Goal: Task Accomplishment & Management: Complete application form

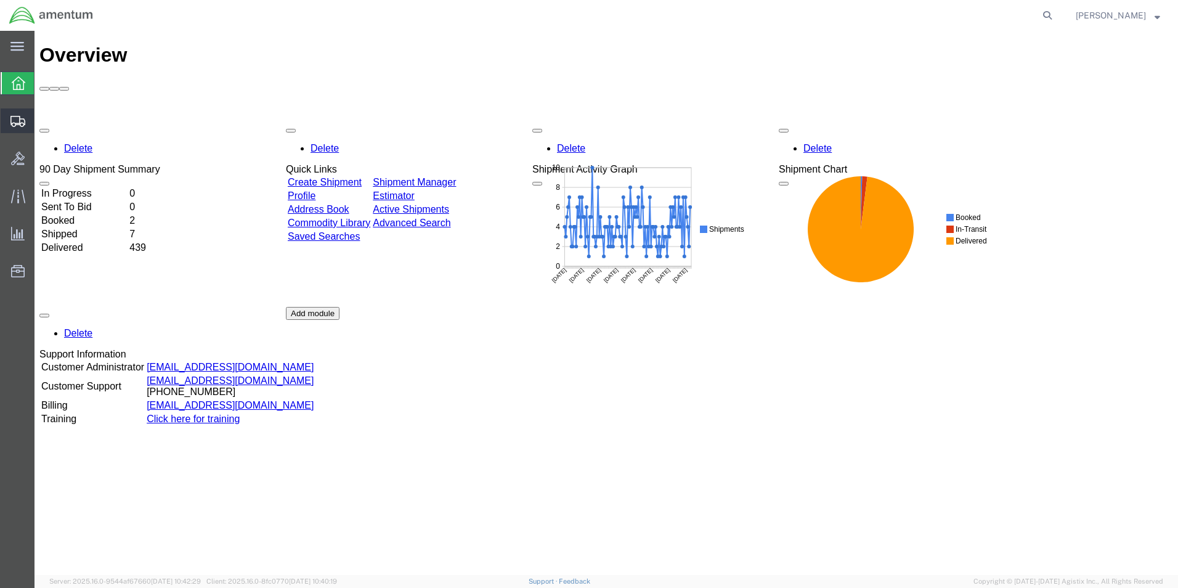
click at [0, 0] on span "Shipment Manager" at bounding box center [0, 0] width 0 height 0
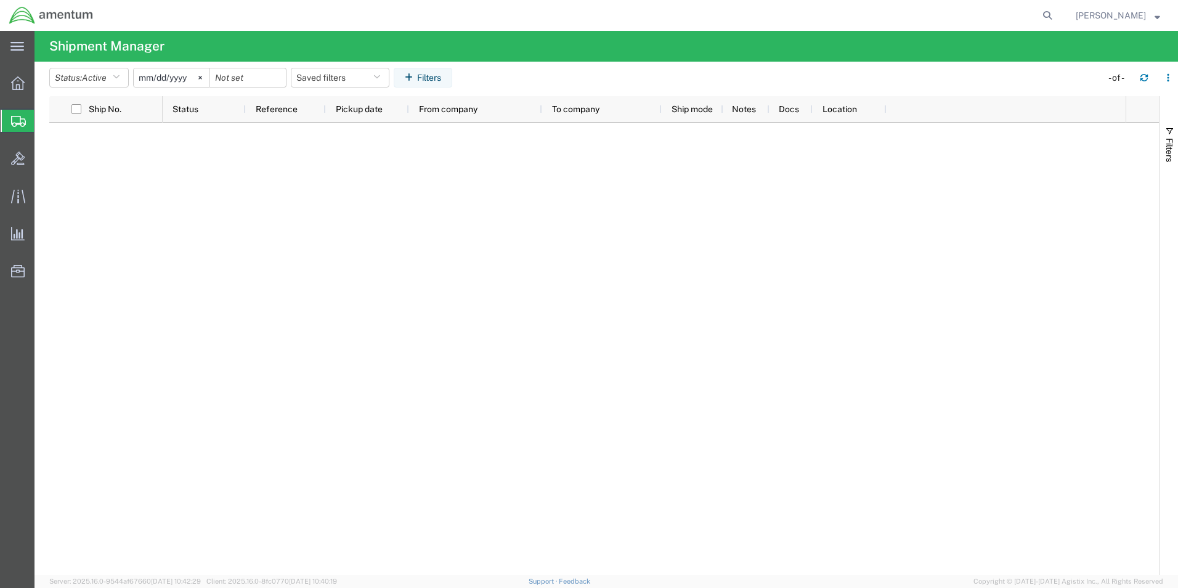
click at [0, 0] on span "Create Shipment" at bounding box center [0, 0] width 0 height 0
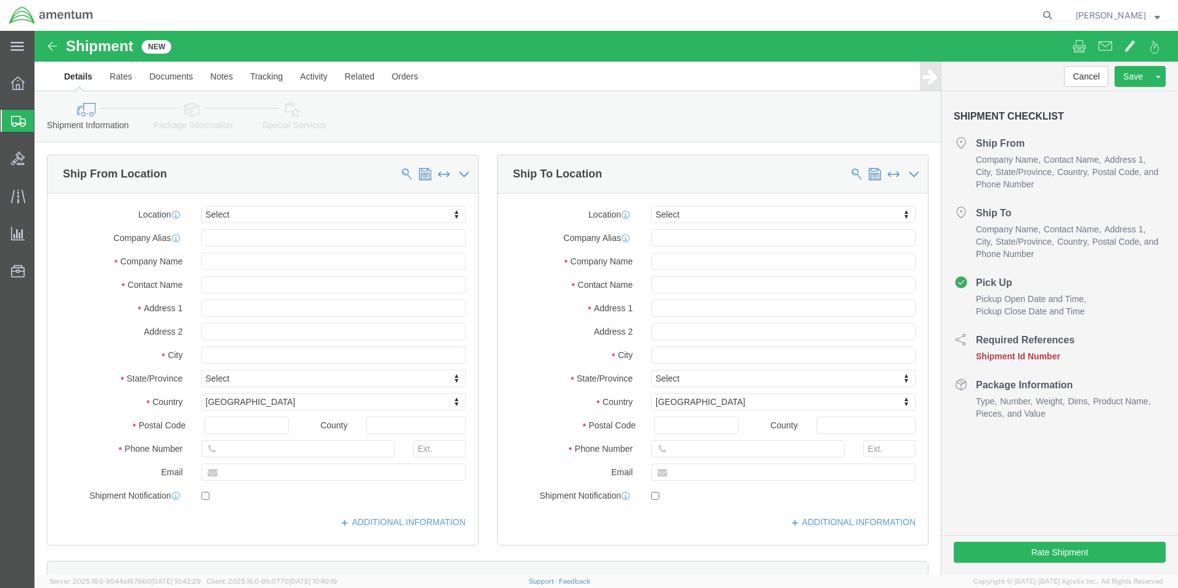
select select
type input "eho"
select select "49929"
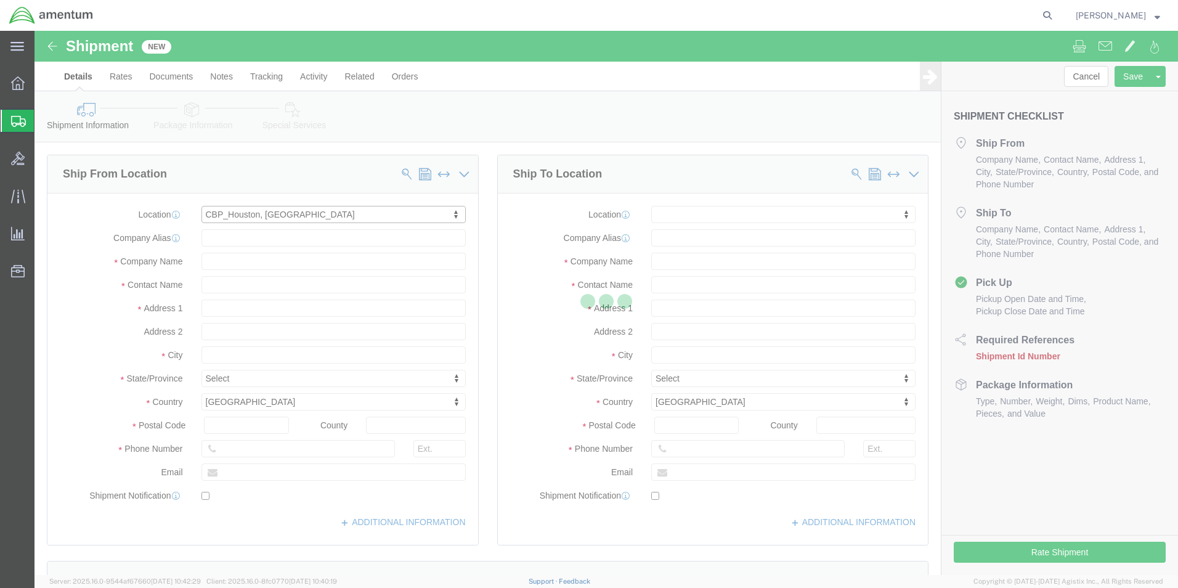
select select "[GEOGRAPHIC_DATA]"
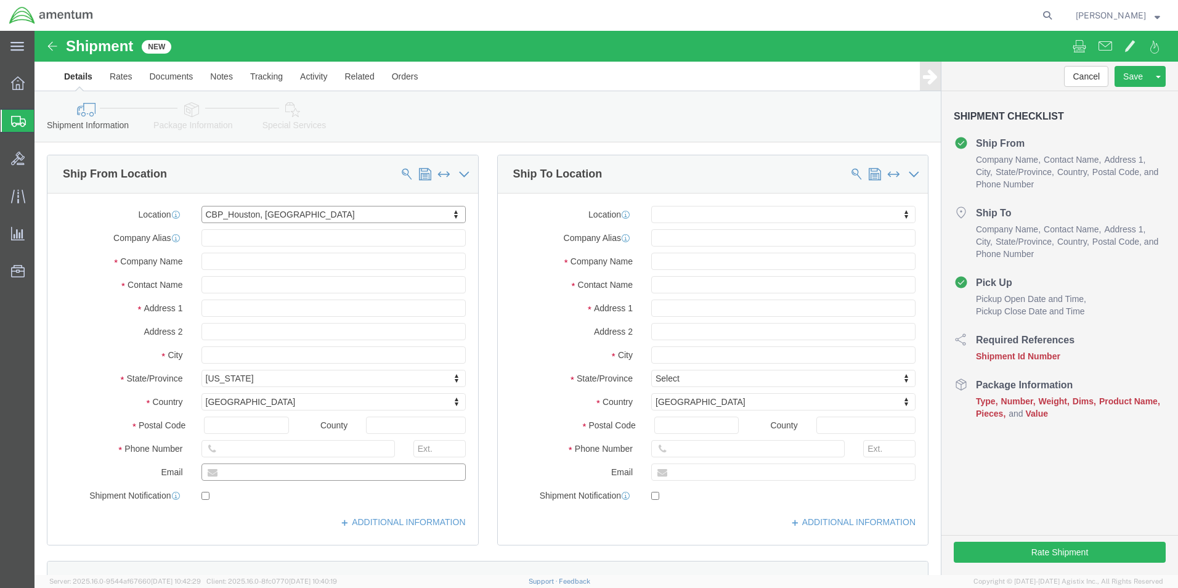
click input "text"
type input "[PERSON_NAME][EMAIL_ADDRESS][PERSON_NAME][DOMAIN_NAME]"
click input "checkbox"
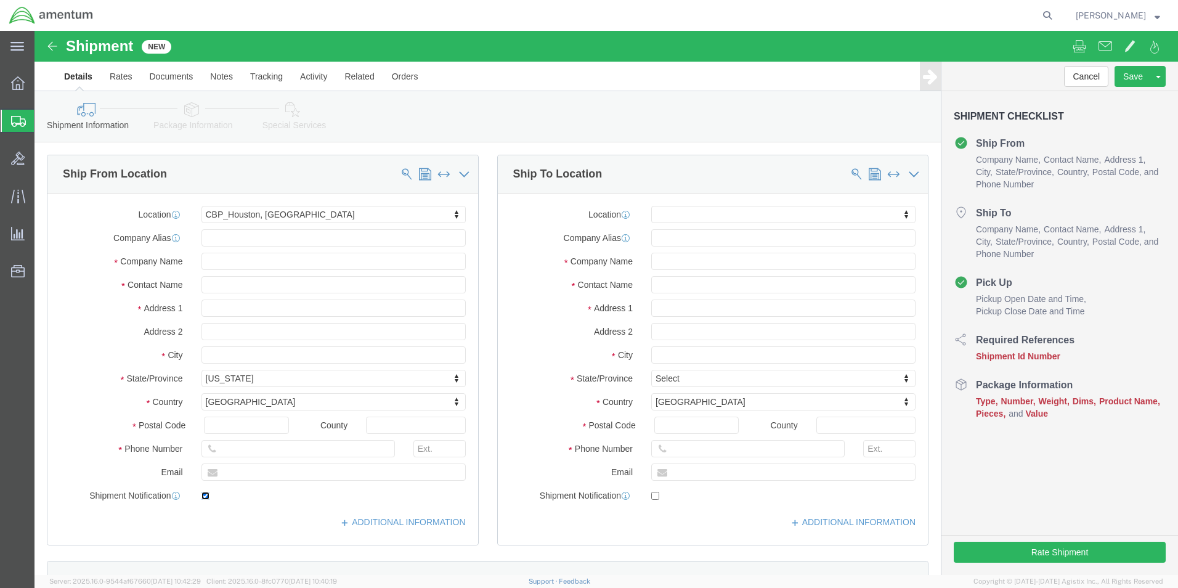
click input "checkbox"
checkbox input "false"
click input "text"
type input "FIELD AEROSPACE"
type input "[PERSON_NAME]"
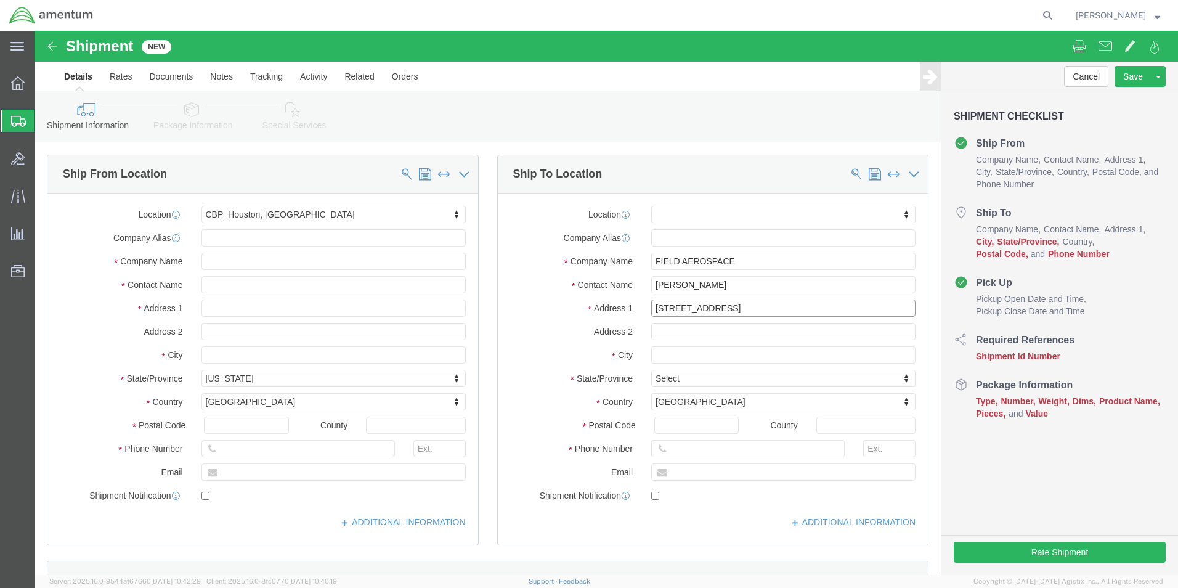
type input "[STREET_ADDRESS]"
click input "text"
type input "[GEOGRAPHIC_DATA]"
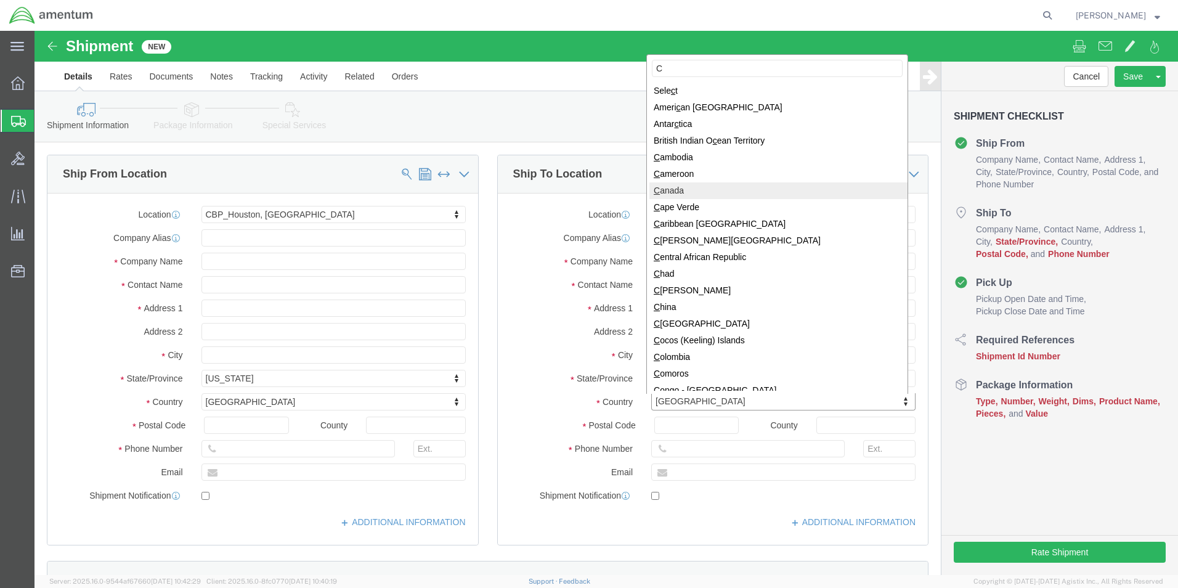
type input "C"
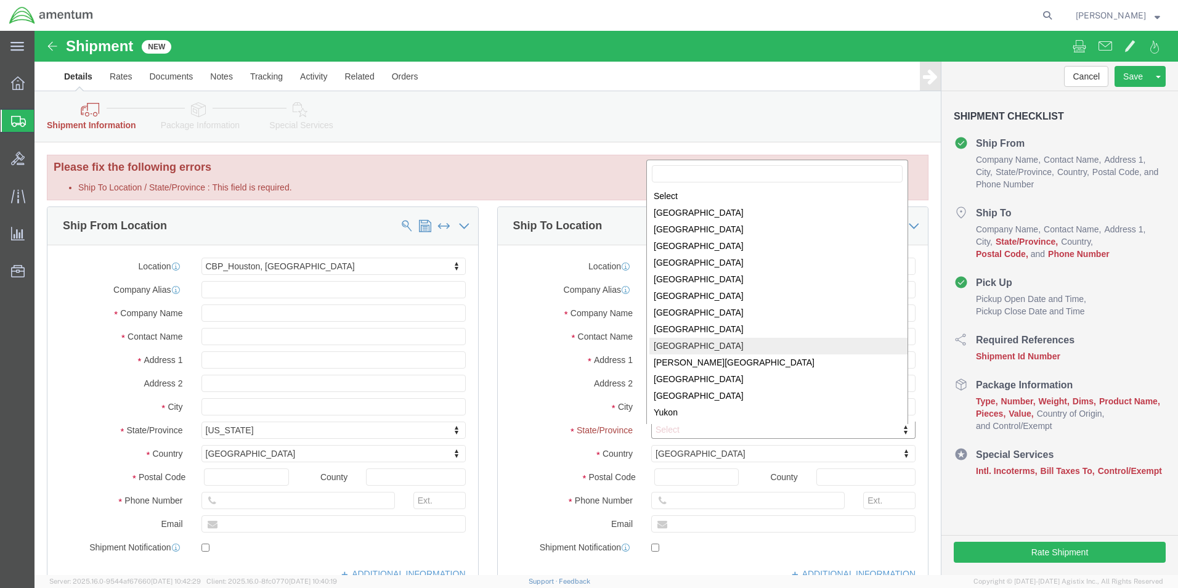
select select "ON"
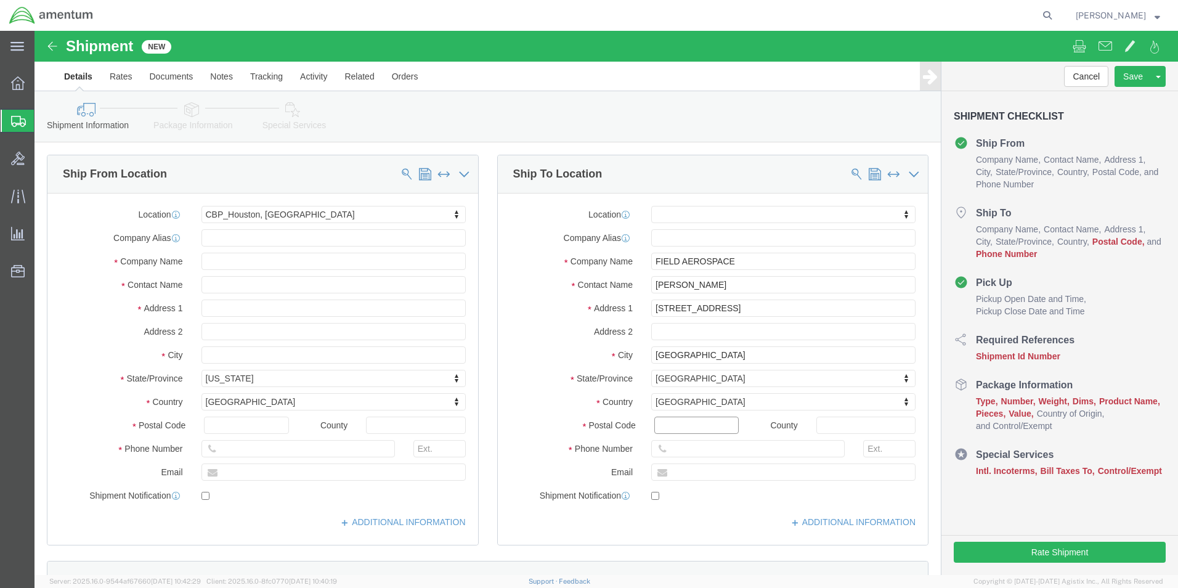
click input "Postal Code"
type input "L5S1B2"
click input "text"
type input "[PHONE_NUMBER]"
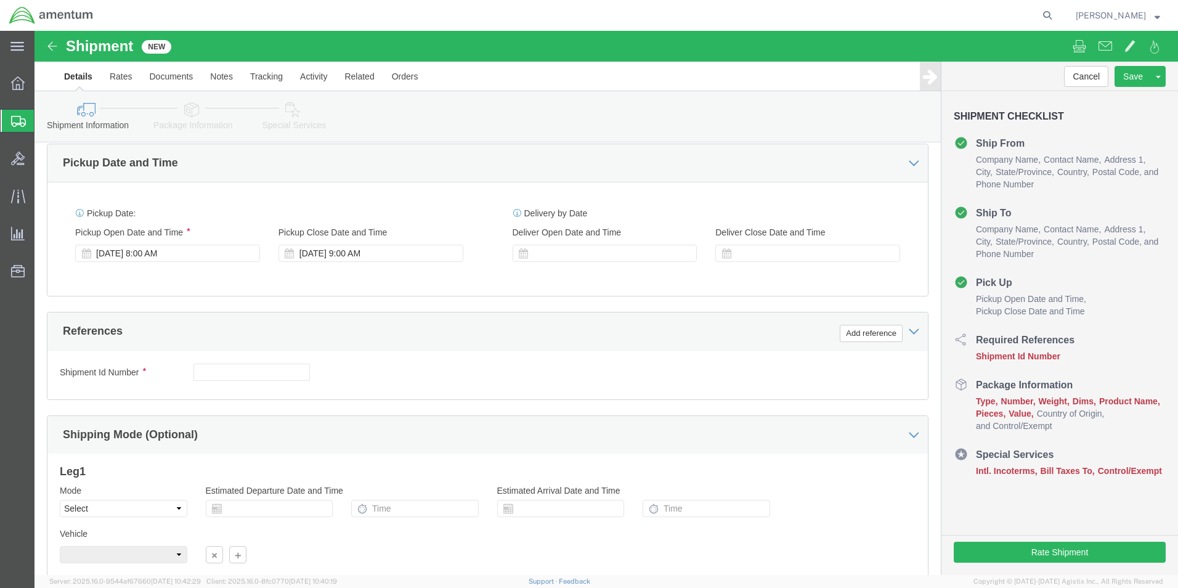
scroll to position [431, 0]
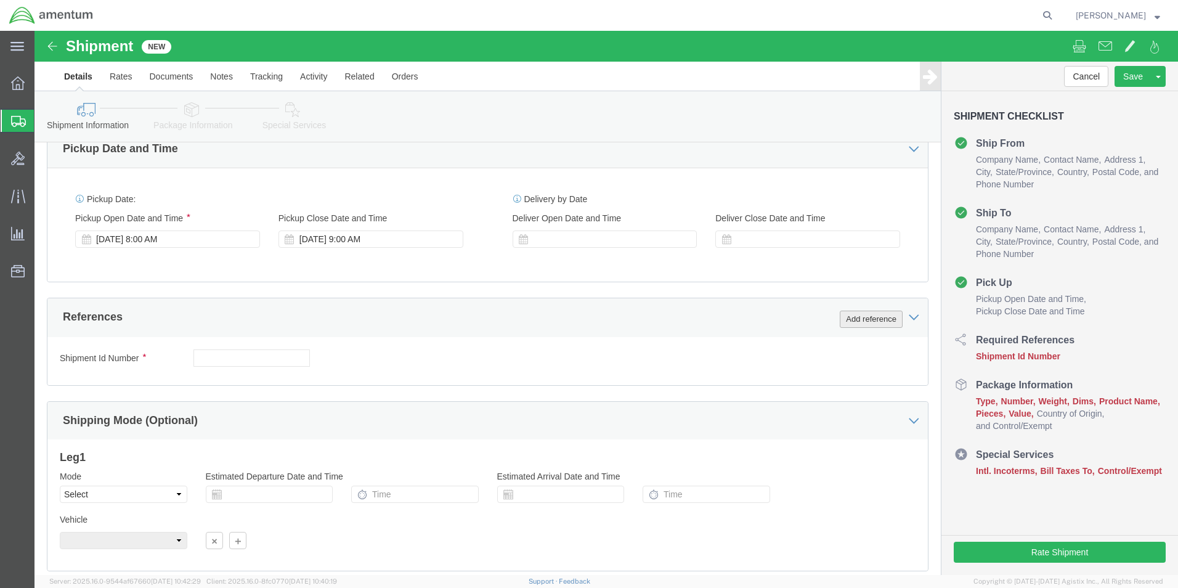
click button "Add reference"
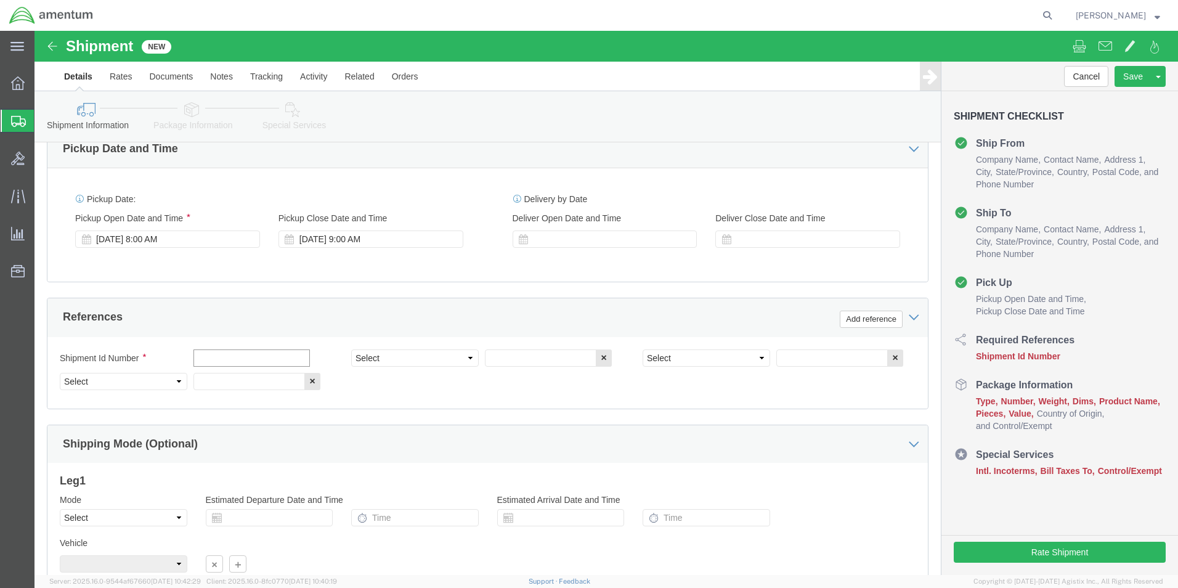
click input "text"
type input "[DATE]"
click select "Select Account Type Activity ID Airline Appointment Number ASN Batch Request # …"
select select "CUSTREF"
click select "Select Account Type Activity ID Airline Appointment Number ASN Batch Request # …"
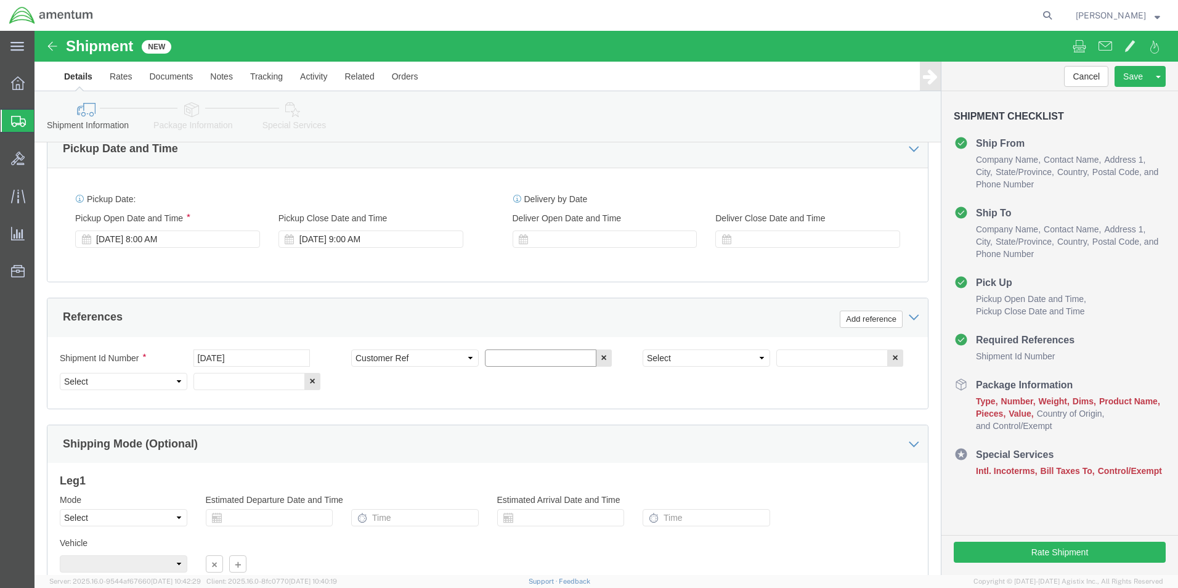
click input "text"
type input "2 ANNUNCIATOR KITS"
click select "Select Account Type Activity ID Airline Appointment Number ASN Batch Request # …"
select select "PROJNUM"
click select "Select Account Type Activity ID Airline Appointment Number ASN Batch Request # …"
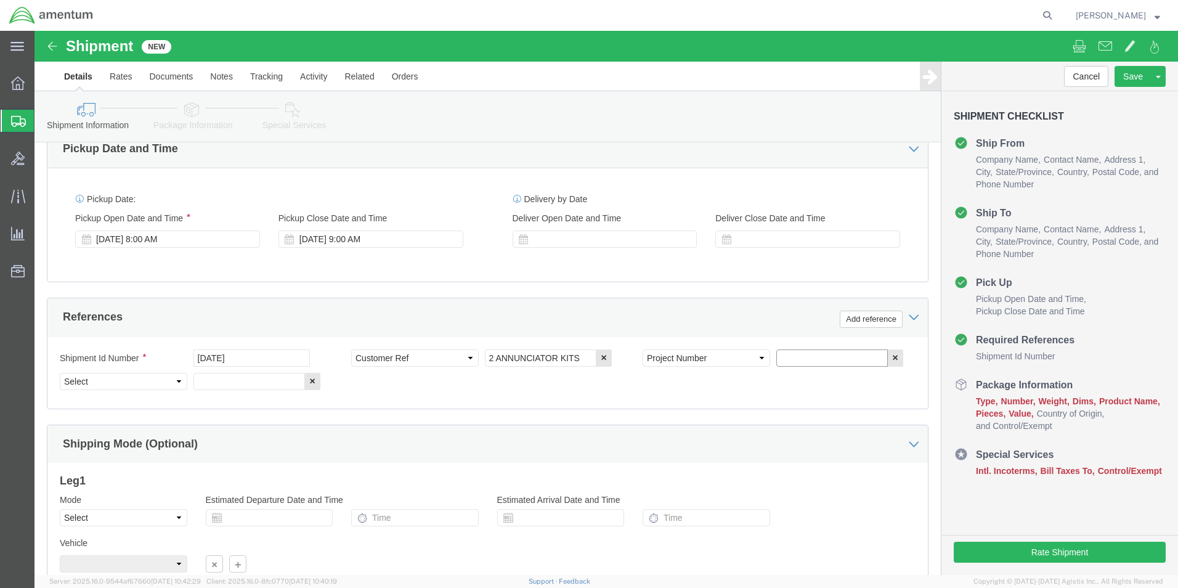
click input "text"
type input "6118.03.03.2219.000.EHO.0000"
click select "Select Account Type Activity ID Airline Appointment Number ASN Batch Request # …"
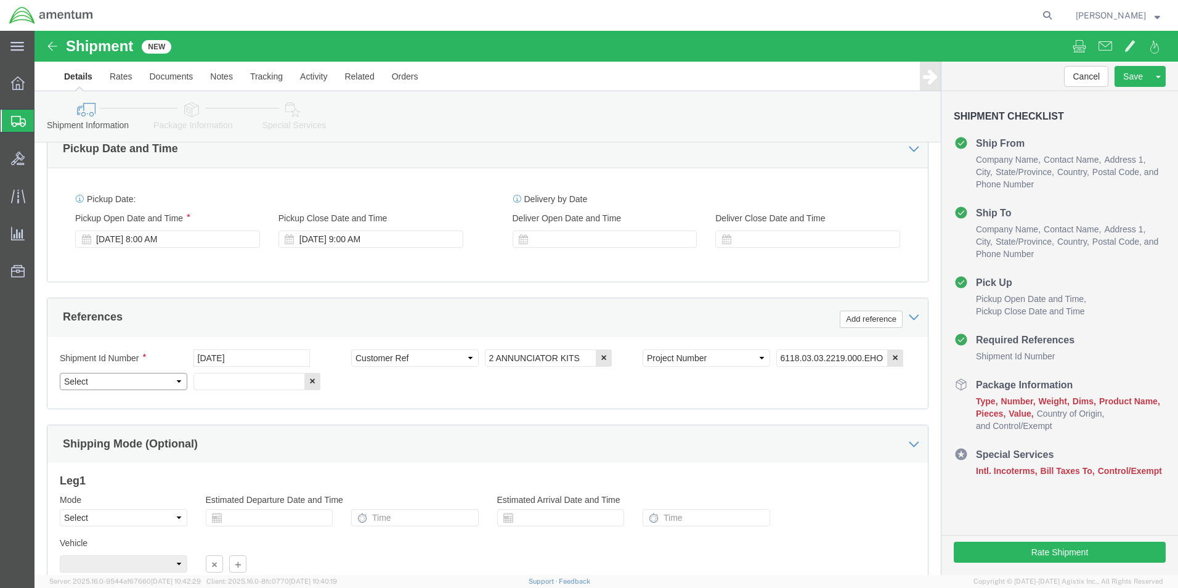
select select "DEPT"
click select "Select Account Type Activity ID Airline Appointment Number ASN Batch Request # …"
click input "text"
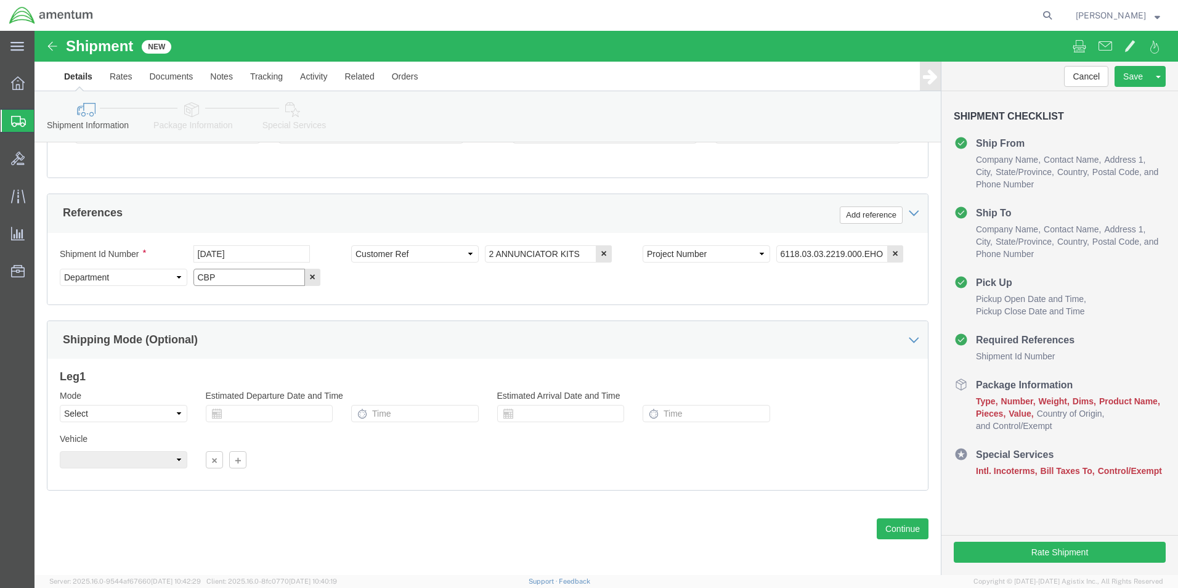
scroll to position [537, 0]
type input "CBP"
click button "Continue"
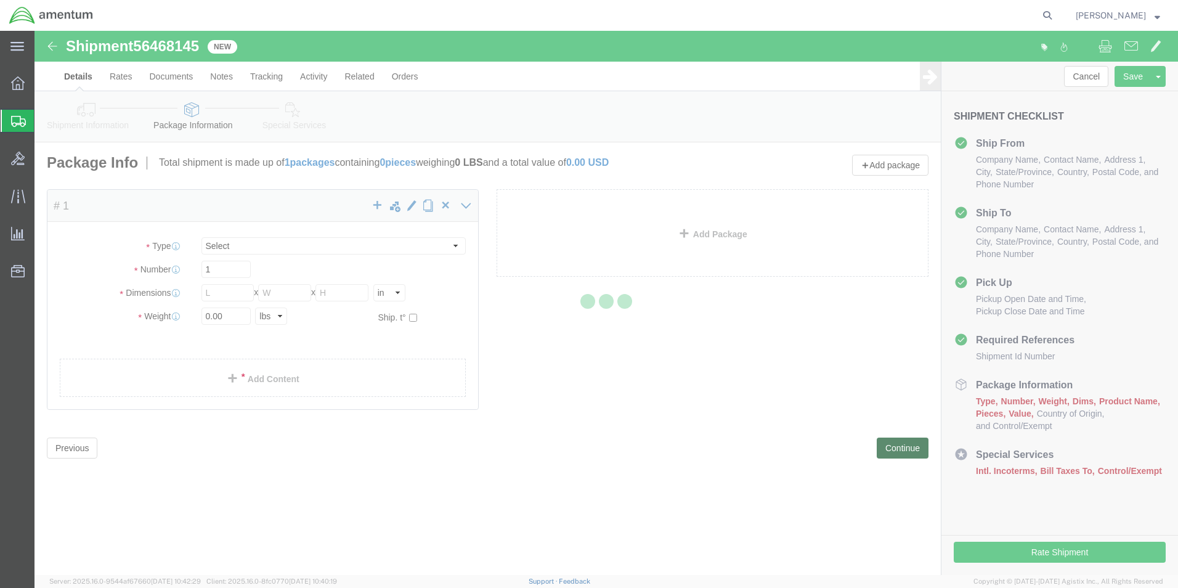
select select "CBOX"
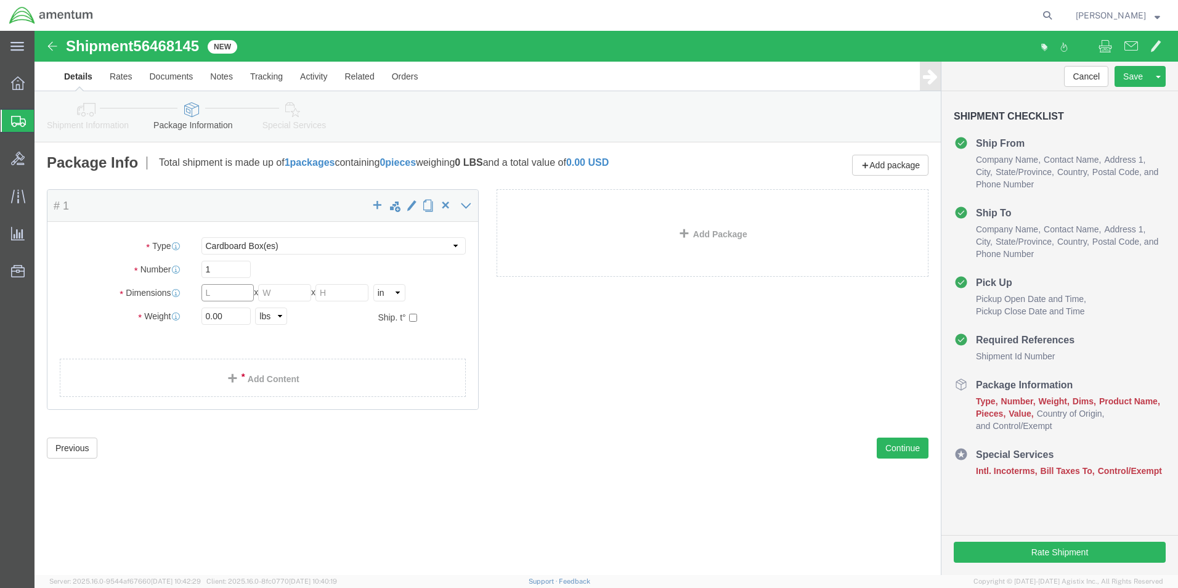
click input "text"
type input "14"
type input "9"
type input "4.0"
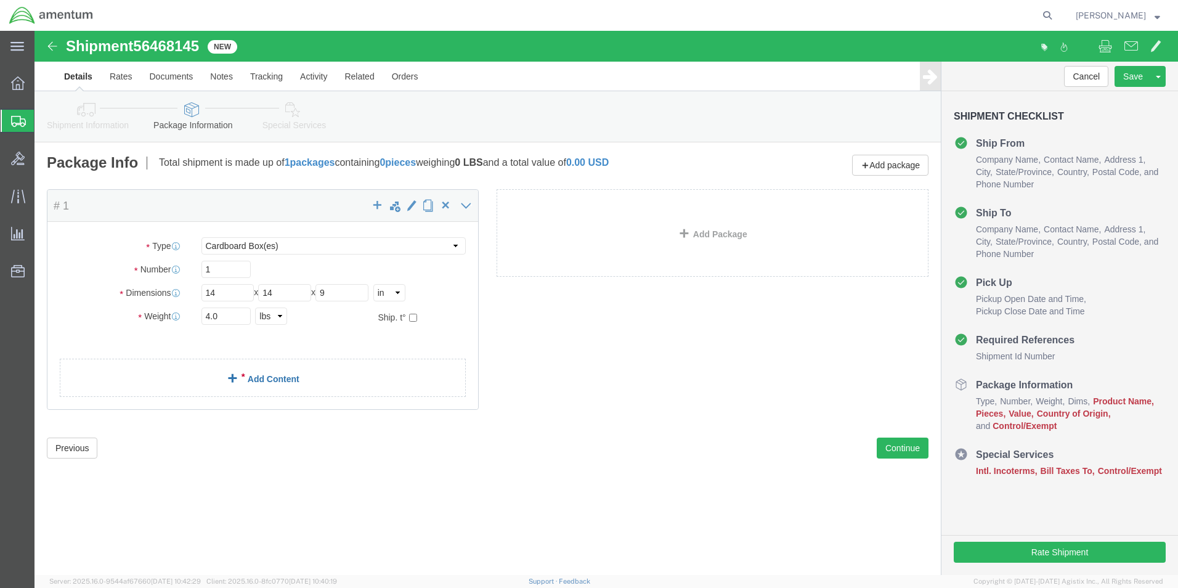
click link "Add Content"
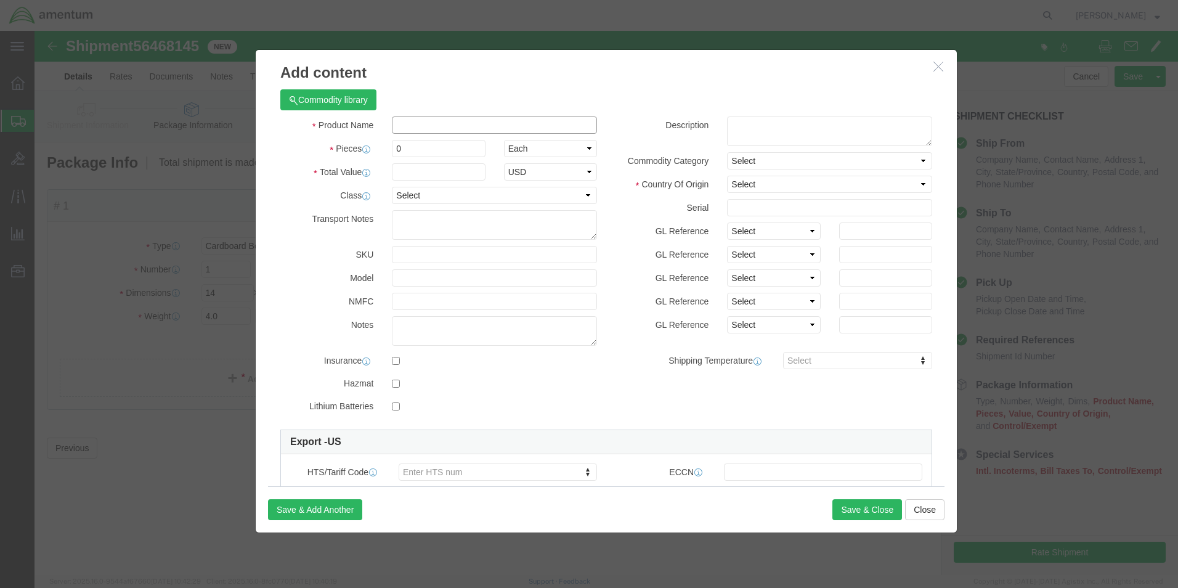
click input "text"
type input "ANNUNCIATOR KIT"
type input "1"
type input "5"
type input "1500.00"
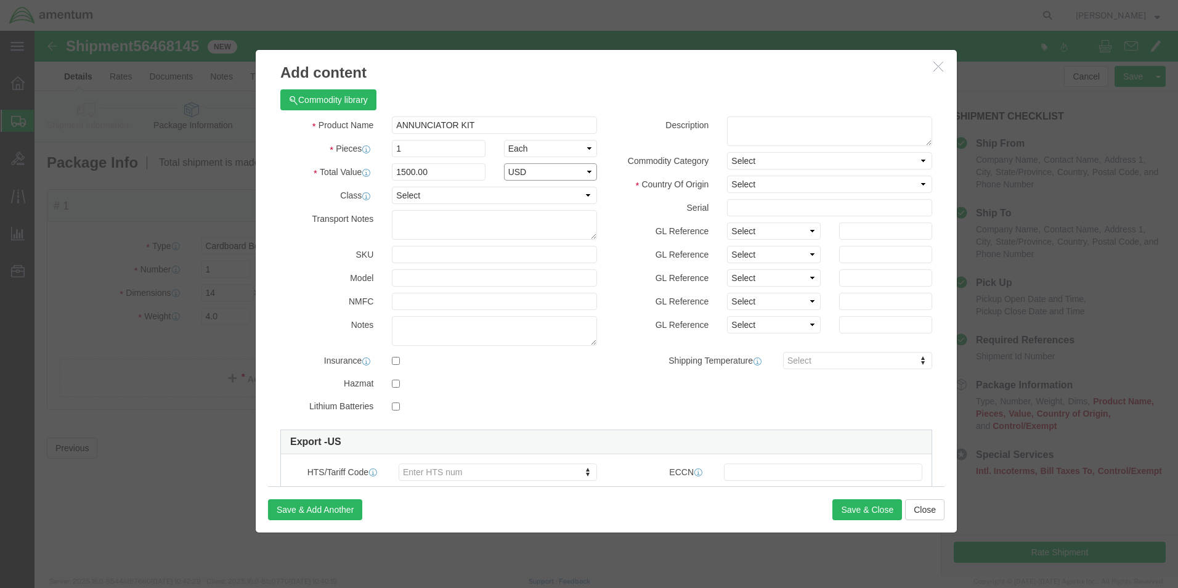
select select "USD"
click select "Select [GEOGRAPHIC_DATA] [GEOGRAPHIC_DATA] [GEOGRAPHIC_DATA] [GEOGRAPHIC_DATA] …"
select select "CA"
click select "Select [GEOGRAPHIC_DATA] [GEOGRAPHIC_DATA] [GEOGRAPHIC_DATA] [GEOGRAPHIC_DATA] …"
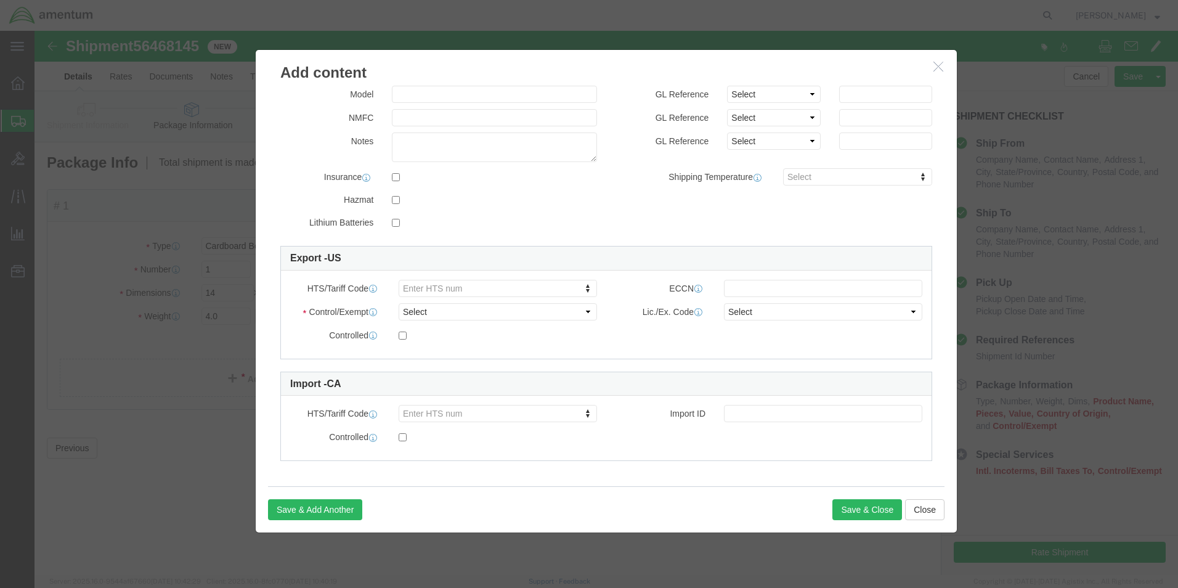
scroll to position [186, 0]
click select "Select ATF BIS DEA EPA FDA FTR ITAR OFAC Other (OPA)"
select select "BIS"
click select "Select ATF BIS DEA EPA FDA FTR ITAR OFAC Other (OPA)"
click select "Select AGR-Agricultural APP-Computers APR-Additional Permissive Exports AVS-Air…"
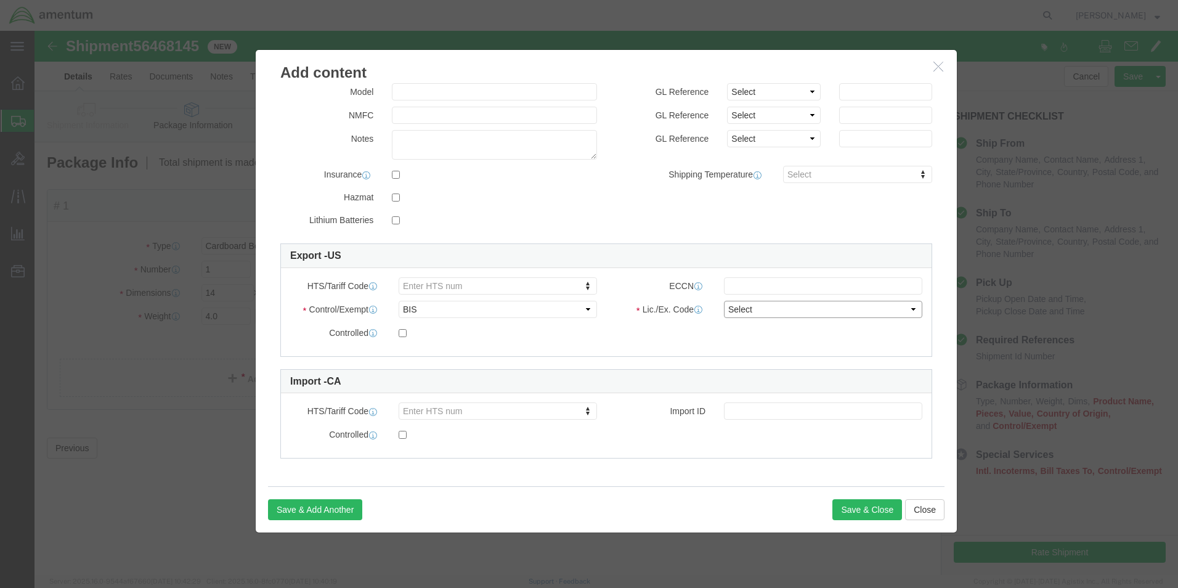
select select "NLR"
click select "Select AGR-Agricultural APP-Computers APR-Additional Permissive Exports AVS-Air…"
click input "text"
type input "EAR99"
click button "Save & Close"
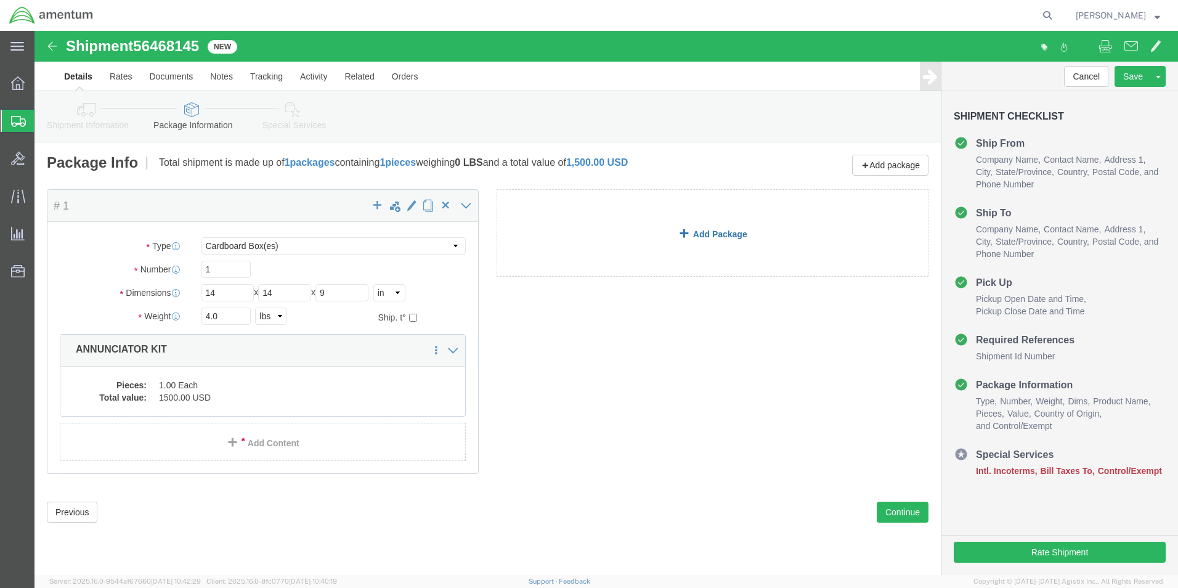
click link "Add Package"
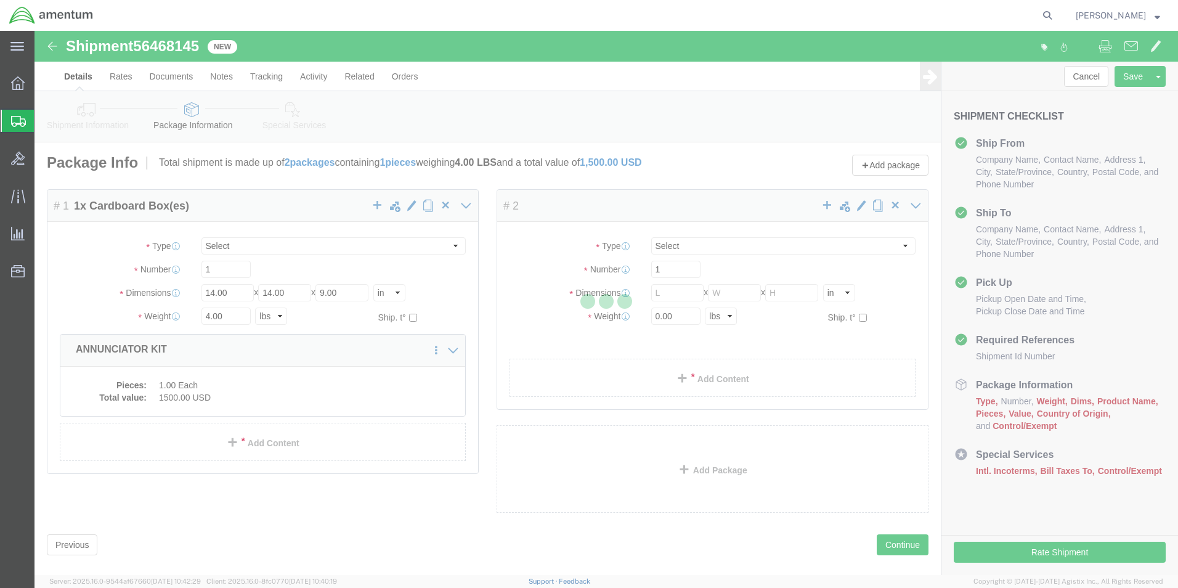
select select "CBOX"
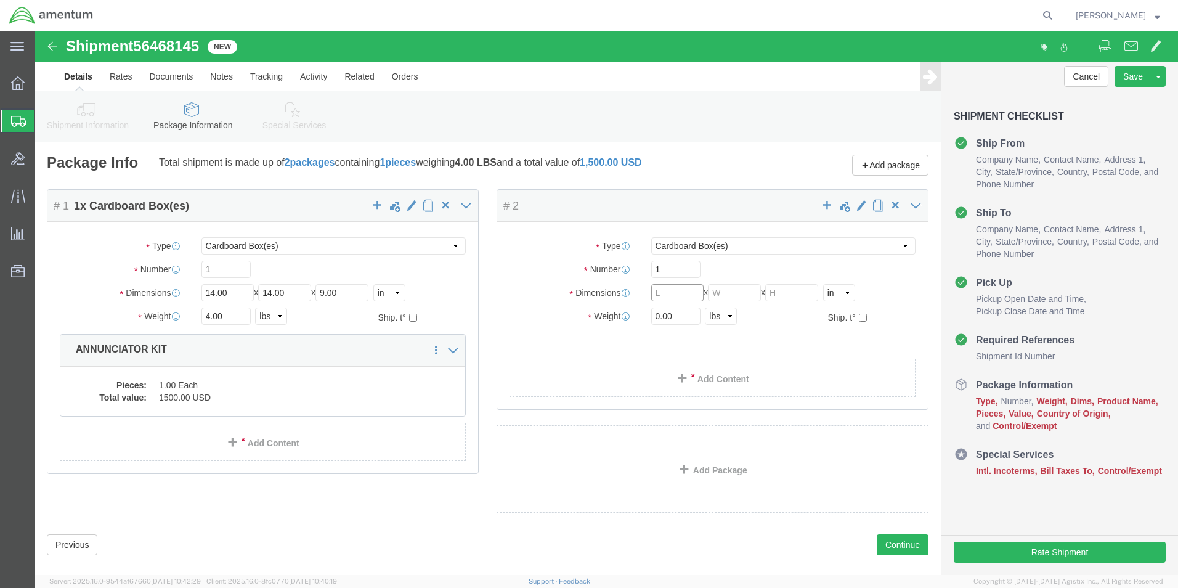
click input "text"
type input "14"
type input "9"
type input "4.0"
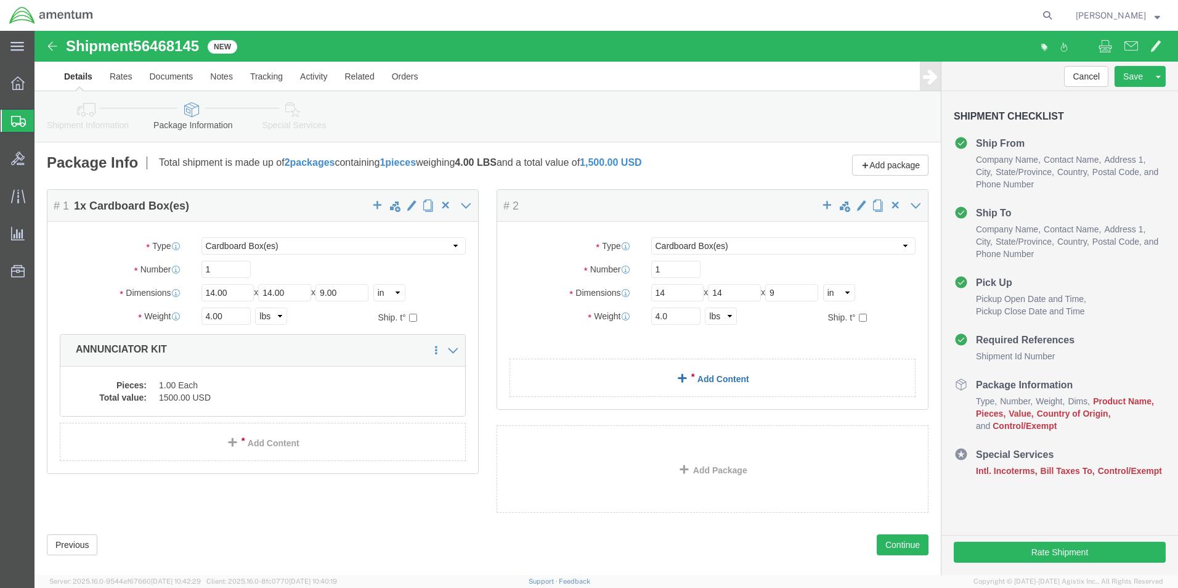
click link "Add Content"
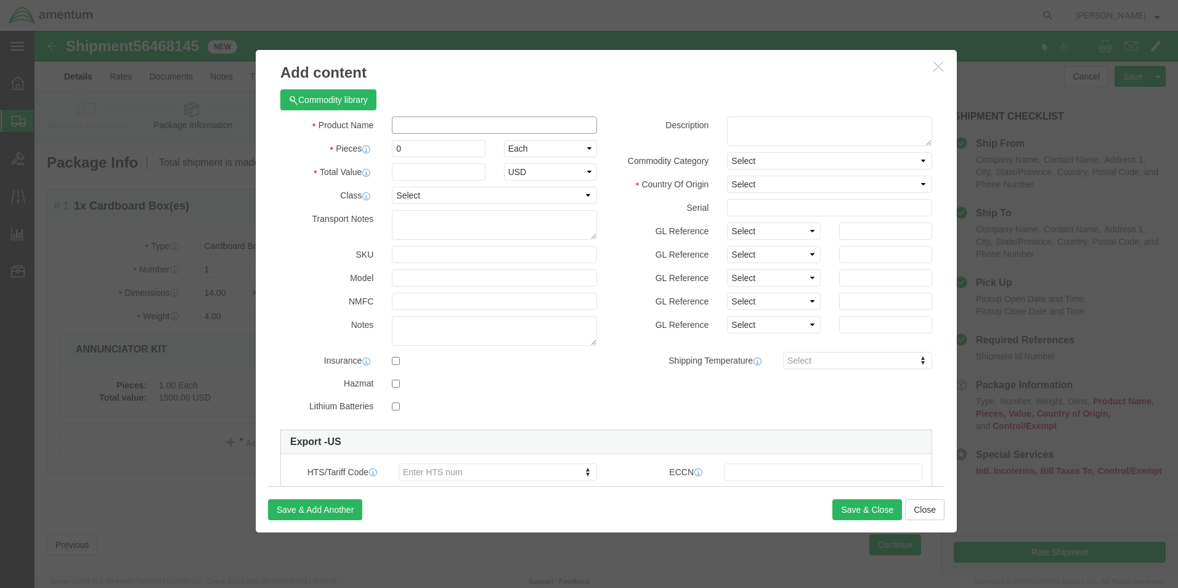
click input "text"
type input "ANNUNCIATOR KIT"
type input "1500.00"
select select "CA"
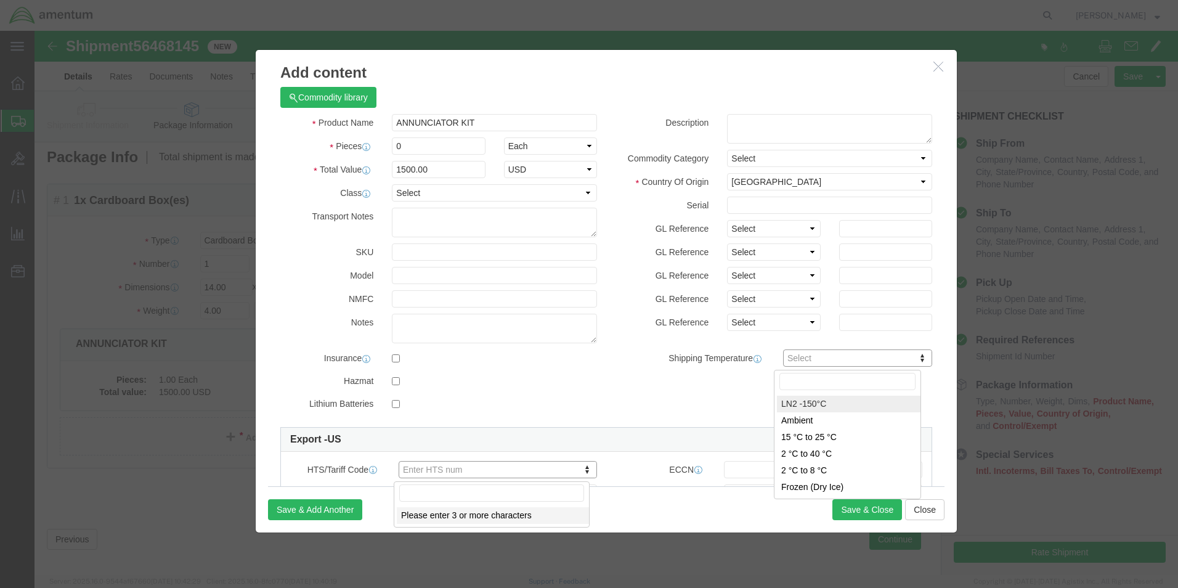
scroll to position [0, 0]
click input "0"
drag, startPoint x: 355, startPoint y: 115, endPoint x: 401, endPoint y: 115, distance: 45.6
click input "0"
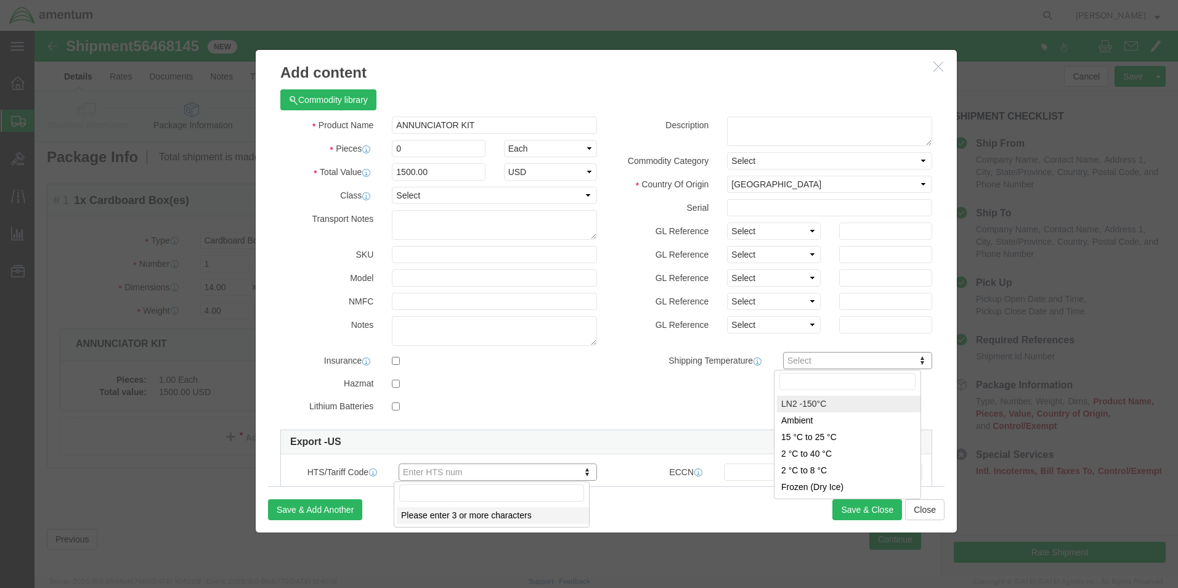
click input "0"
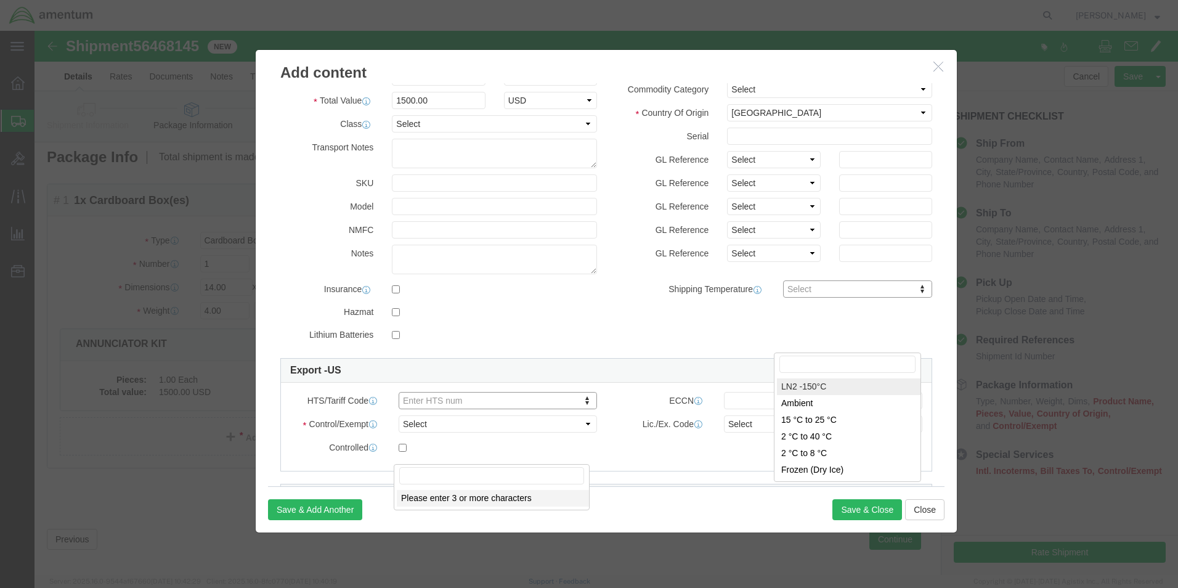
scroll to position [123, 0]
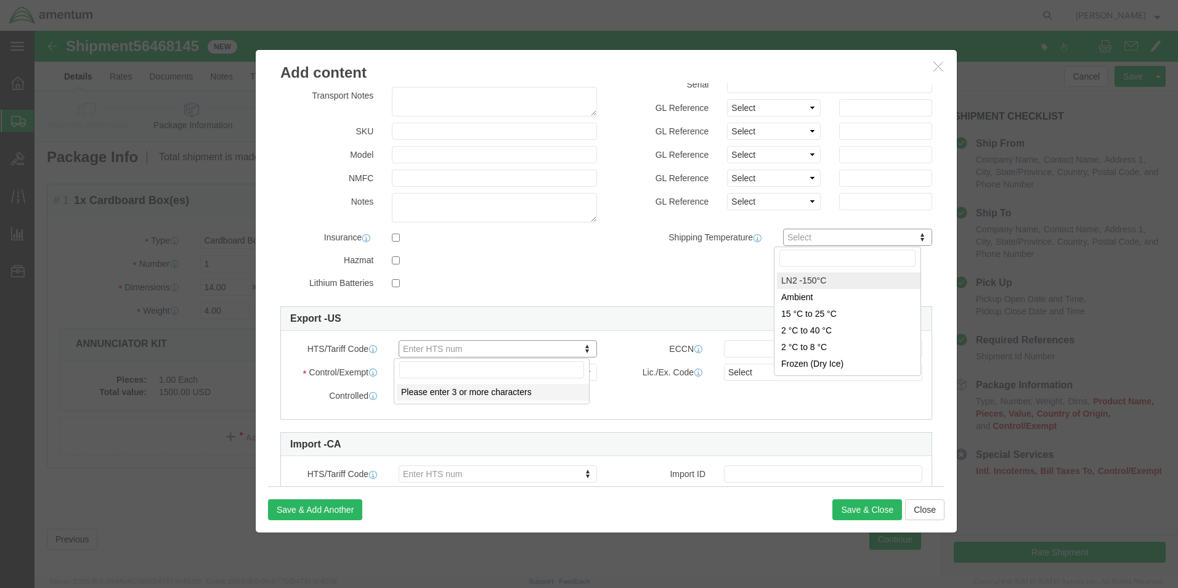
click label
click input "checkbox"
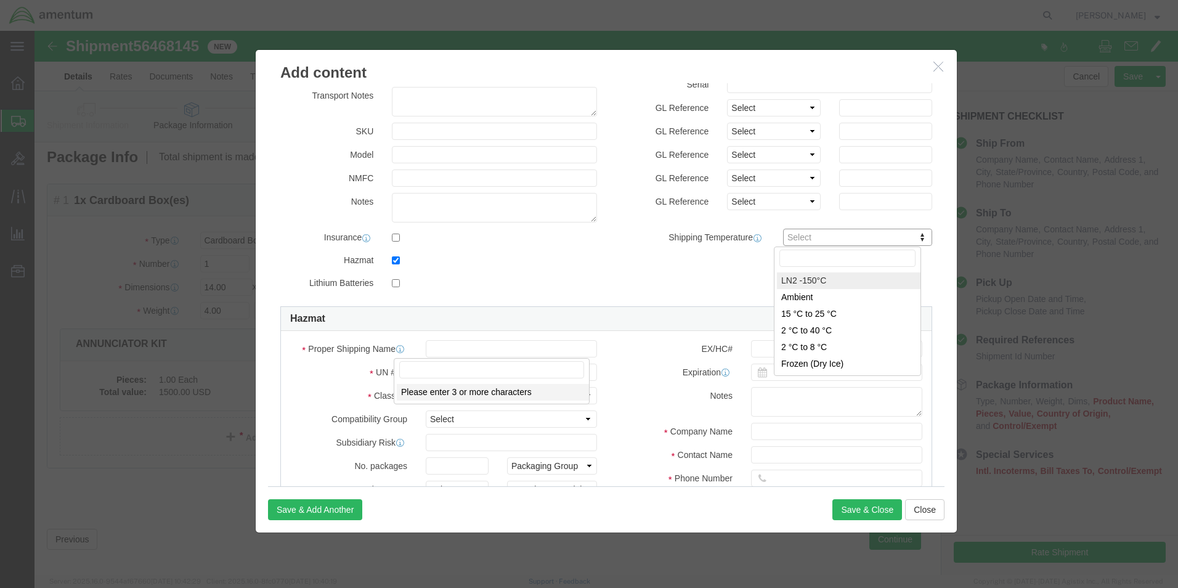
click div "EX/HC# Expiration Notes Company Name Contact Name Phone Number Limited Qty Radi…"
click input "checkbox"
checkbox input "false"
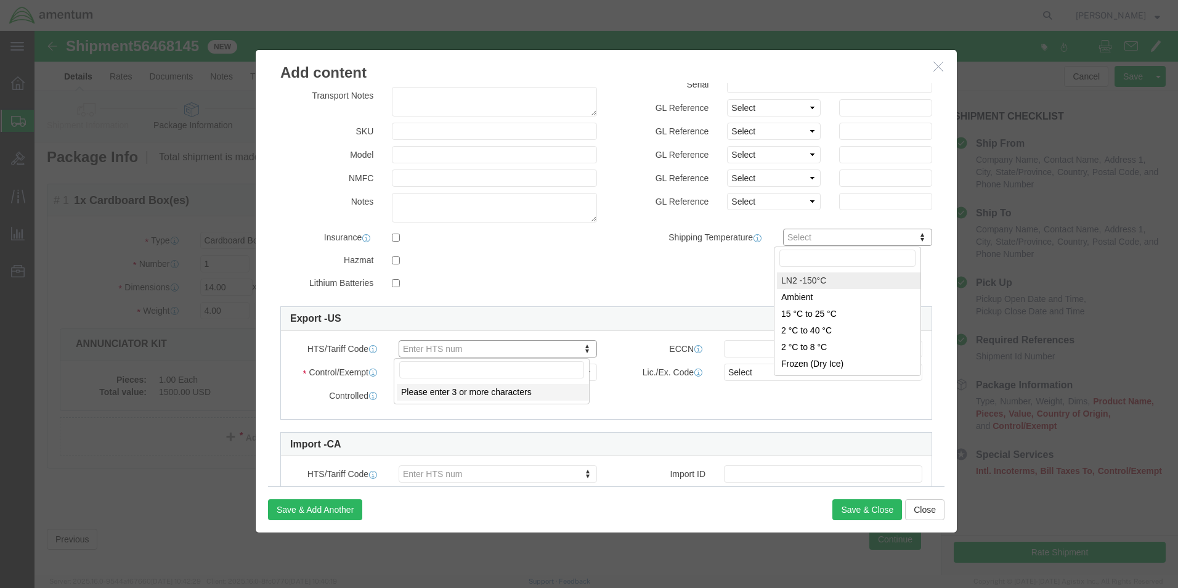
click input "text"
drag, startPoint x: 634, startPoint y: 249, endPoint x: 625, endPoint y: 246, distance: 9.0
click div "Product Name ANNUNCIATOR KIT Pieces 0 Select Bag Barrels 100Board Feet Bottle B…"
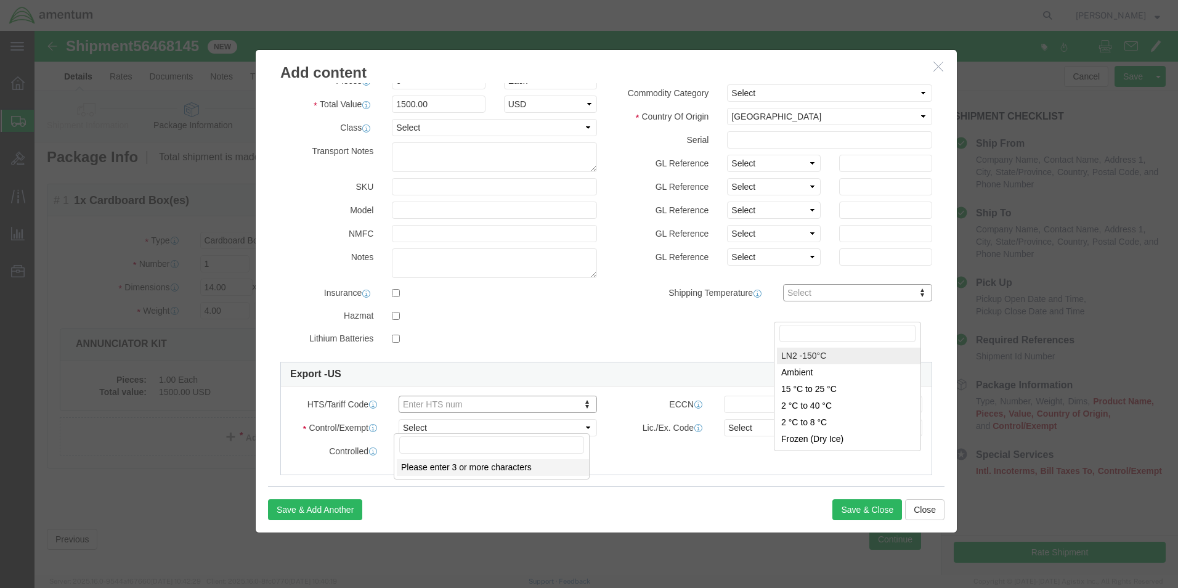
scroll to position [0, 0]
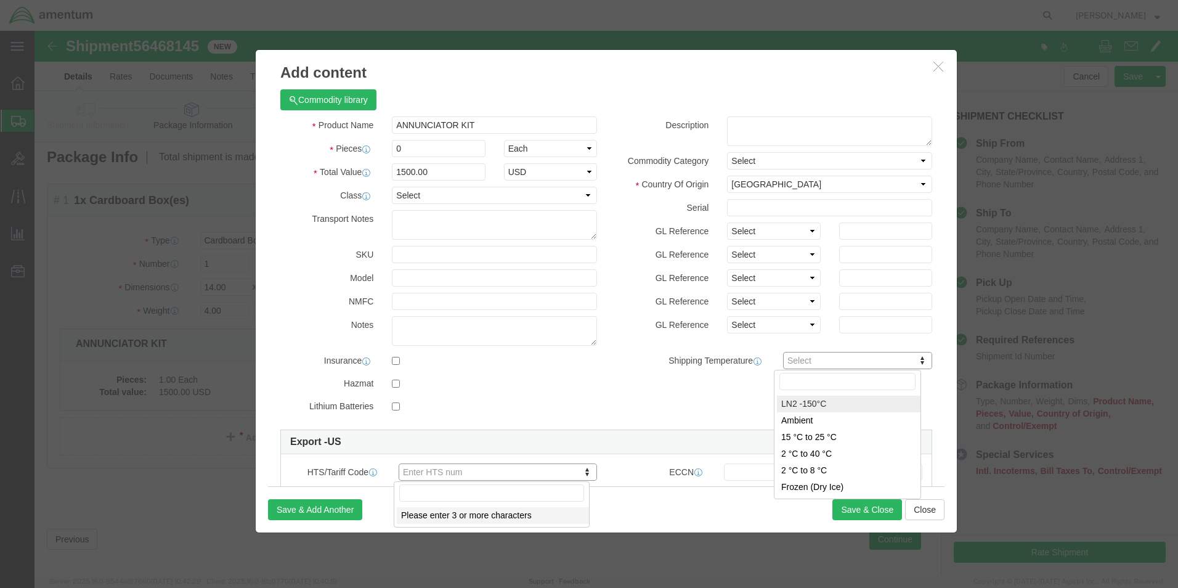
click input "0"
drag, startPoint x: 368, startPoint y: 118, endPoint x: 338, endPoint y: 115, distance: 30.3
click div "Pieces 0 Select Bag Barrels 100Board Feet Bottle Box Blister Pack Carats Can Ca…"
click input "0"
click button "Close"
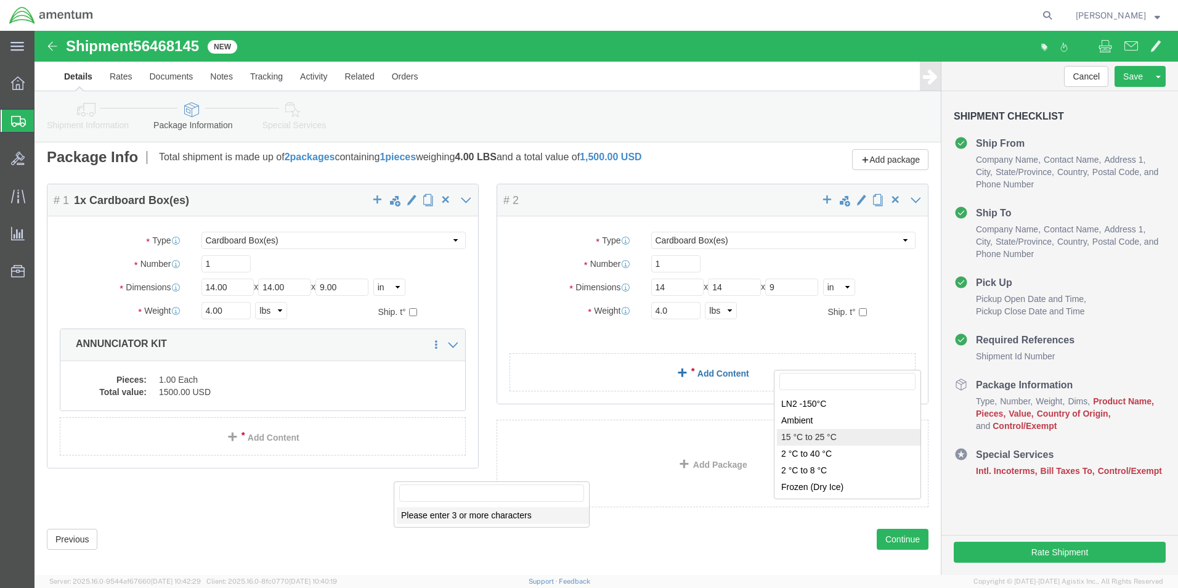
click link "Add Content"
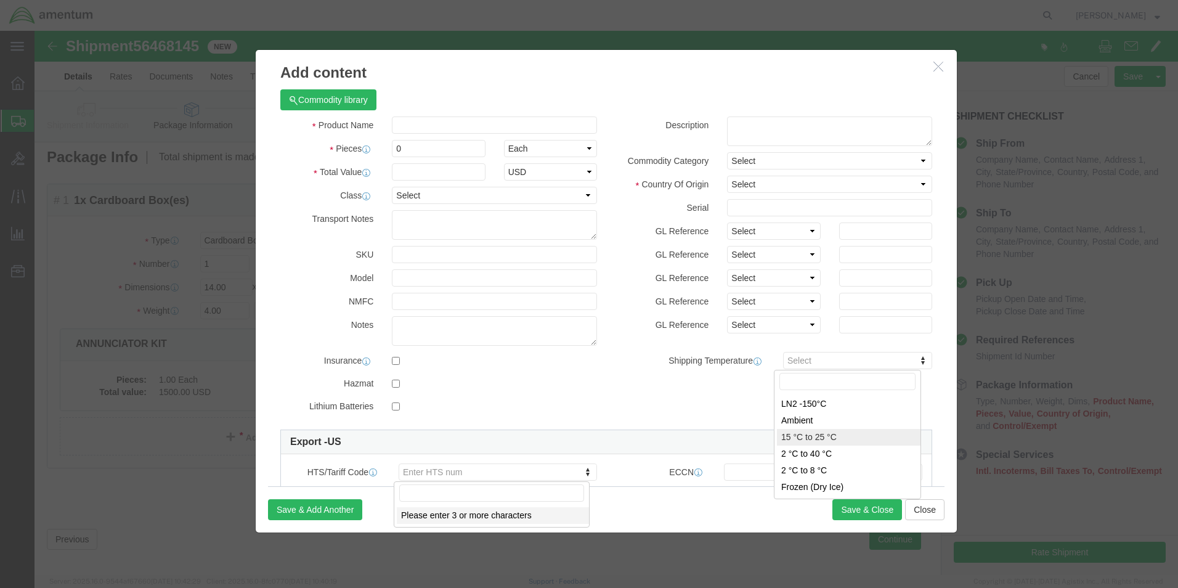
click input "text"
type input "A"
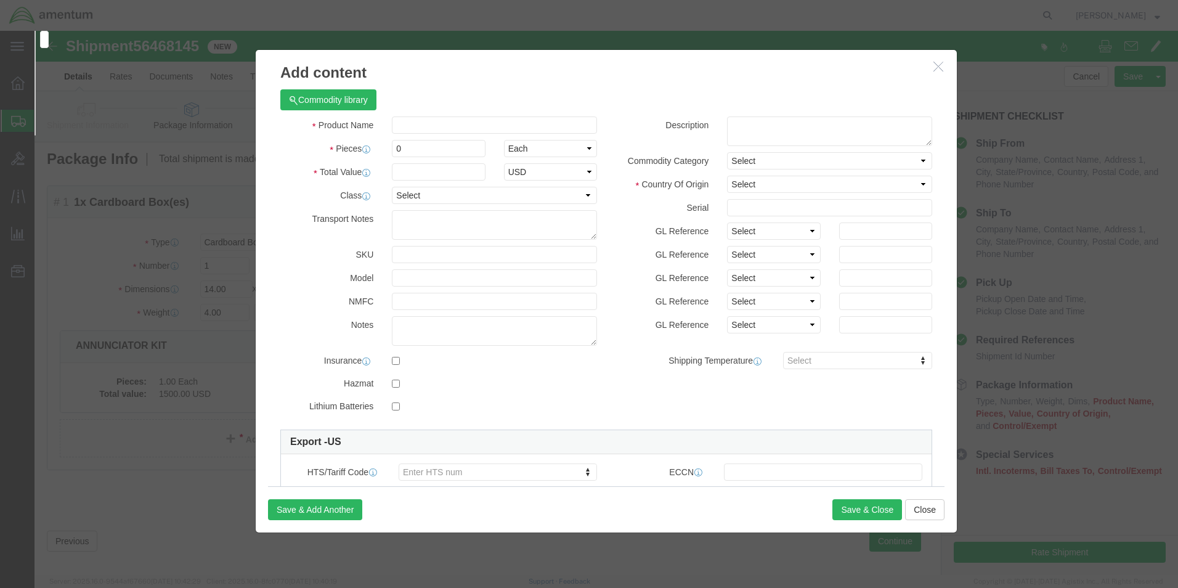
click input "text"
type input "A"
click input "text"
click button "Close"
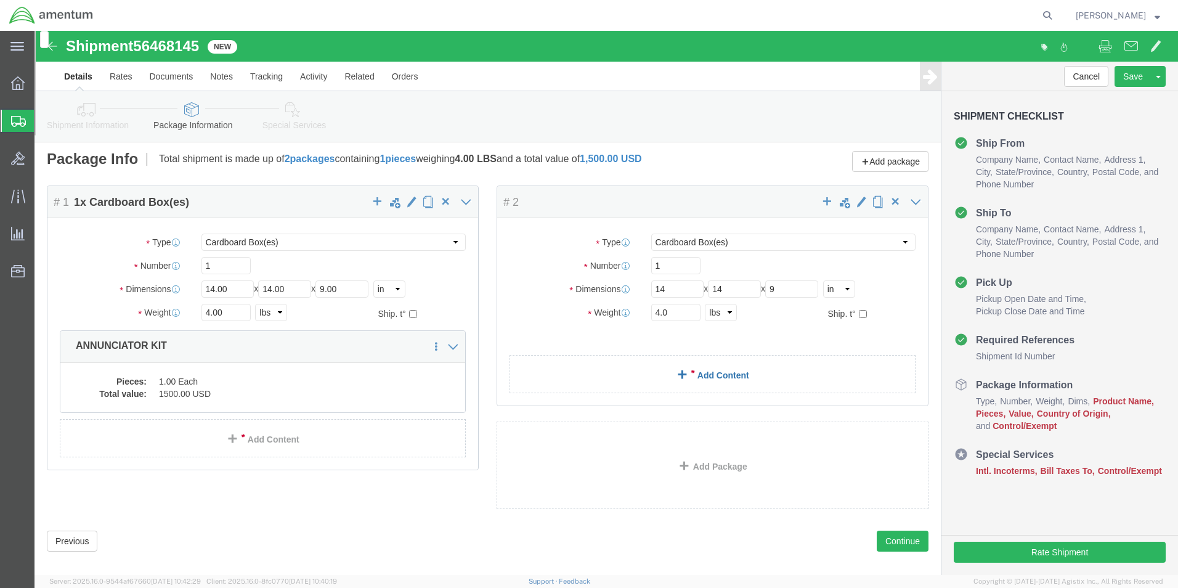
click link "Add Content"
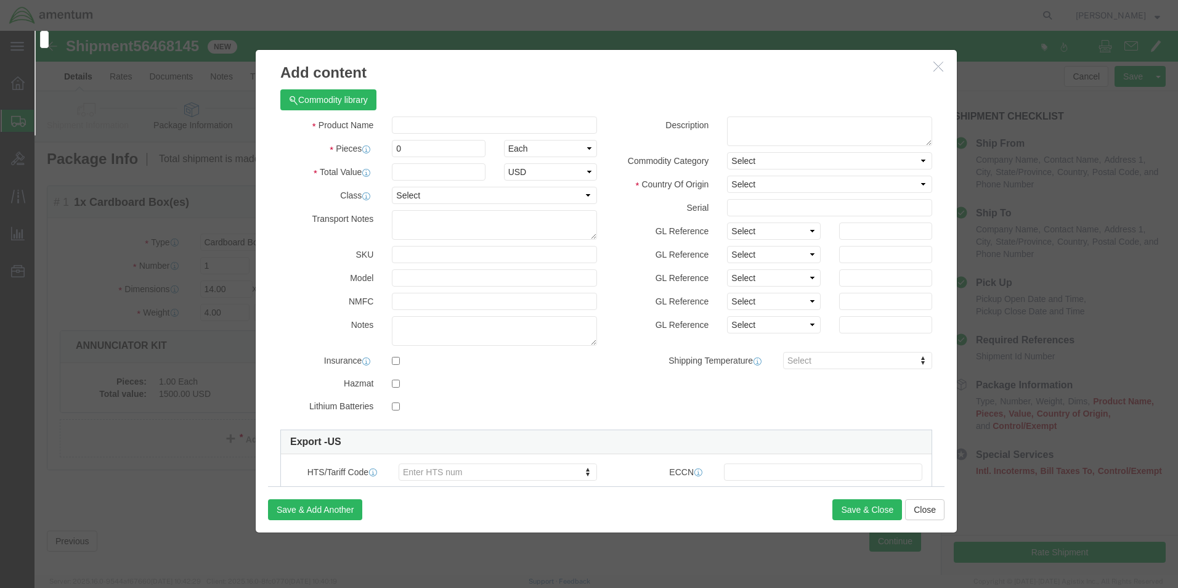
click input "text"
drag, startPoint x: 425, startPoint y: 95, endPoint x: 417, endPoint y: 91, distance: 9.1
click input "text"
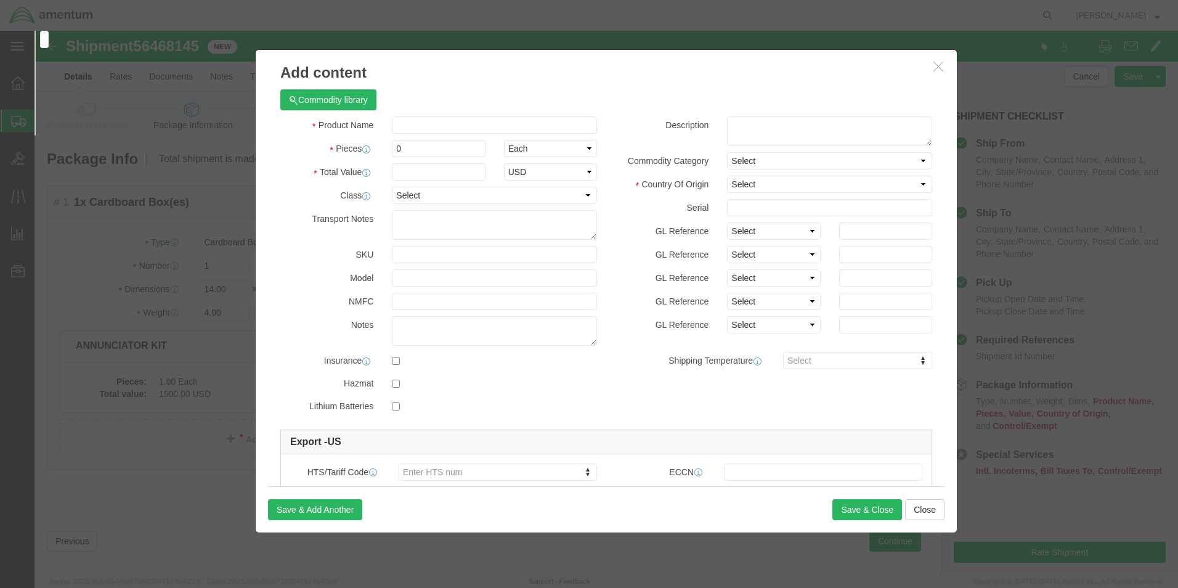
type input "ADDD"
type input "AD"
click input "text"
type input "D"
click input "D"
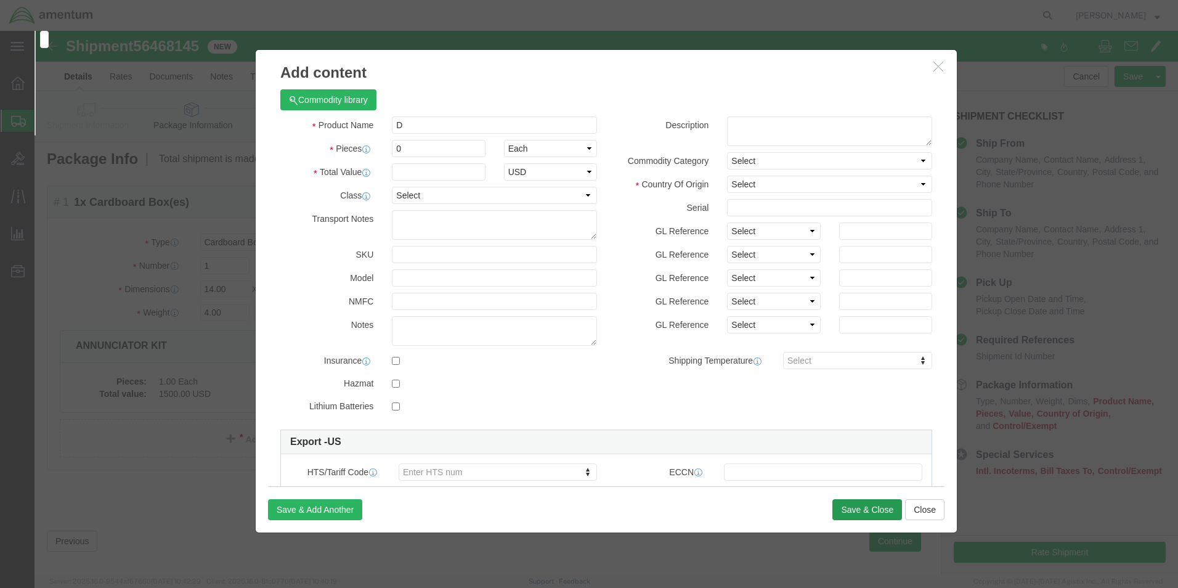
click button "Save & Close"
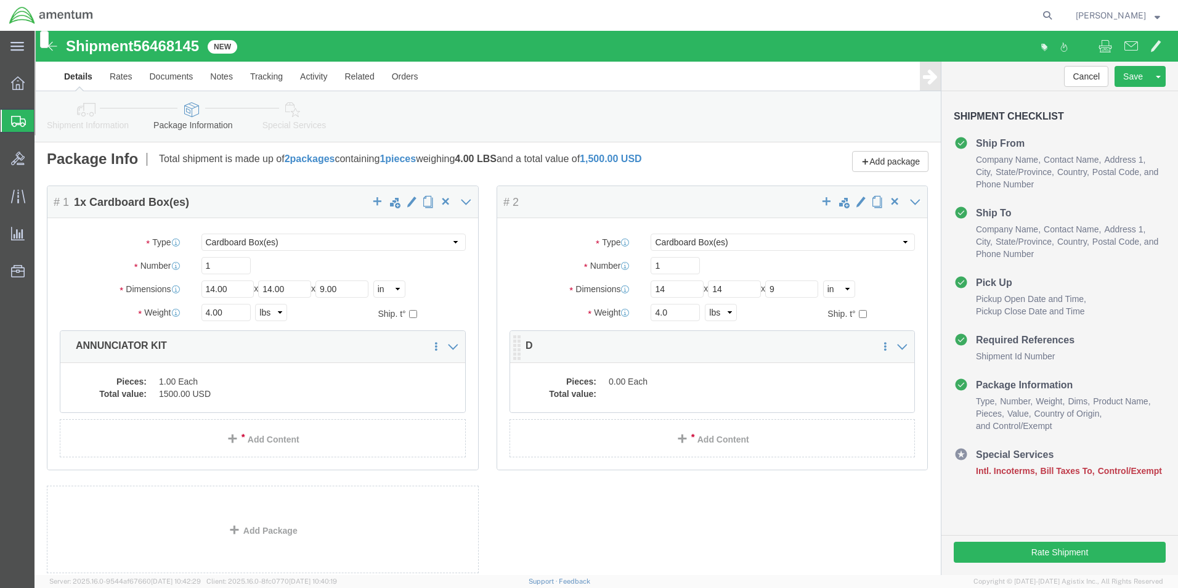
click dd "0.00 Each"
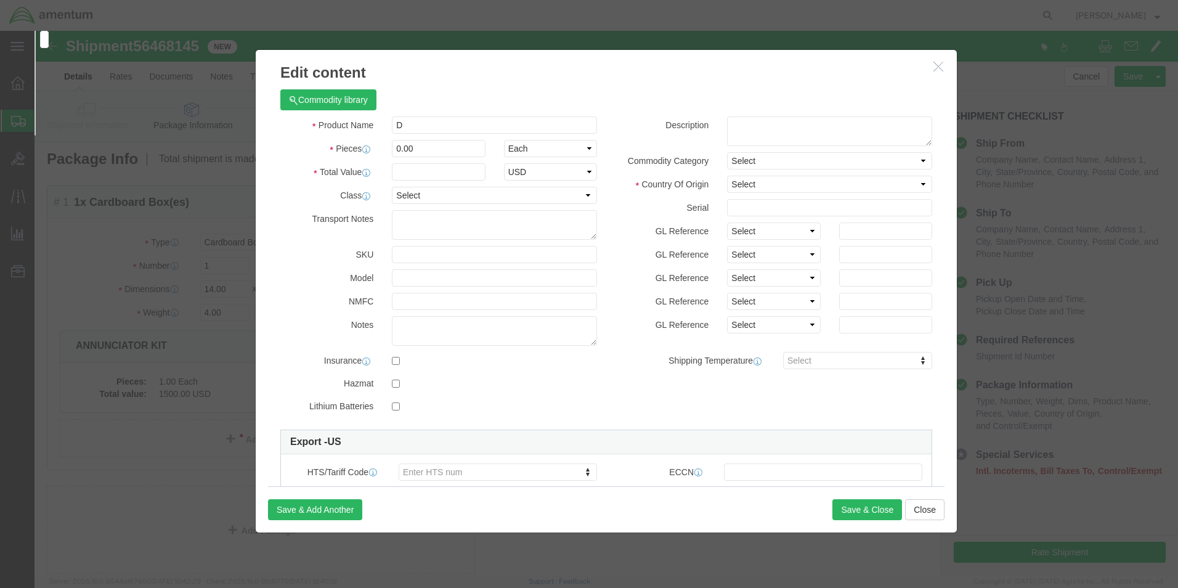
click input "D"
drag, startPoint x: 373, startPoint y: 91, endPoint x: 354, endPoint y: 94, distance: 19.3
click input "D"
drag, startPoint x: 368, startPoint y: 97, endPoint x: 334, endPoint y: 96, distance: 33.9
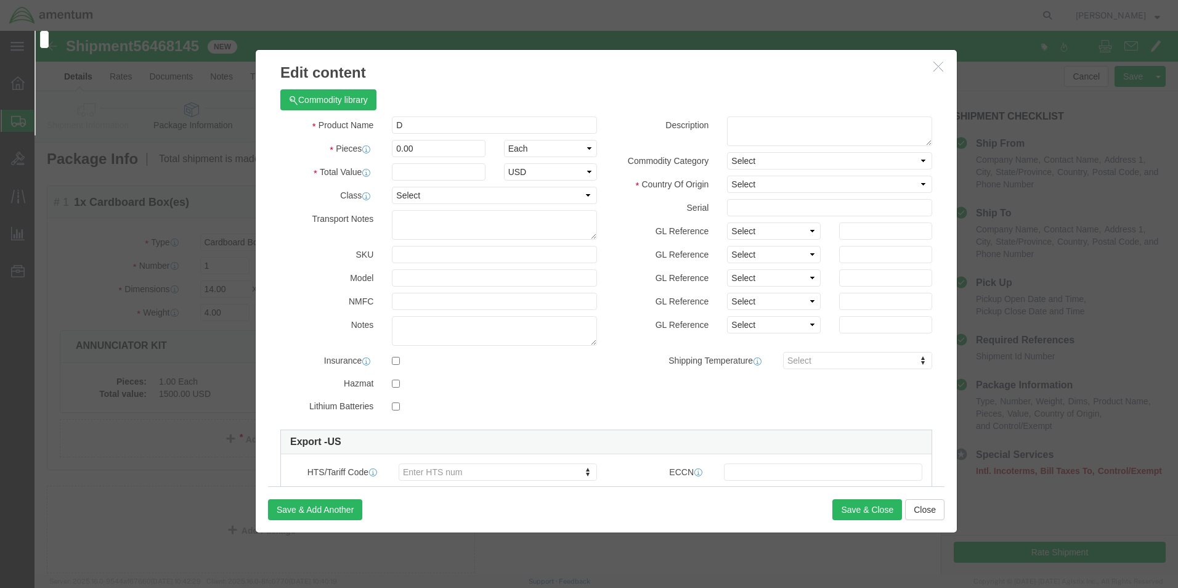
click div "Product Name D"
drag, startPoint x: 366, startPoint y: 97, endPoint x: 361, endPoint y: 109, distance: 12.7
click input "D"
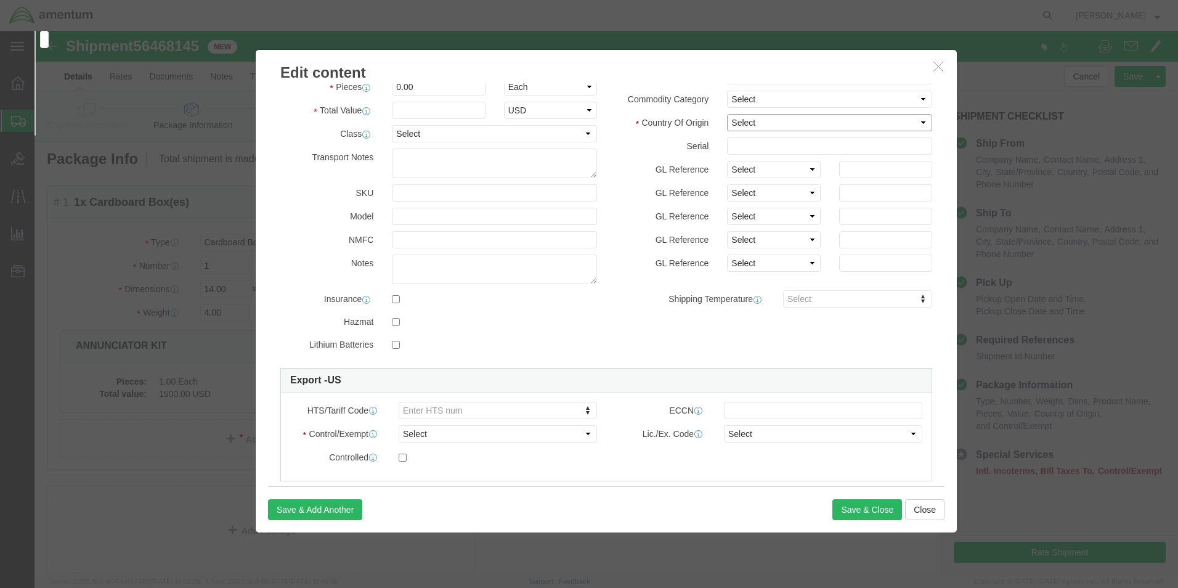
click select "Select [GEOGRAPHIC_DATA] [GEOGRAPHIC_DATA] [GEOGRAPHIC_DATA] [GEOGRAPHIC_DATA] …"
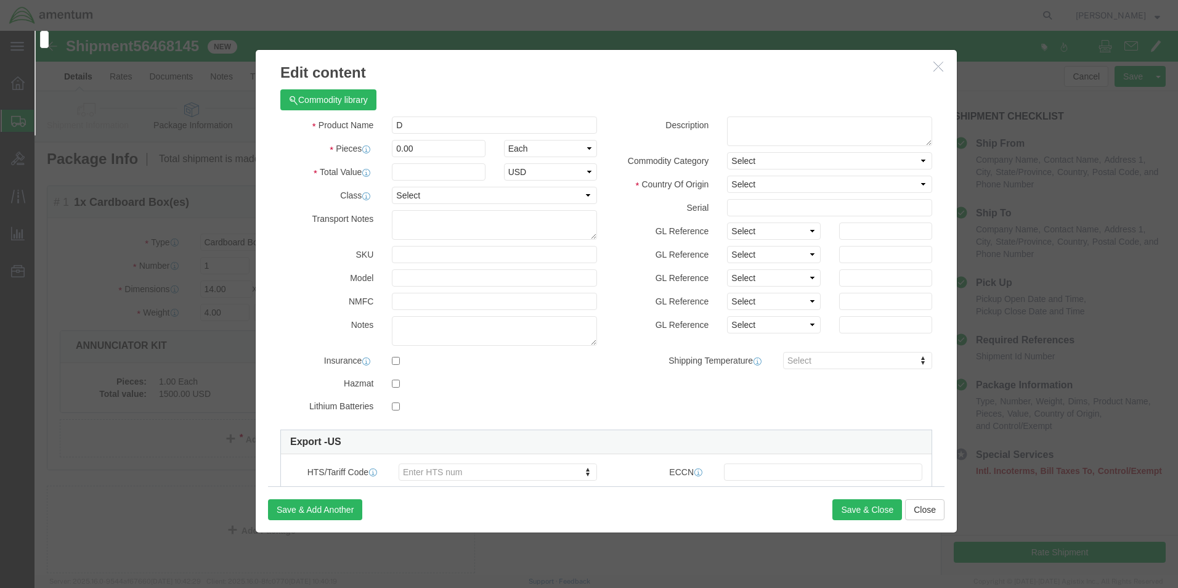
click select "Select [GEOGRAPHIC_DATA] [GEOGRAPHIC_DATA] [GEOGRAPHIC_DATA] [GEOGRAPHIC_DATA] …"
click icon "button"
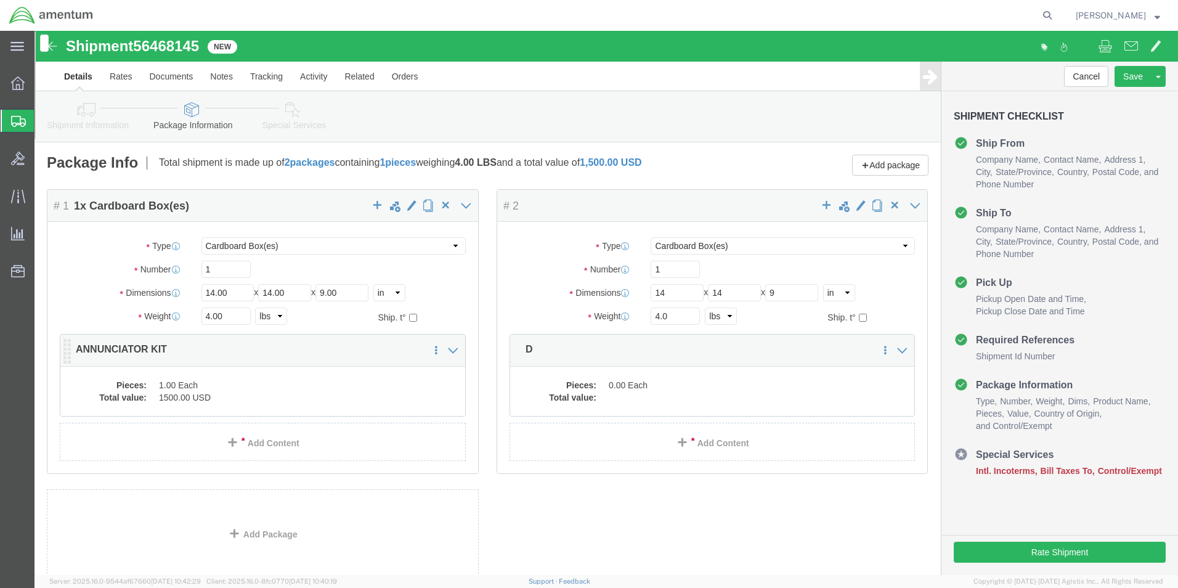
click dd "1500.00 USD"
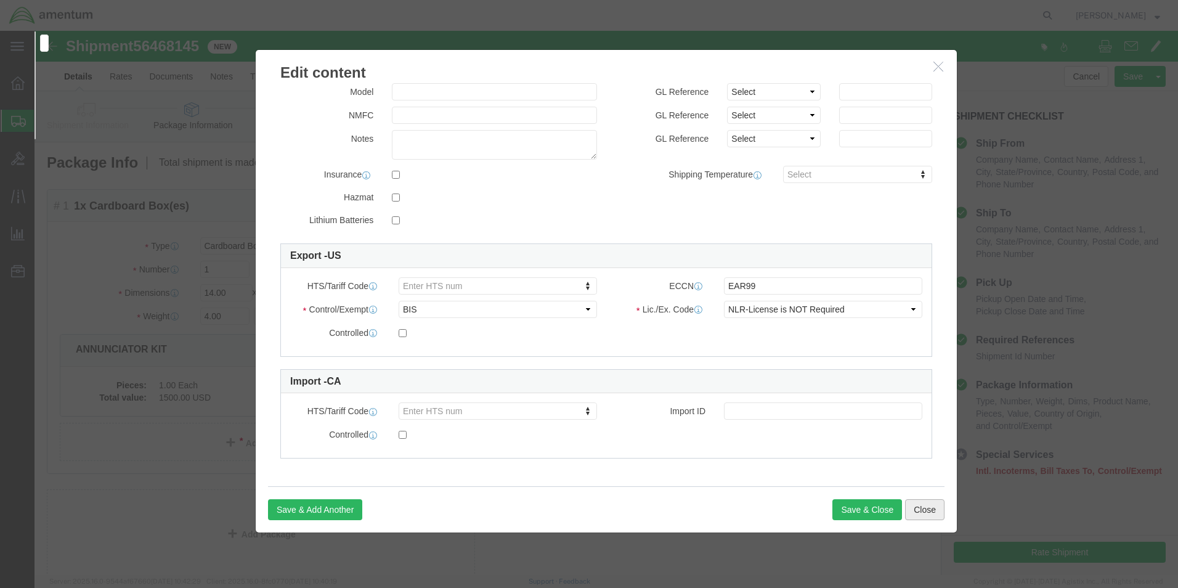
drag, startPoint x: 891, startPoint y: 480, endPoint x: 879, endPoint y: 479, distance: 11.8
click button "Close"
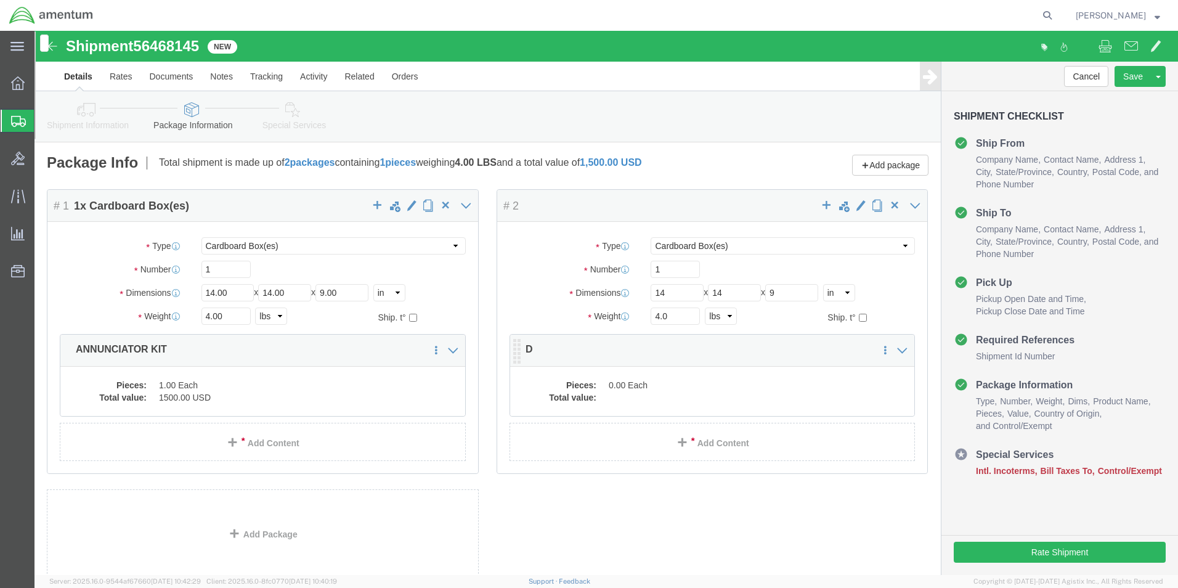
click dd "0.00 Each"
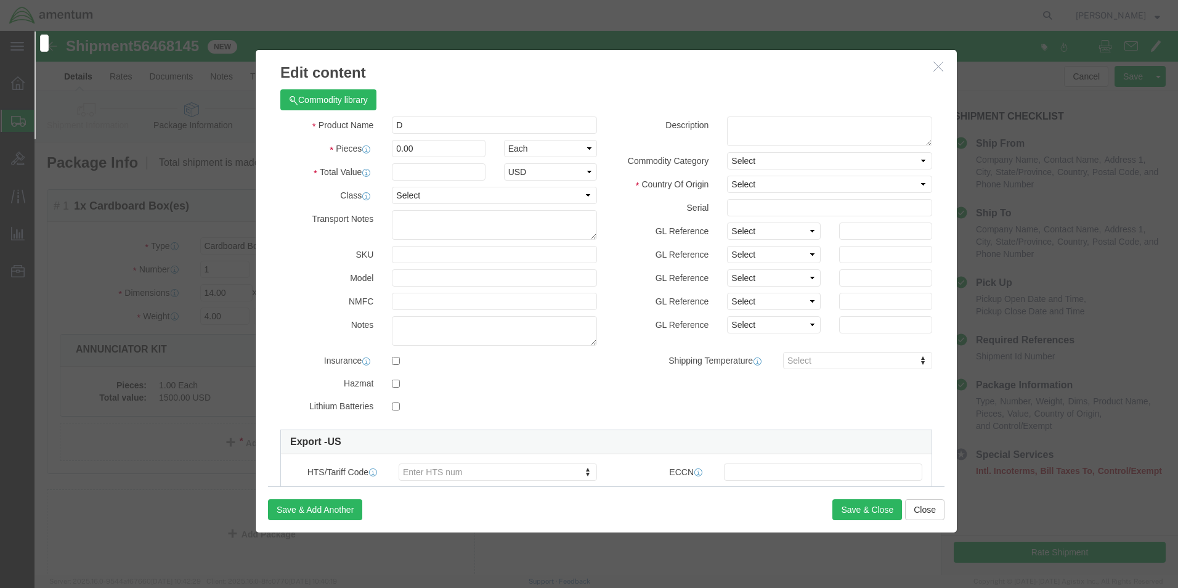
click input "D"
type input "ADDD"
type input "ADD"
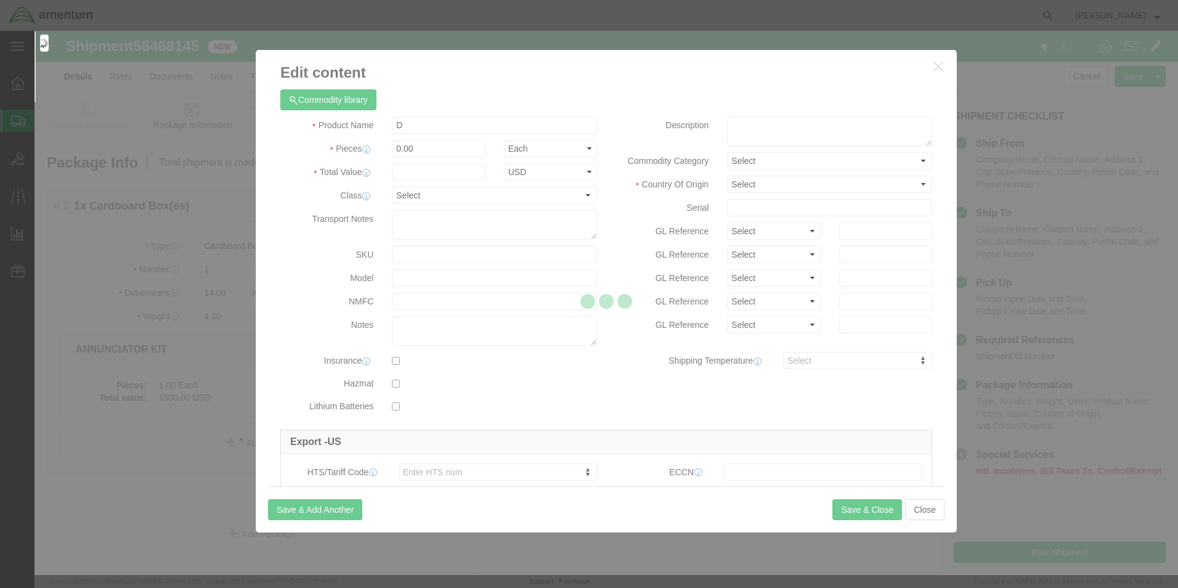
click at [411, 125] on div at bounding box center [605, 303] width 1143 height 544
type input "ADDDD"
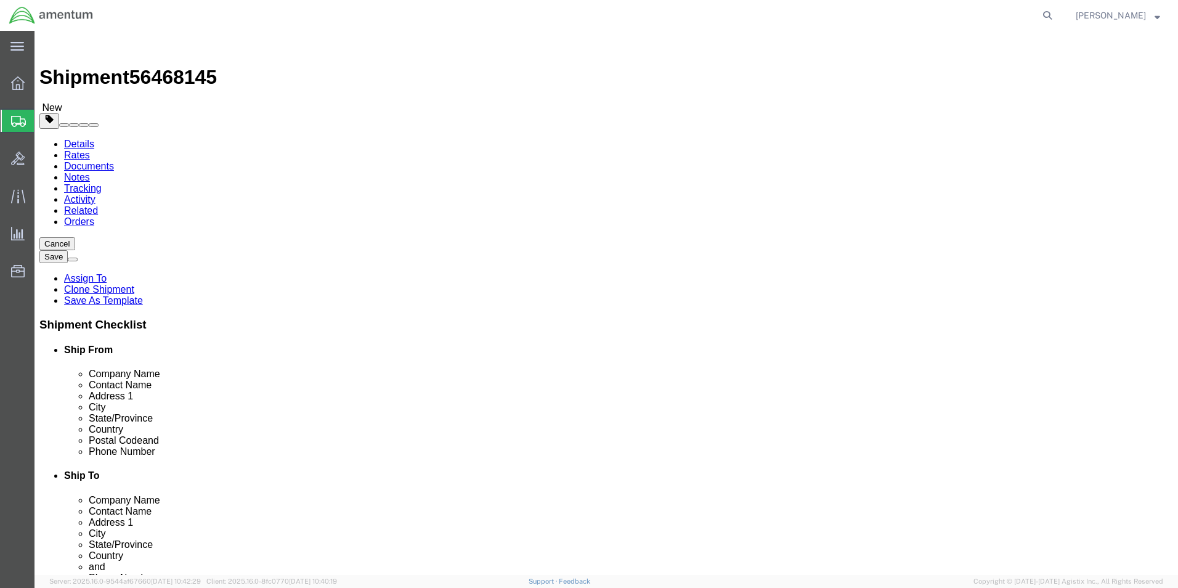
select select "49929"
select select
click icon
click dd "0.00 Each"
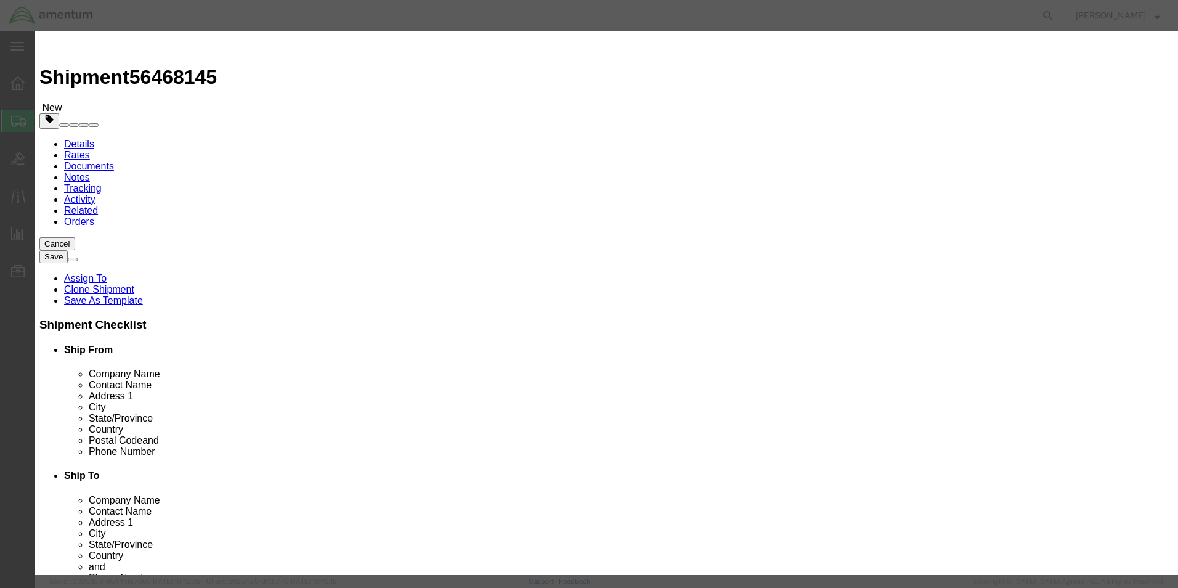
click input "D"
type input "ANNUNCIATOR KIT"
type input "1"
type input "1500.00"
click select "Select [GEOGRAPHIC_DATA] [GEOGRAPHIC_DATA] [GEOGRAPHIC_DATA] [GEOGRAPHIC_DATA] …"
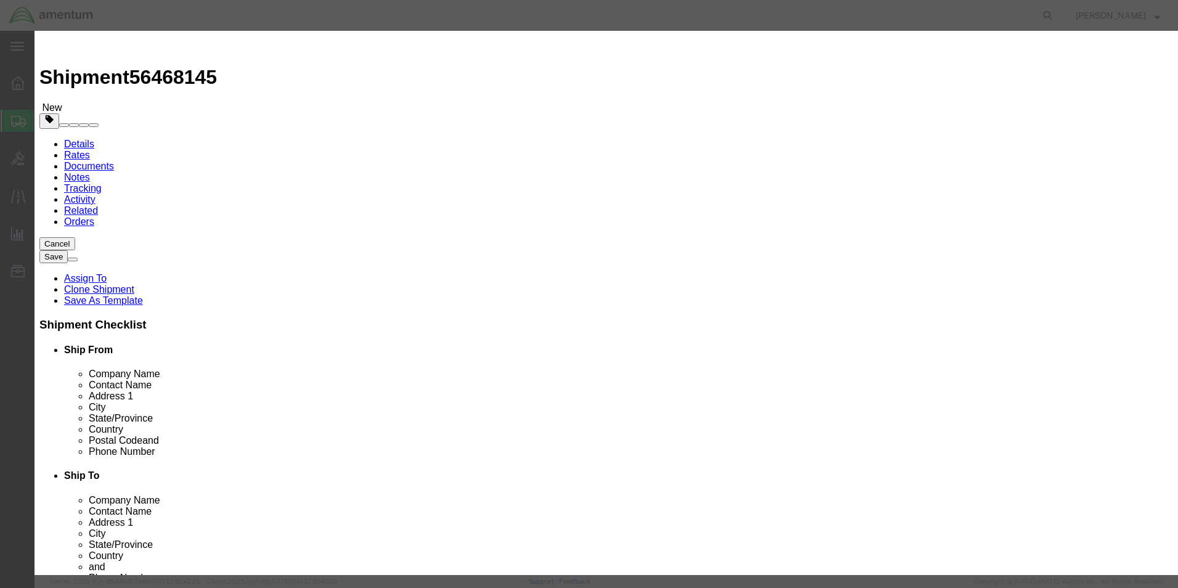
select select "CA"
click select "Select [GEOGRAPHIC_DATA] [GEOGRAPHIC_DATA] [GEOGRAPHIC_DATA] [GEOGRAPHIC_DATA] …"
click select "Select ATF BIS DEA EPA FDA FTR ITAR OFAC Other (OPA)"
select select "BIS"
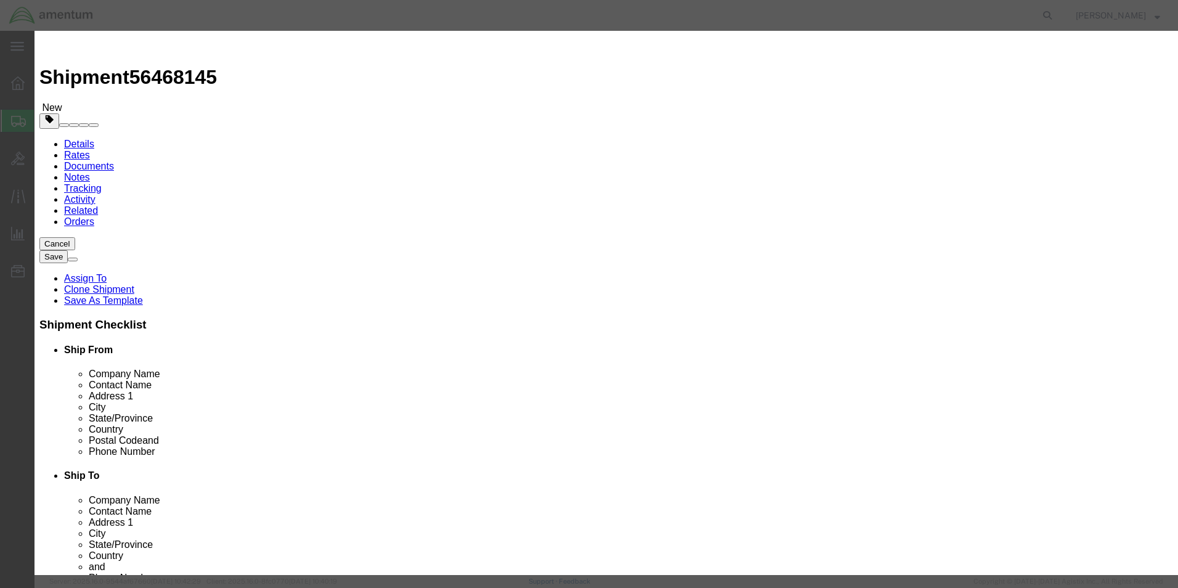
click select "Select ATF BIS DEA EPA FDA FTR ITAR OFAC Other (OPA)"
click select "Select AGR-Agricultural APP-Computers APR-Additional Permissive Exports AVS-Air…"
select select "NLR"
click select "Select AGR-Agricultural APP-Computers APR-Additional Permissive Exports AVS-Air…"
click input "text"
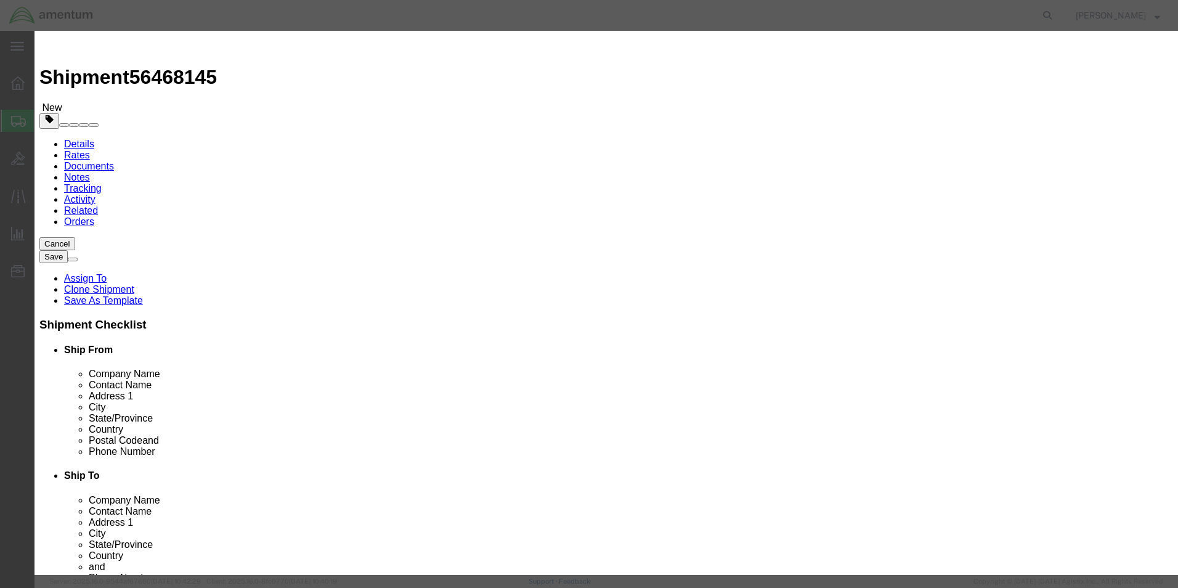
type input "EAR99"
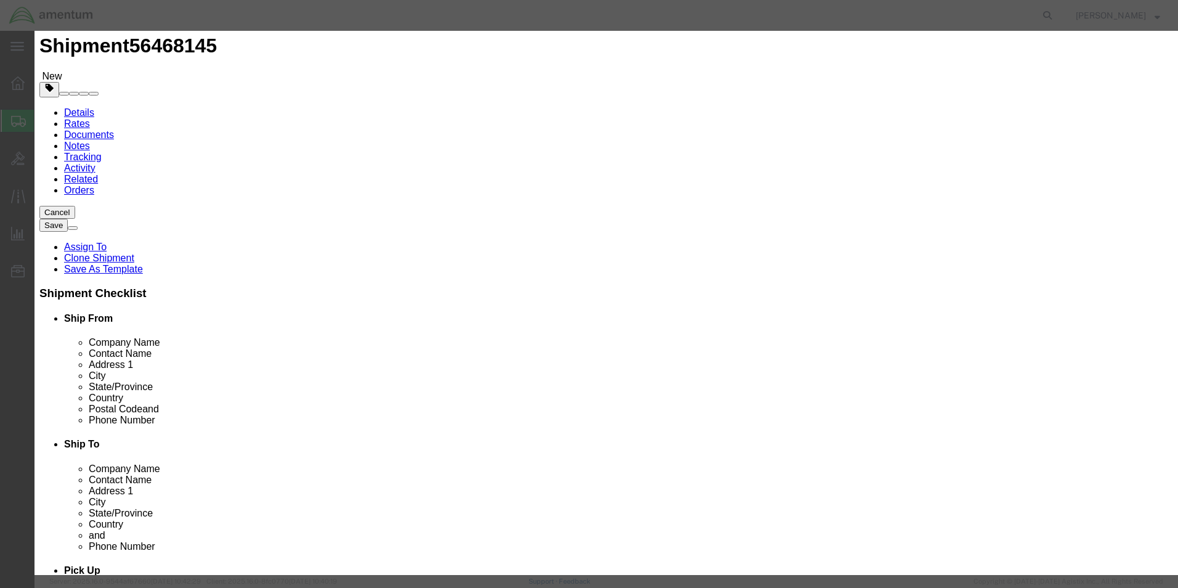
scroll to position [49, 0]
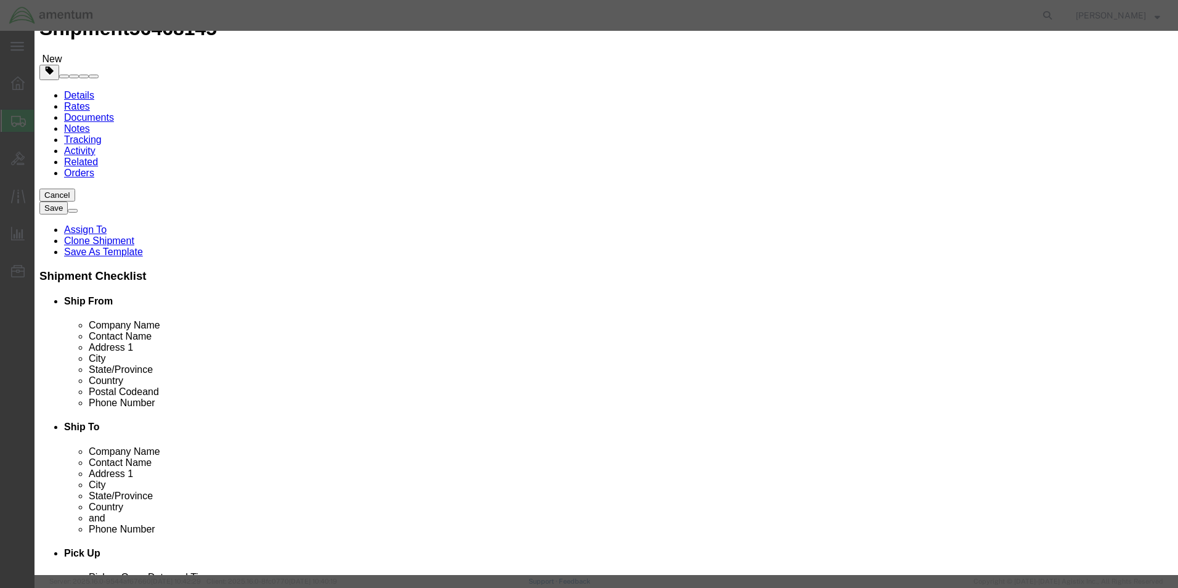
click button "Save & Close"
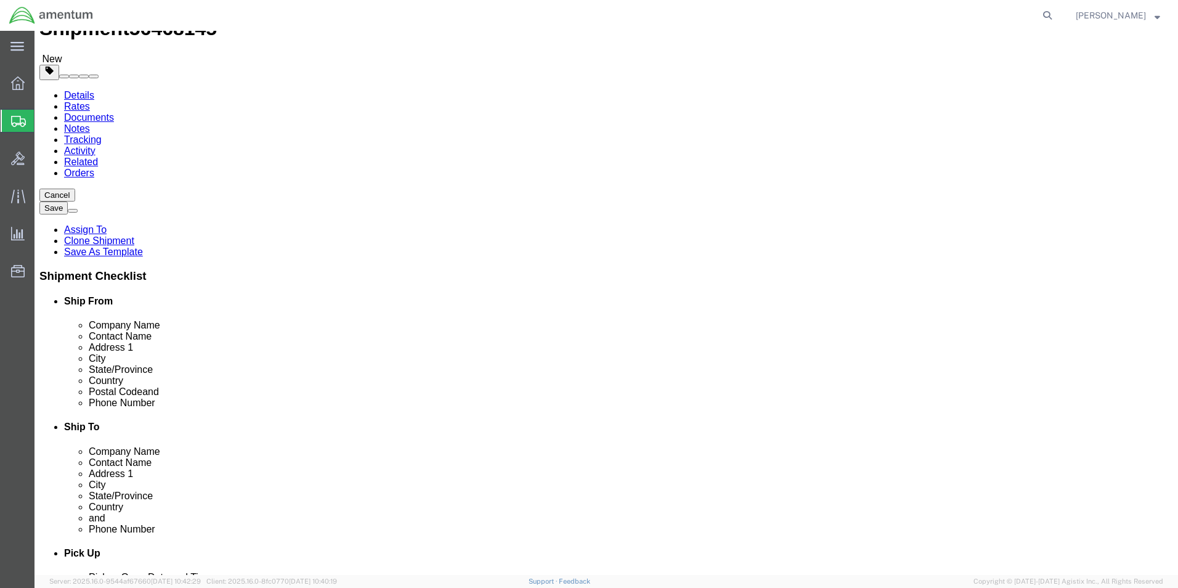
click icon
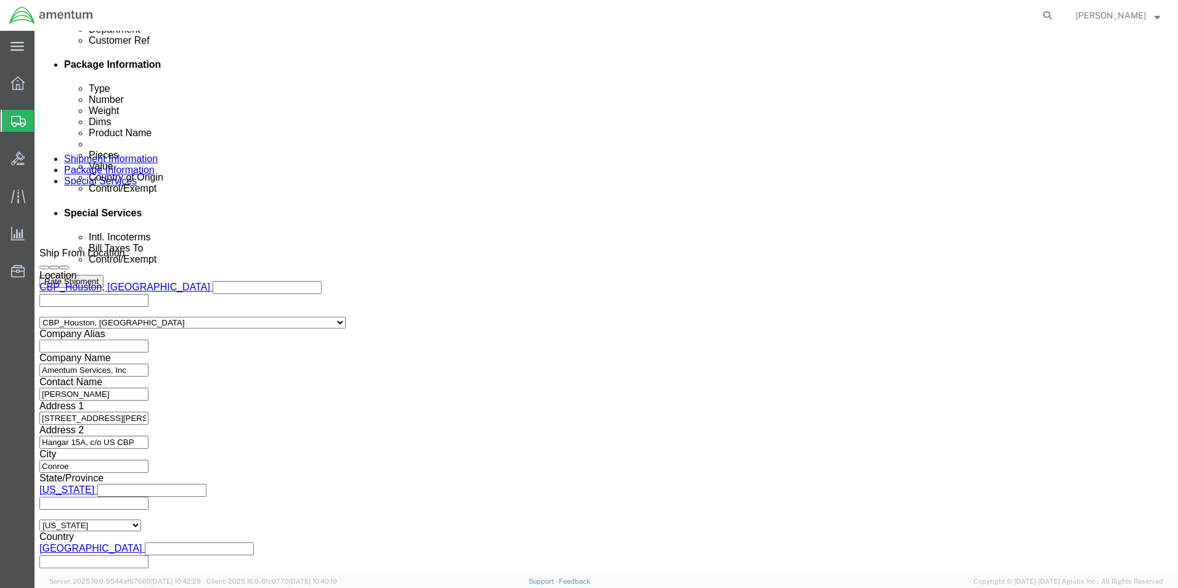
scroll to position [678, 0]
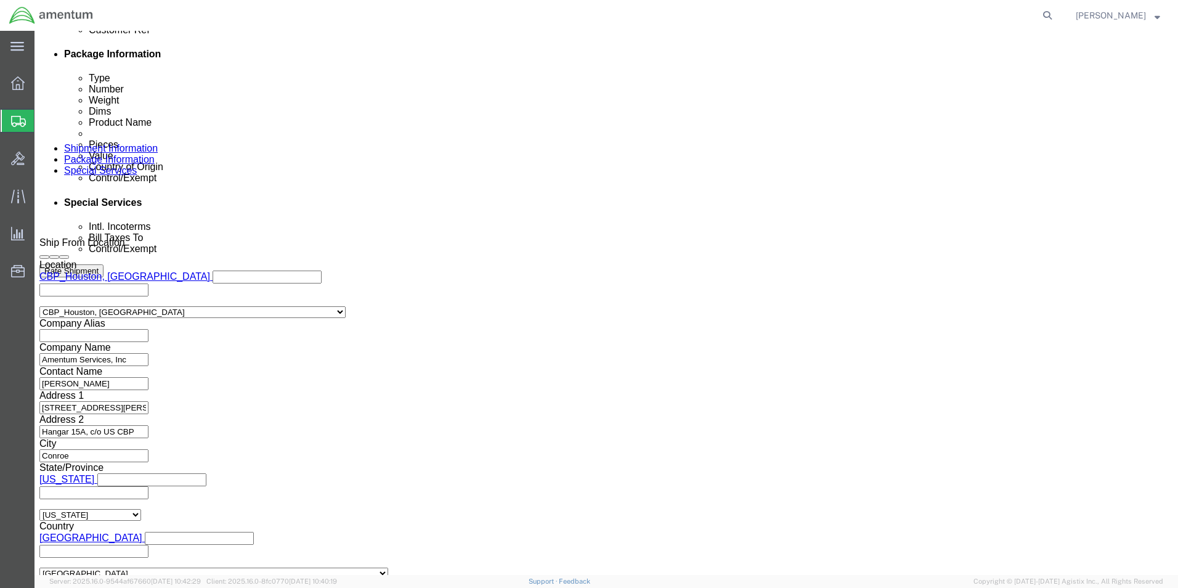
click select "Select ATF BIS DEA EPA FDA FTR ITAR OFAC Other (OPA)"
select select "BIS"
click select "Select ATF BIS DEA EPA FDA FTR ITAR OFAC Other (OPA)"
click select "Select AGR-Agricultural APP-Computers APR-Additional Permissive Exports AVS-Air…"
select select "NLR"
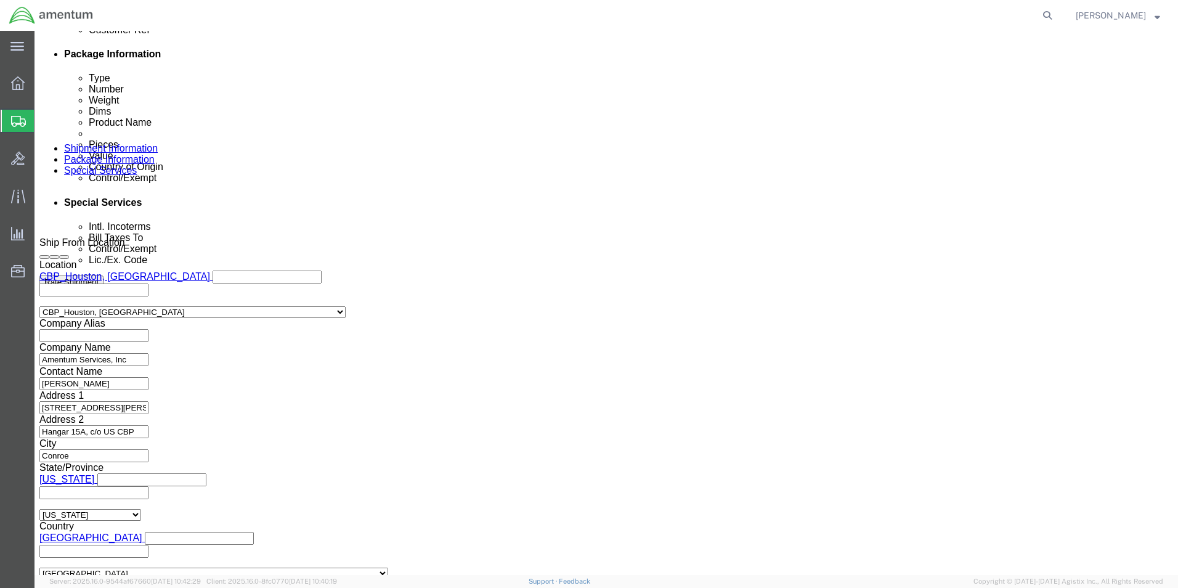
click select "Select AGR-Agricultural APP-Computers APR-Additional Permissive Exports AVS-Air…"
click select "Select AES-Direct EEI Carrier File EEI EEI Exempt"
select select "EXEM"
click select "Select AES-Direct EEI Carrier File EEI EEI Exempt"
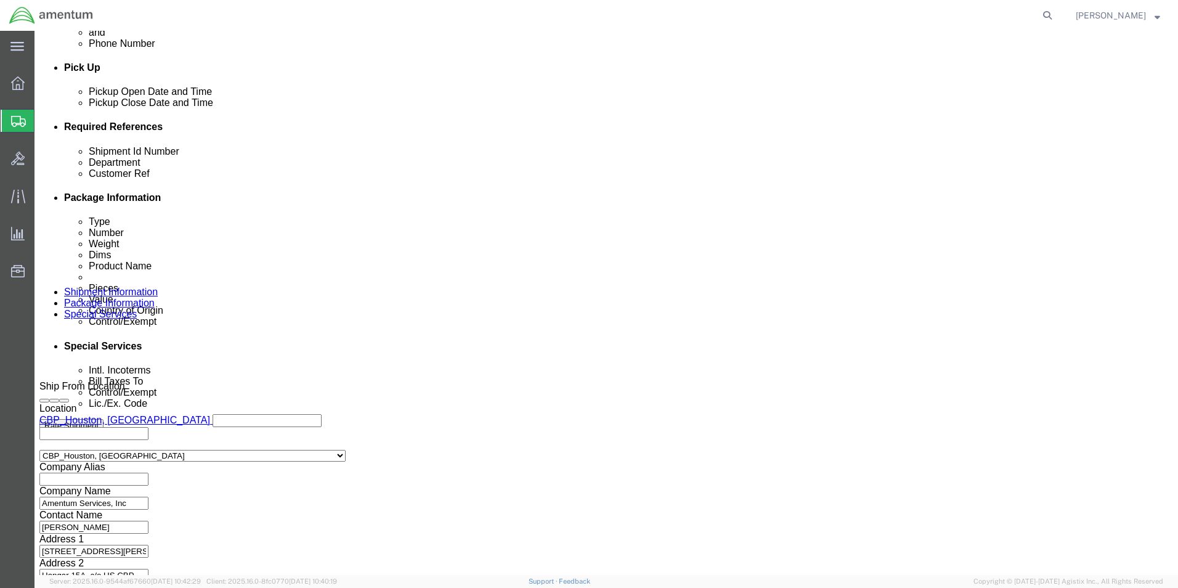
scroll to position [221, 0]
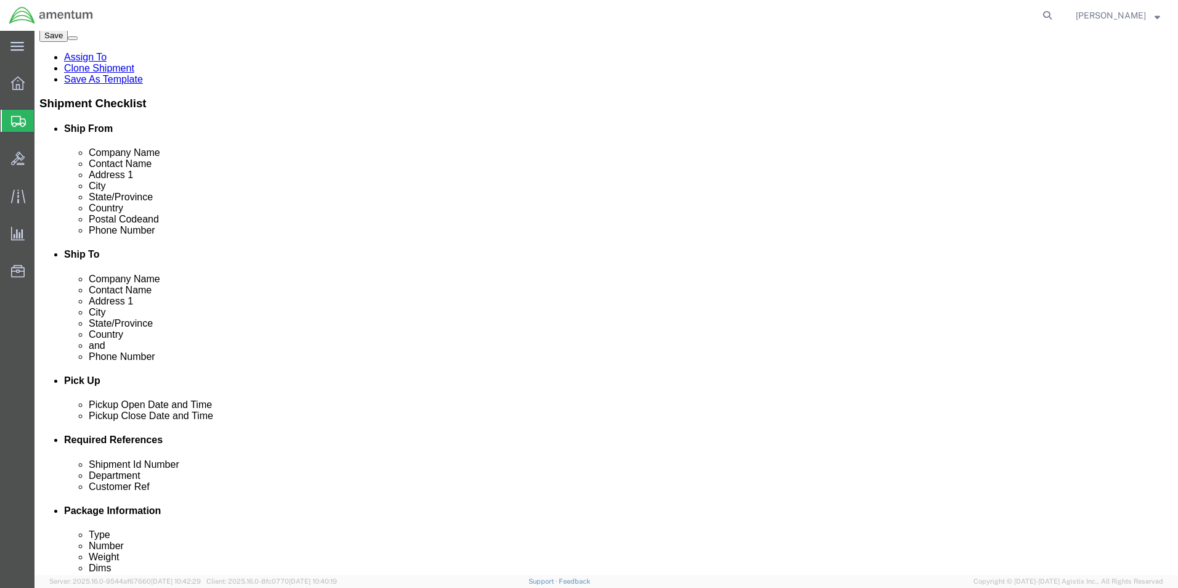
click button "Rate Shipment"
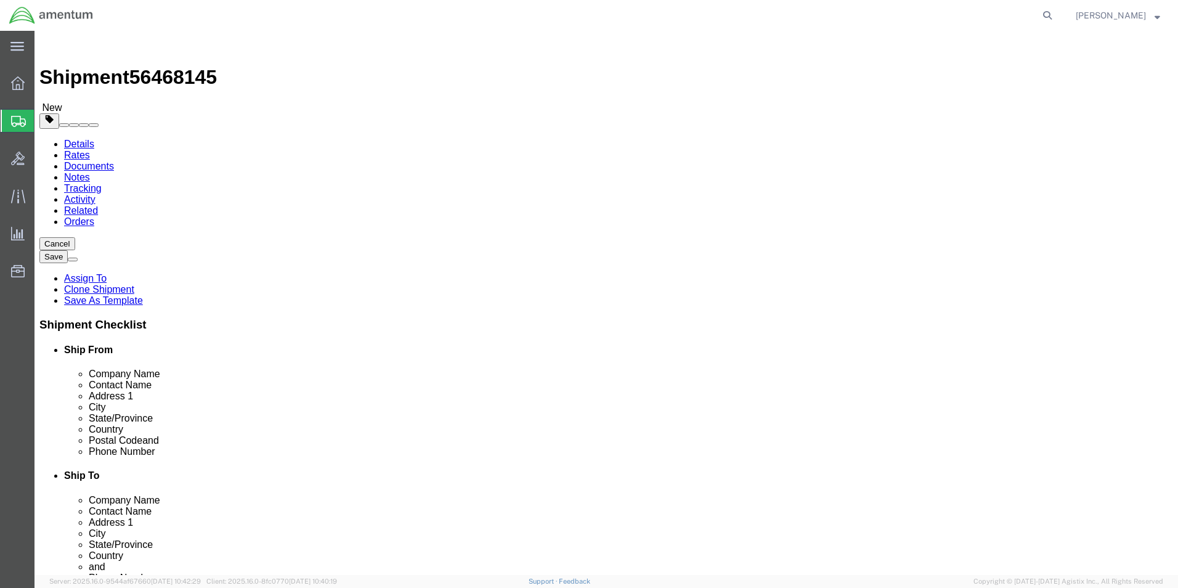
click icon
click input "Length : This field is required."
type input "14"
type input "9"
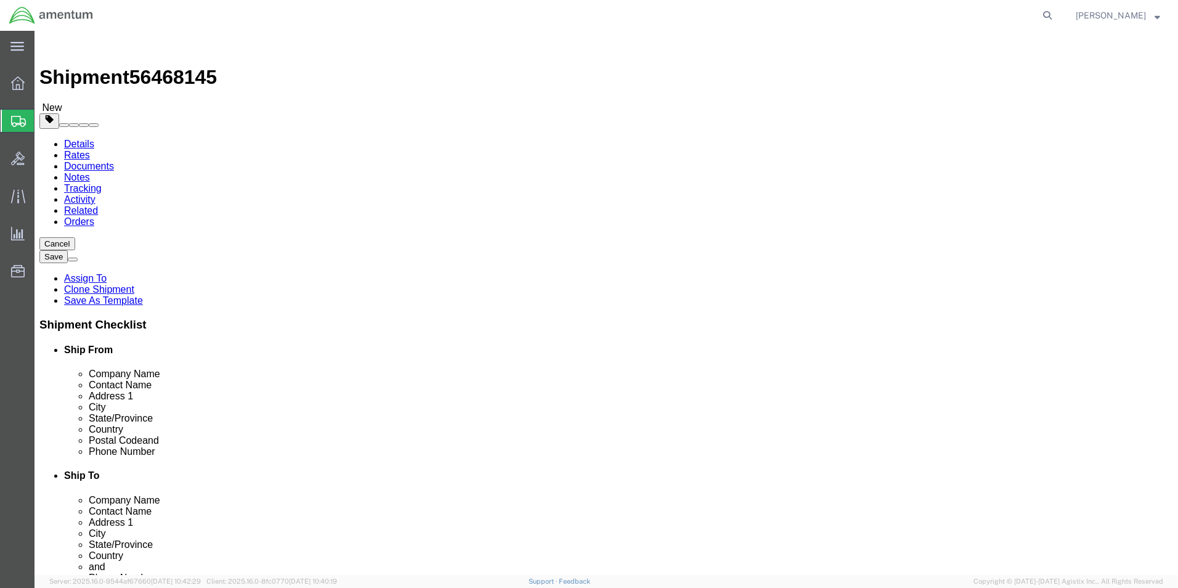
type input "4.0"
click link "Add Content"
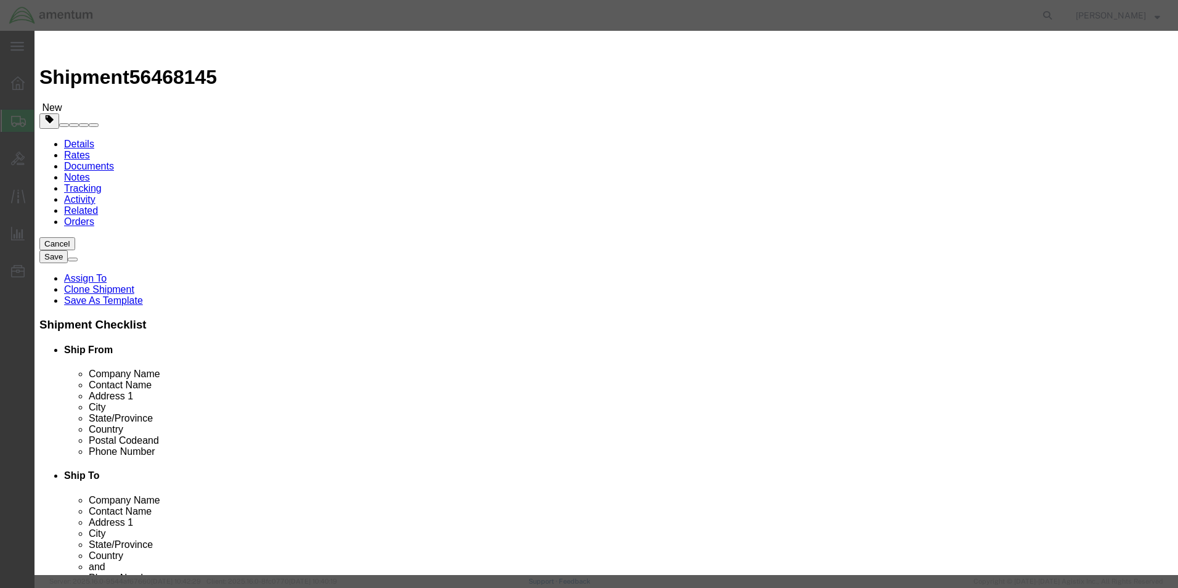
click input "text"
type input "a"
type input "ANNUNCIATOR KIT"
type input "1"
type input "1500.00"
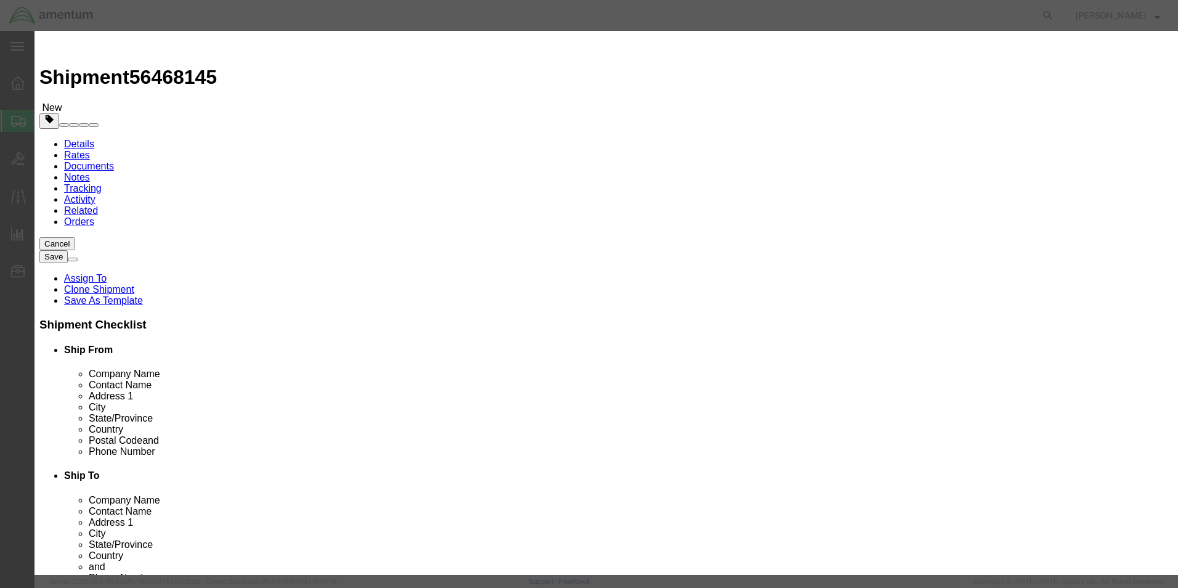
click select "Select [GEOGRAPHIC_DATA] [GEOGRAPHIC_DATA] [GEOGRAPHIC_DATA] [GEOGRAPHIC_DATA] …"
select select "CA"
click select "Select [GEOGRAPHIC_DATA] [GEOGRAPHIC_DATA] [GEOGRAPHIC_DATA] [GEOGRAPHIC_DATA] …"
click select "Select ATF BIS DEA EPA FDA FTR ITAR OFAC Other (OPA)"
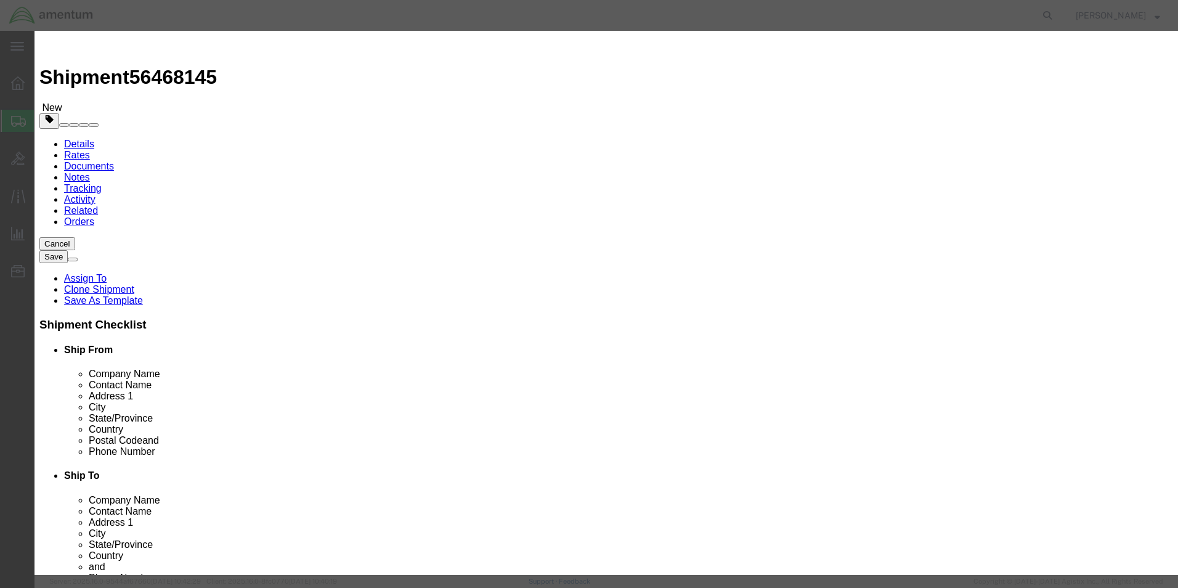
select select "BIS"
click select "Select ATF BIS DEA EPA FDA FTR ITAR OFAC Other (OPA)"
click select "Select AGR-Agricultural APP-Computers APR-Additional Permissive Exports AVS-Air…"
select select "NLR"
click select "Select AGR-Agricultural APP-Computers APR-Additional Permissive Exports AVS-Air…"
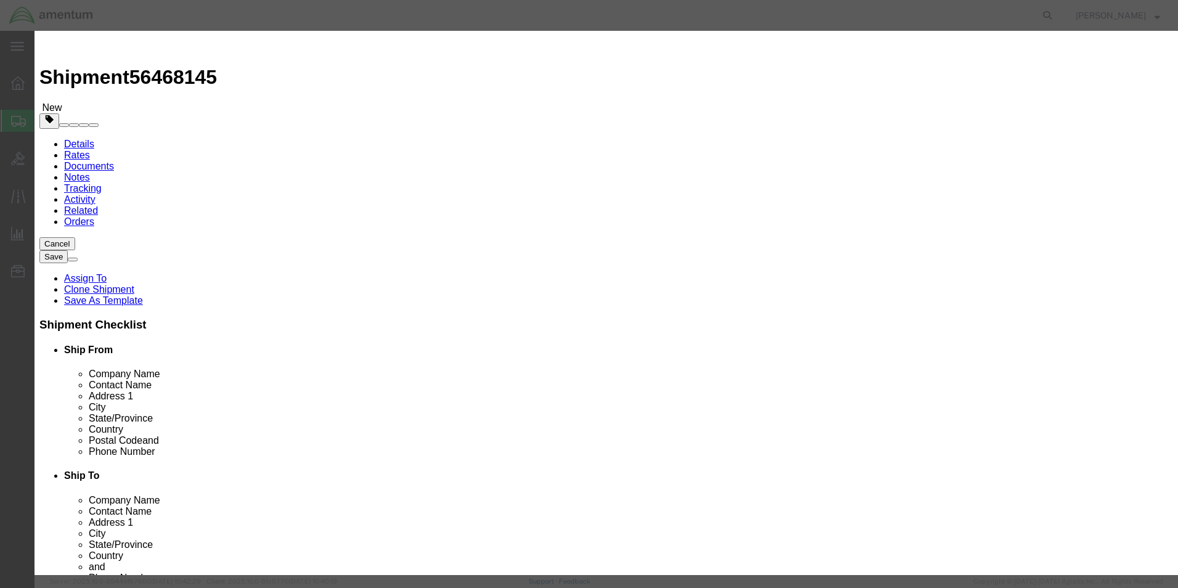
click input "text"
type input "EAR99"
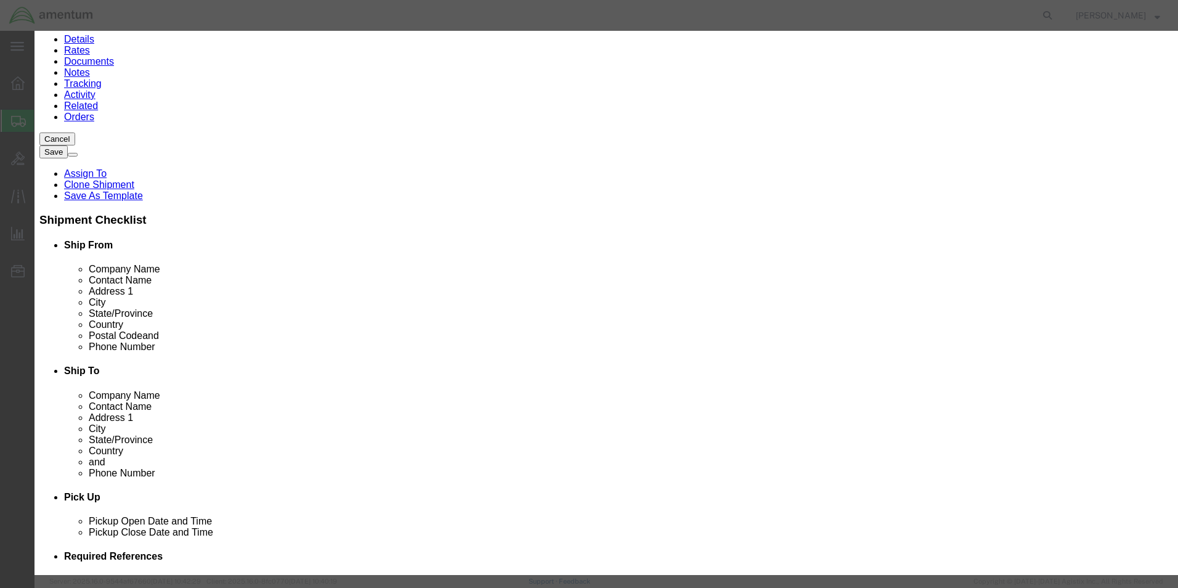
scroll to position [114, 0]
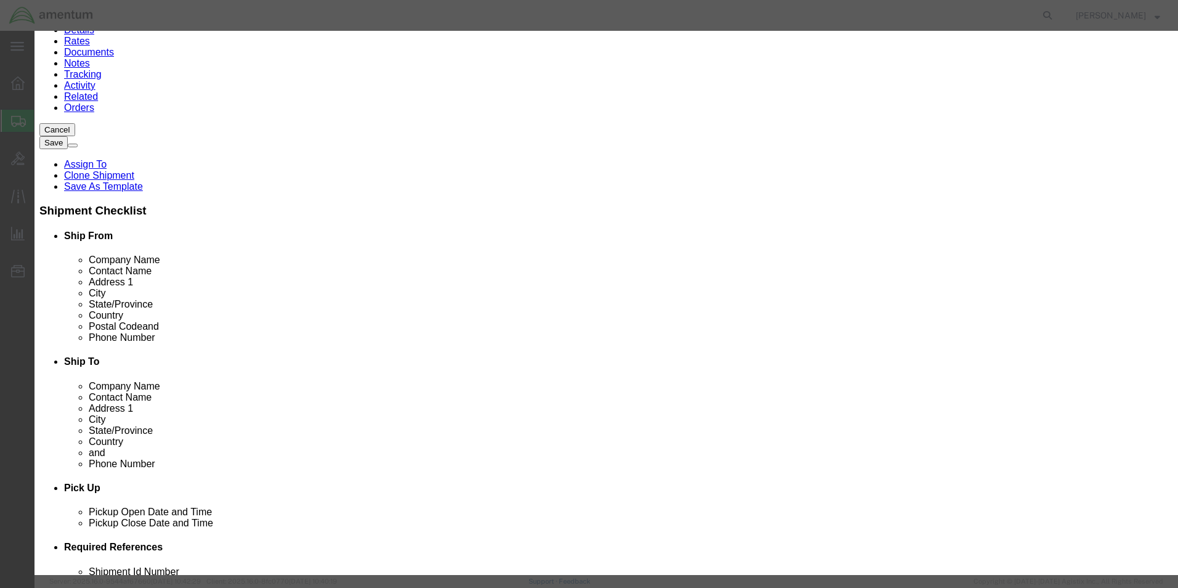
click button "Save & Close"
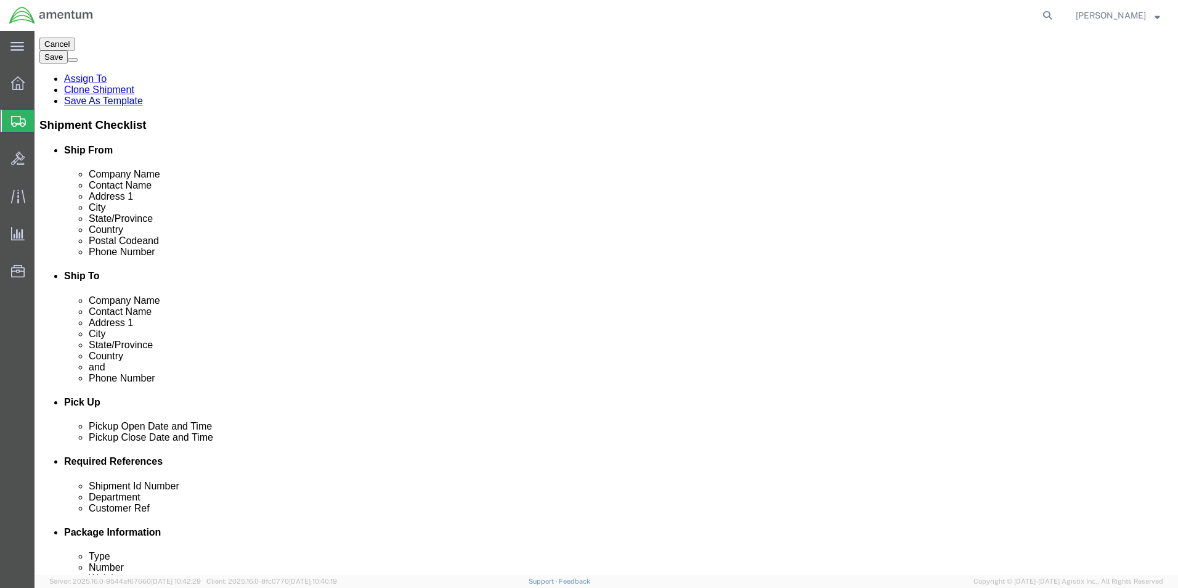
scroll to position [203, 0]
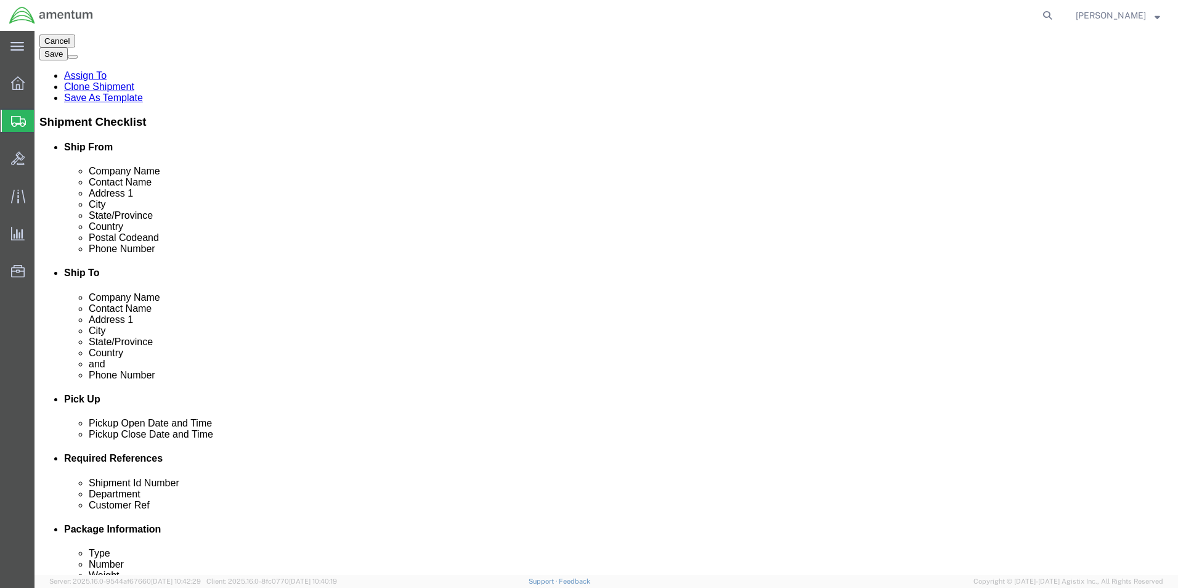
click button "Rate Shipment"
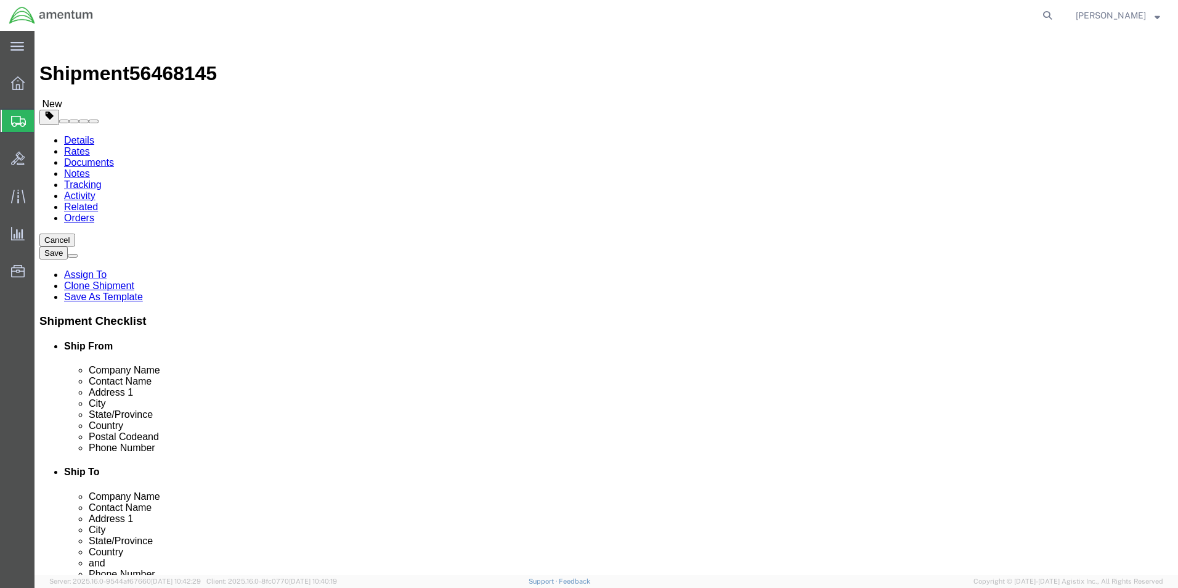
scroll to position [0, 0]
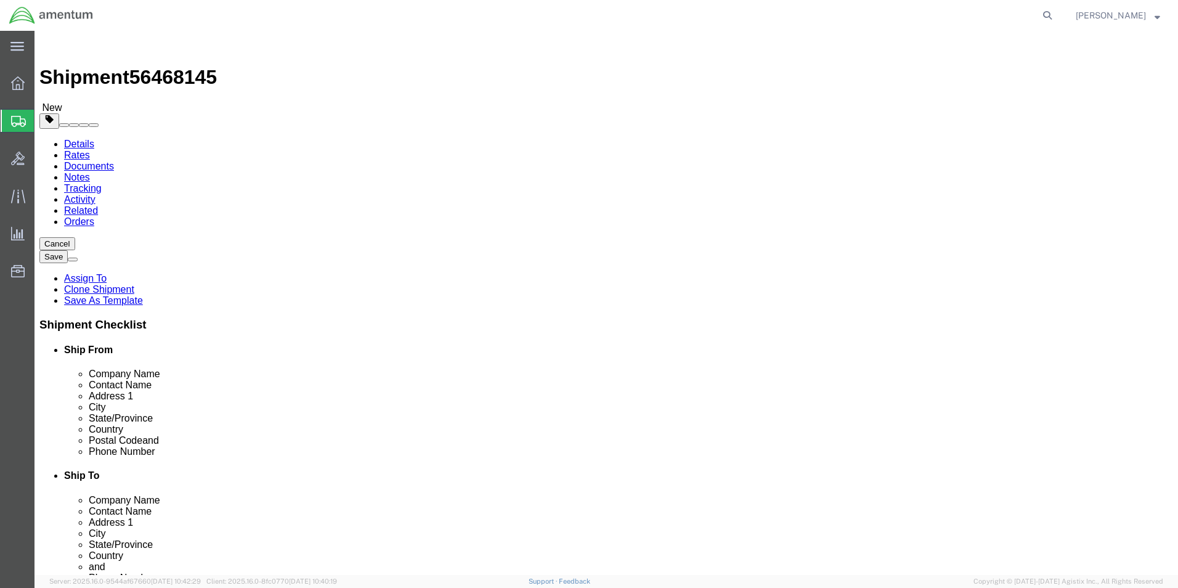
click label "Billing / Bill Taxes To : This field is required."
click select "Select Recipient Account Sender/Shipper Third Party Account"
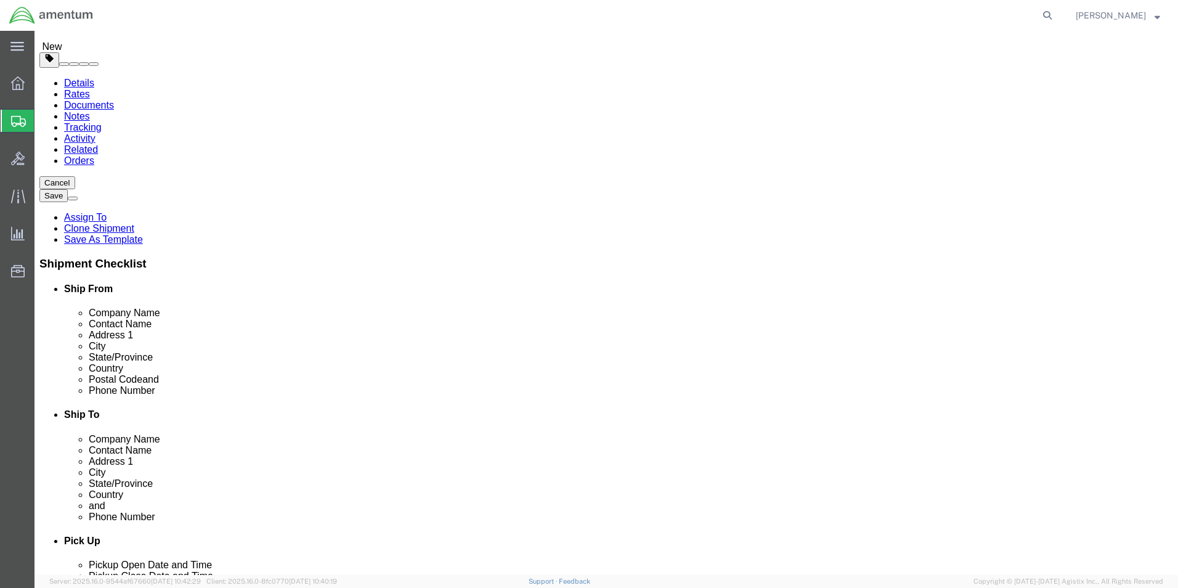
scroll to position [62, 0]
click icon
click link "Delete this content"
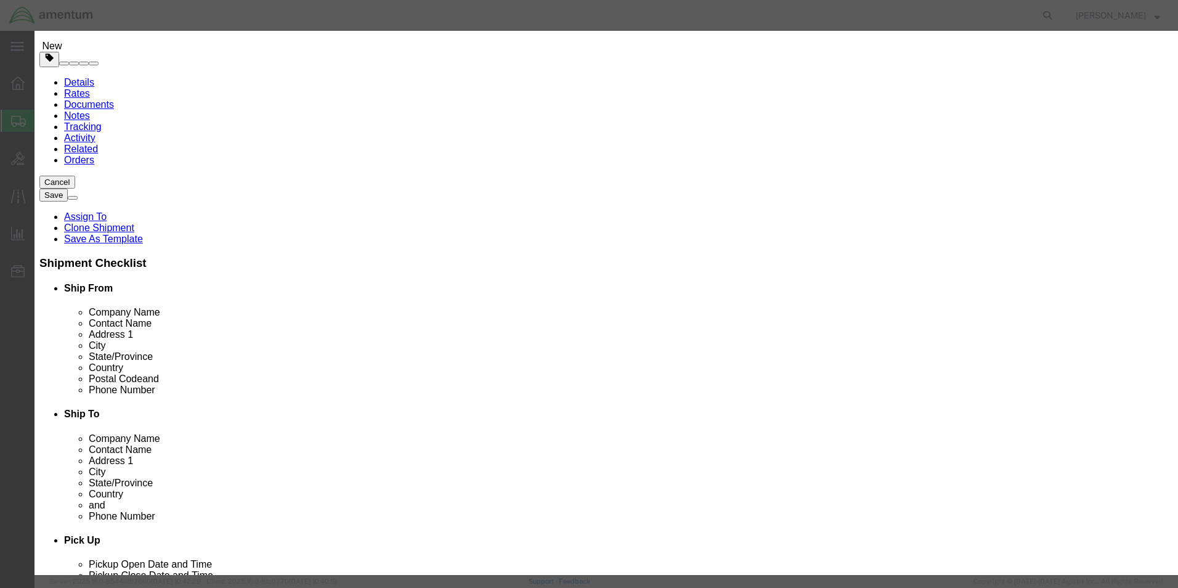
click button "Yes"
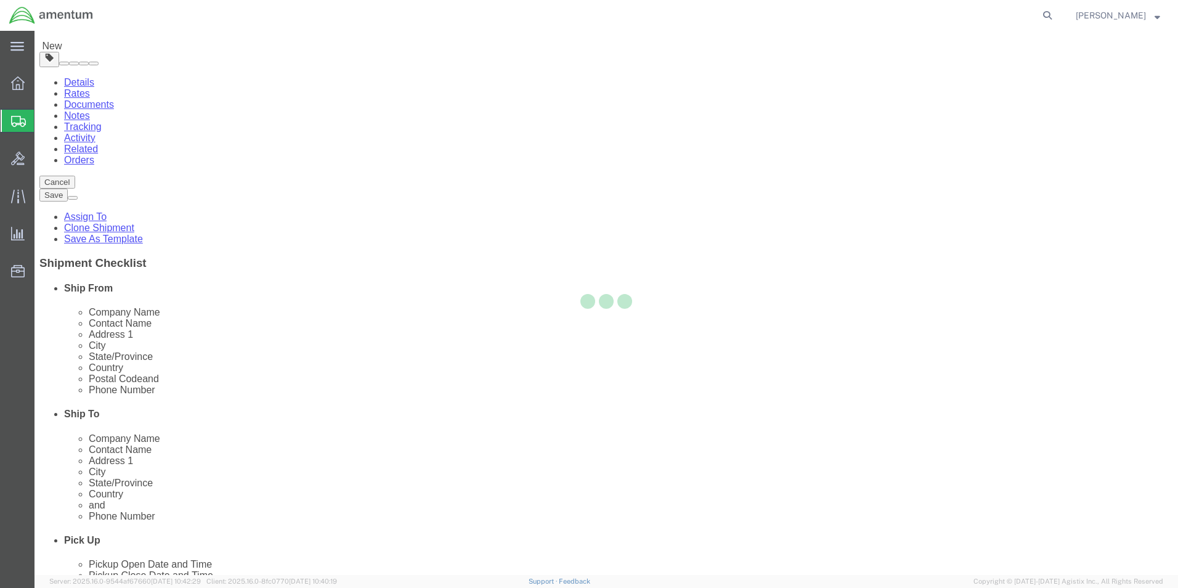
scroll to position [0, 0]
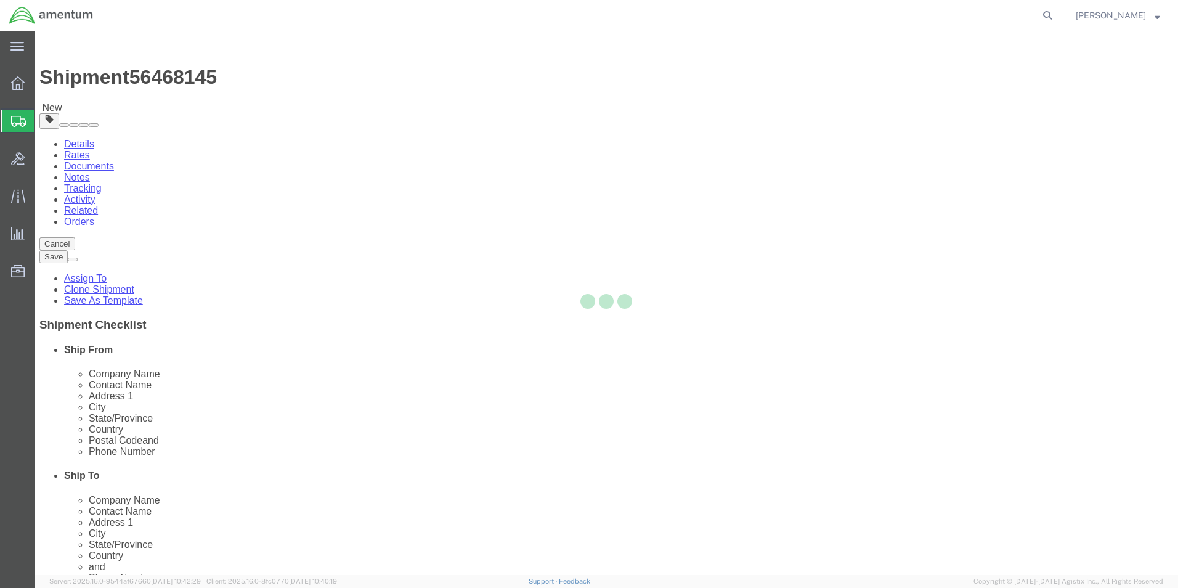
select select "CBOX"
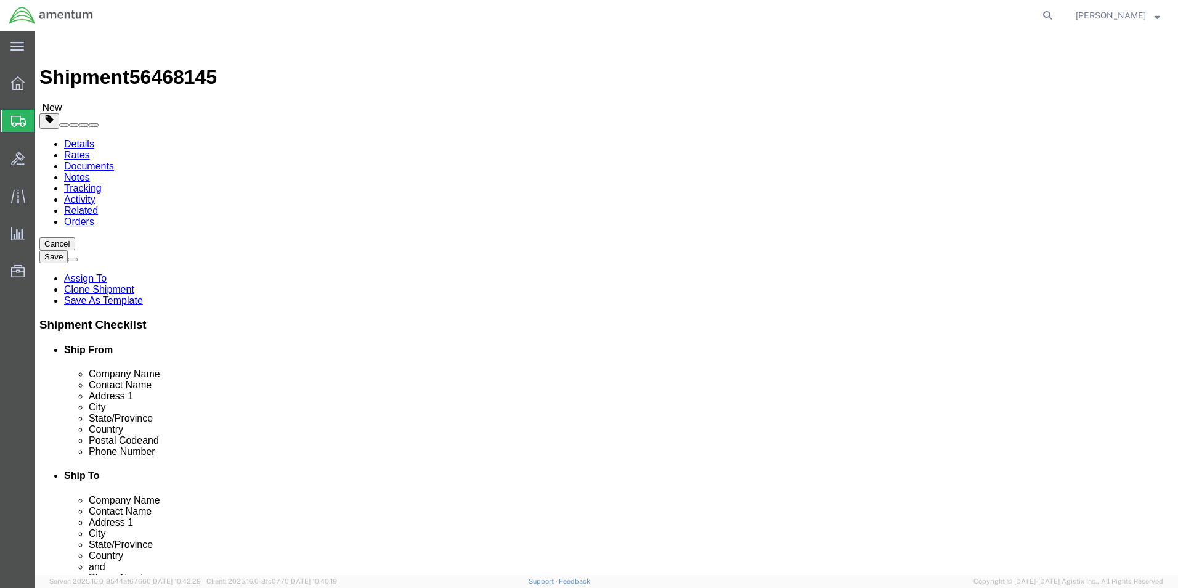
click dd "1.00 Each"
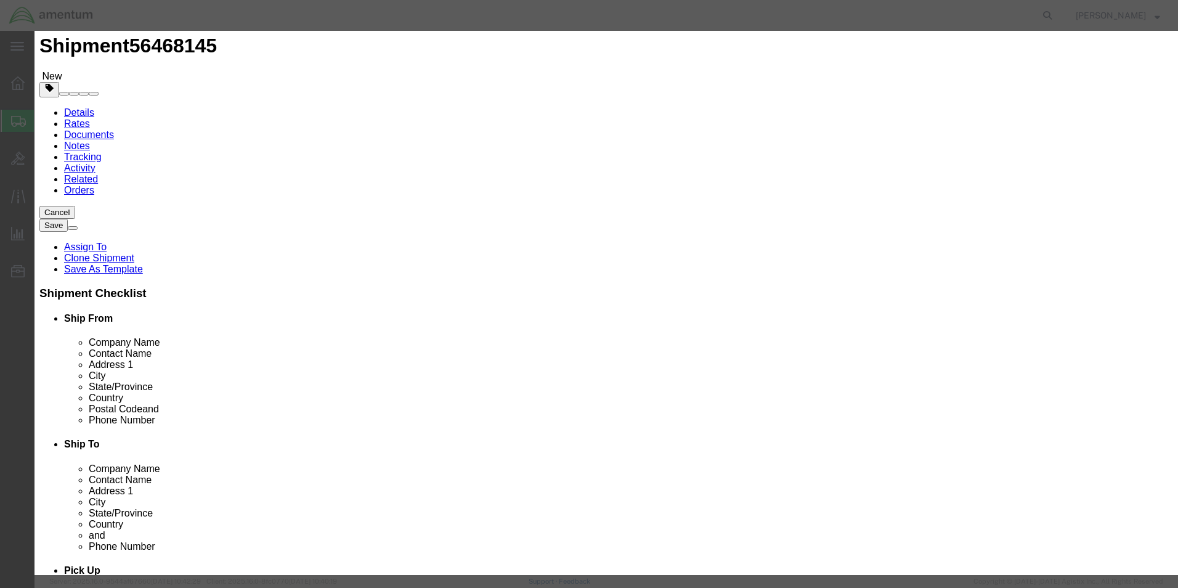
scroll to position [62, 0]
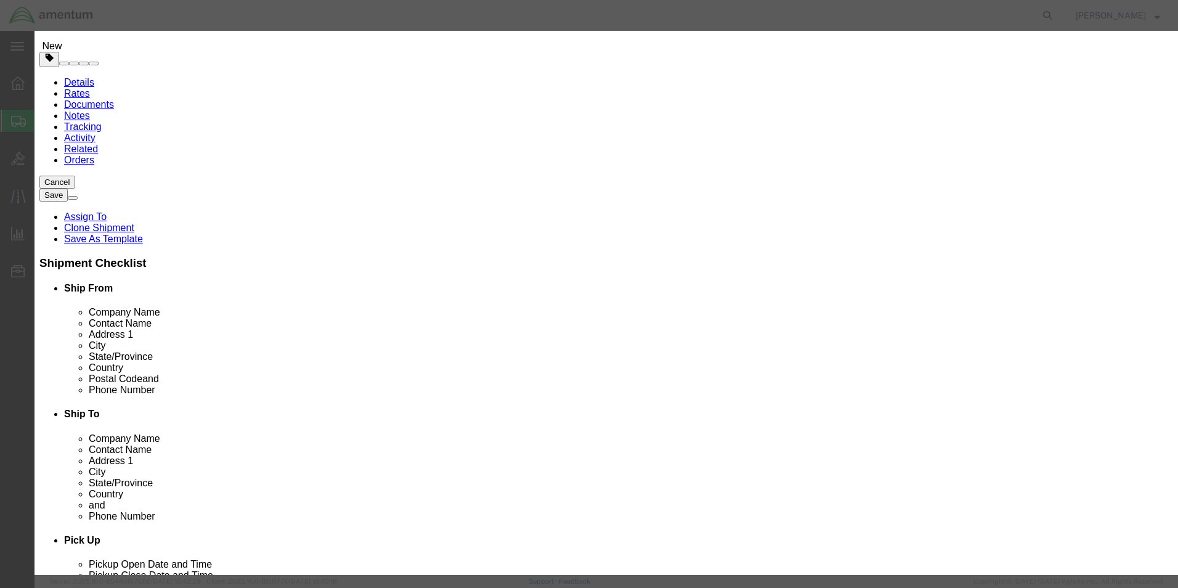
click button "Close"
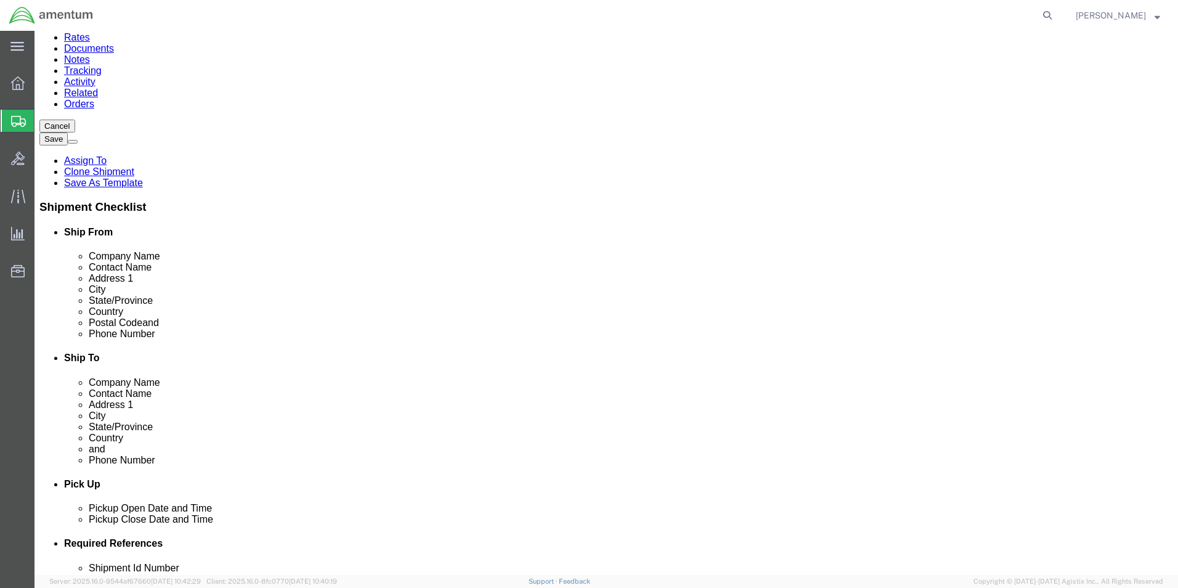
scroll to position [123, 0]
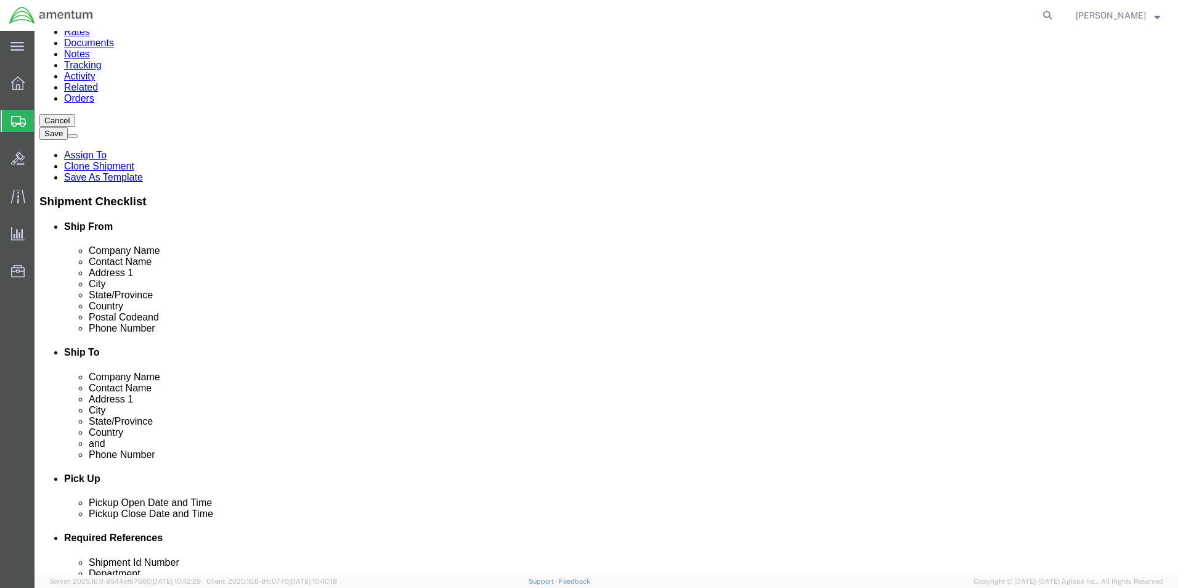
click dd "1500.00 USD"
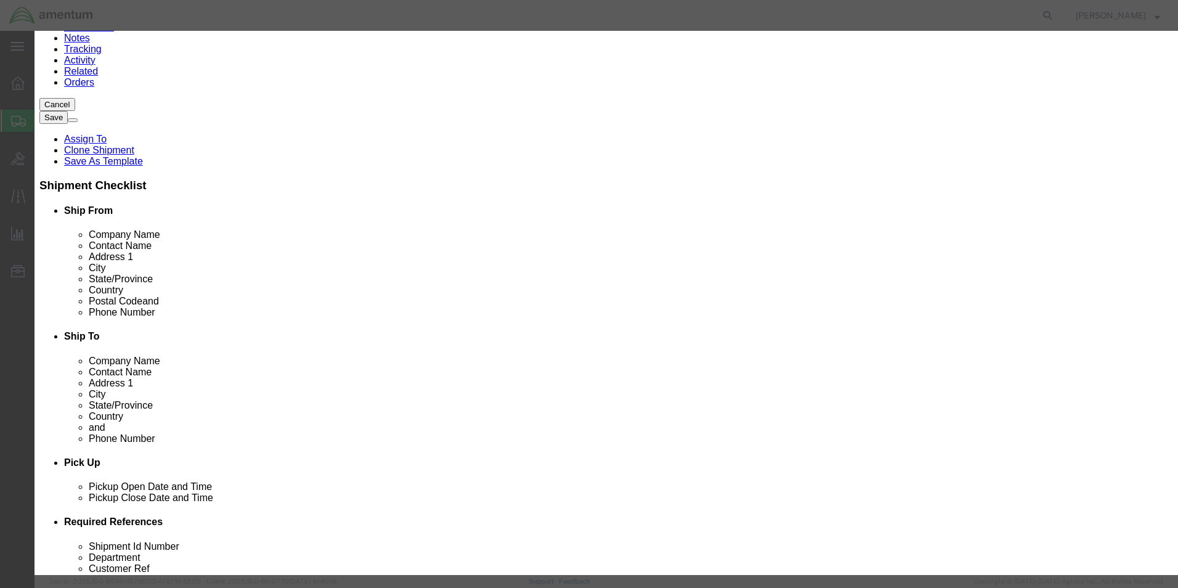
scroll to position [147, 0]
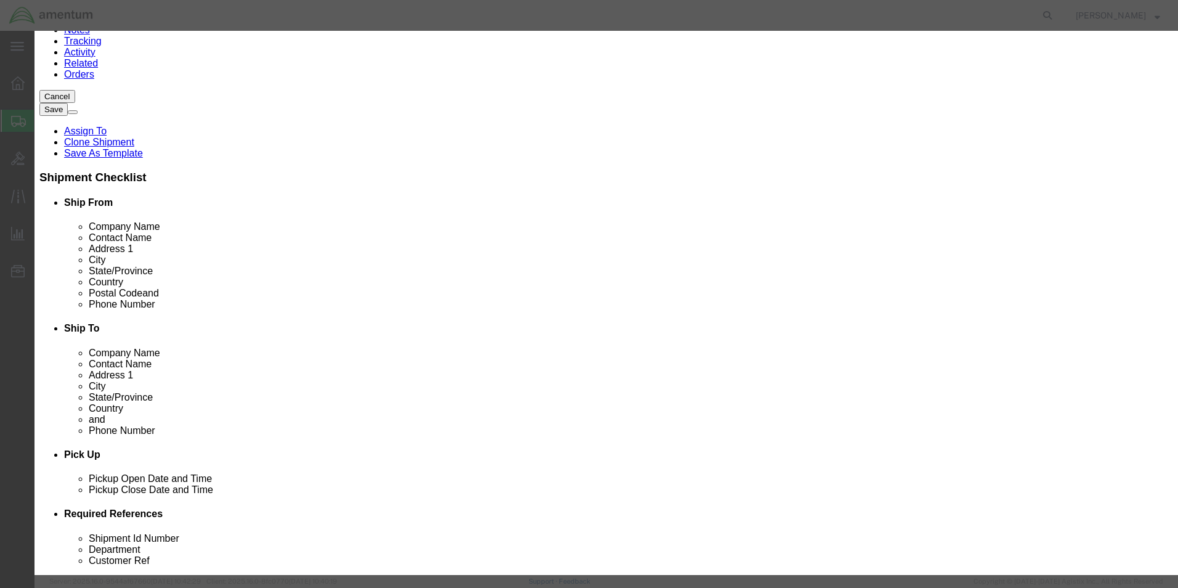
click button "Close"
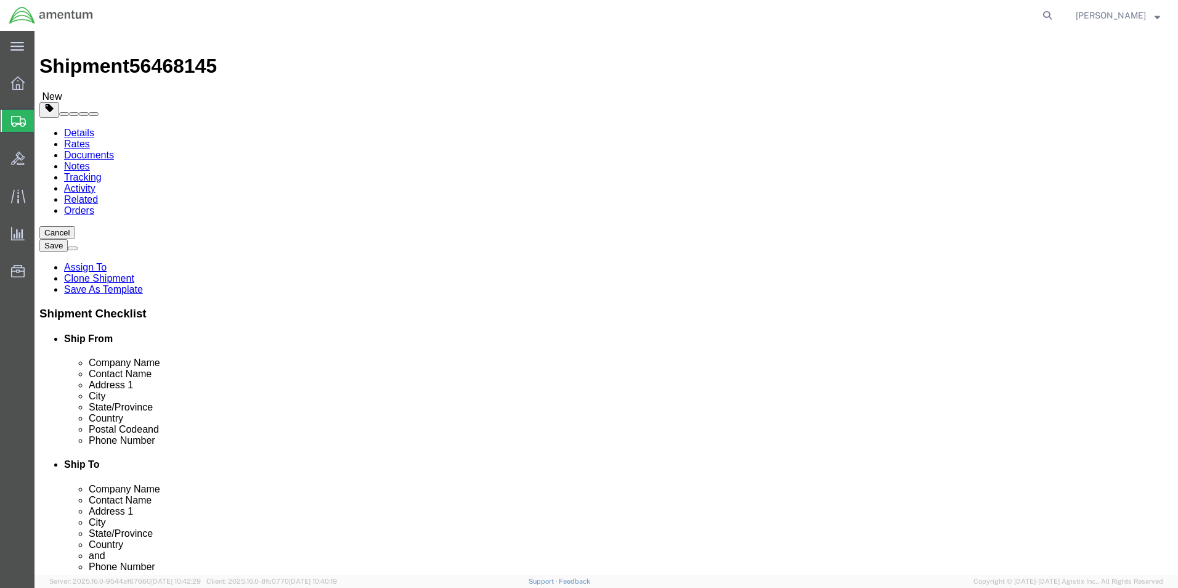
scroll to position [0, 0]
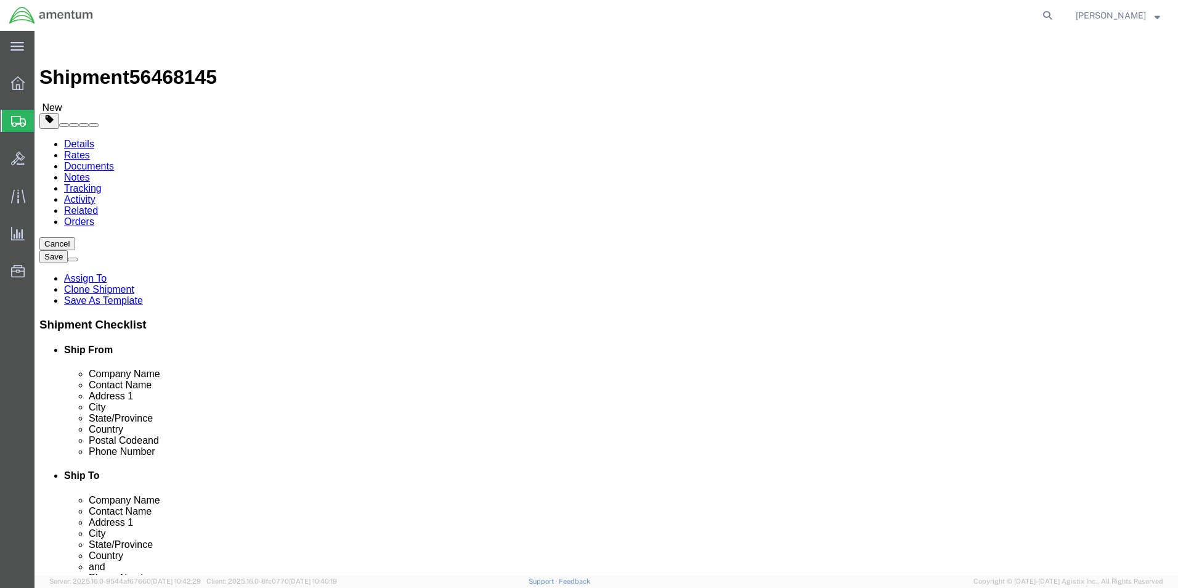
click icon
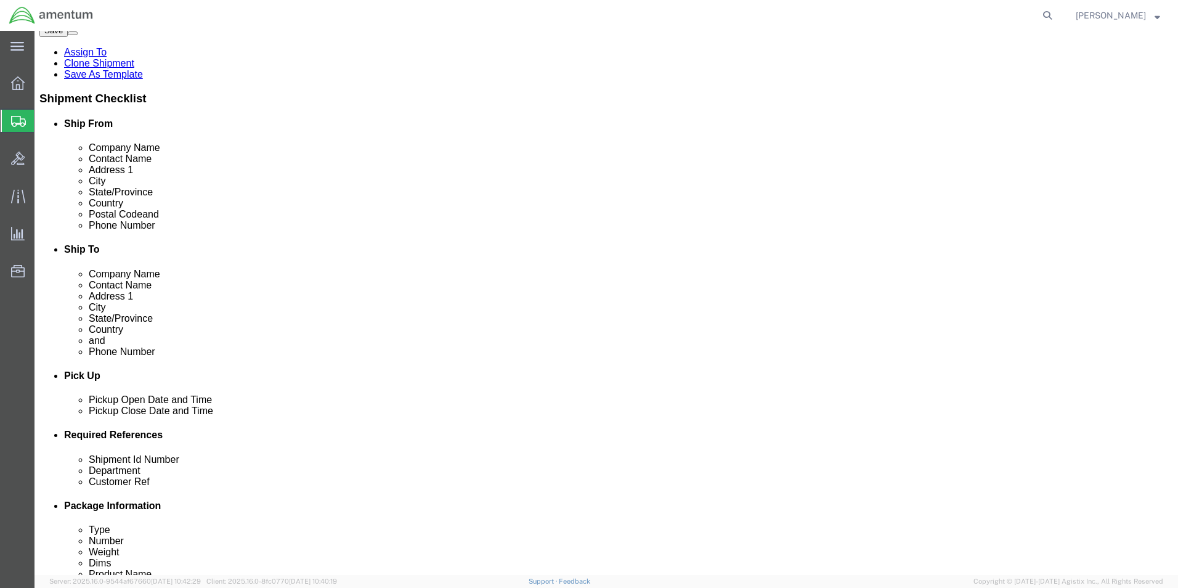
scroll to position [246, 0]
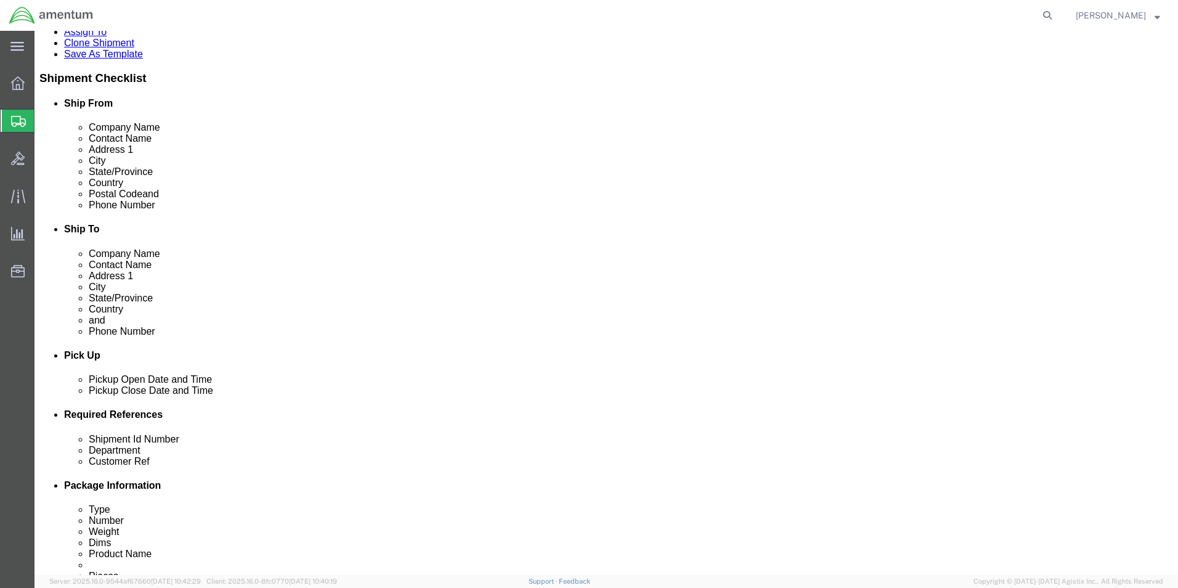
click select "Select Carriage Insurance Paid Carriage Paid To Cost and Freight Cost Insurance…"
select select "DDP"
click select "Select Carriage Insurance Paid Carriage Paid To Cost and Freight Cost Insurance…"
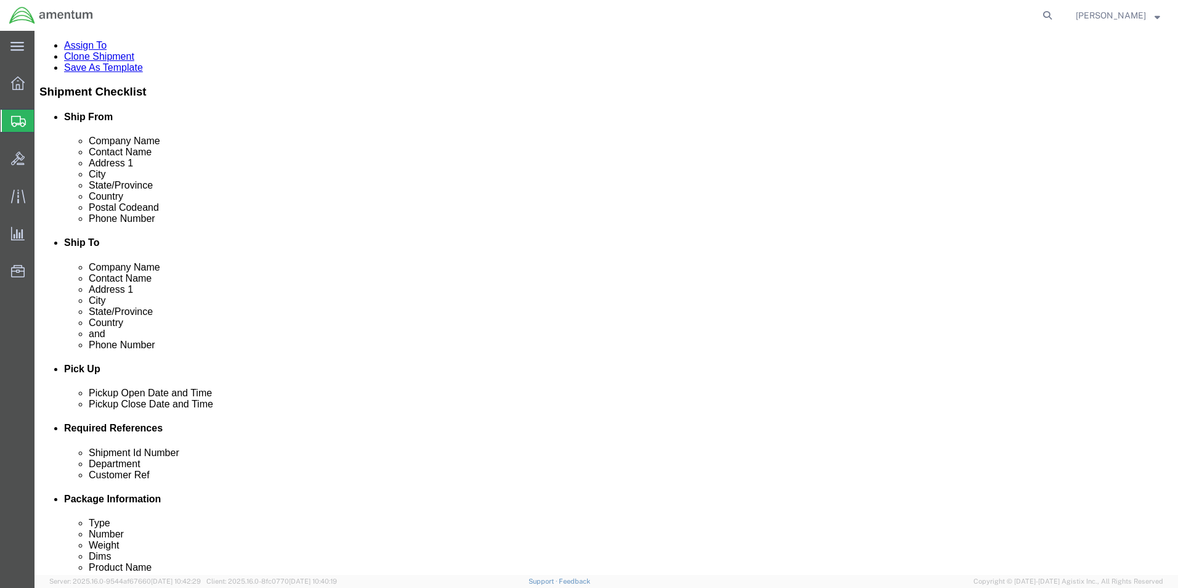
click select "Select Recipient Account Sender/Shipper Third Party Account"
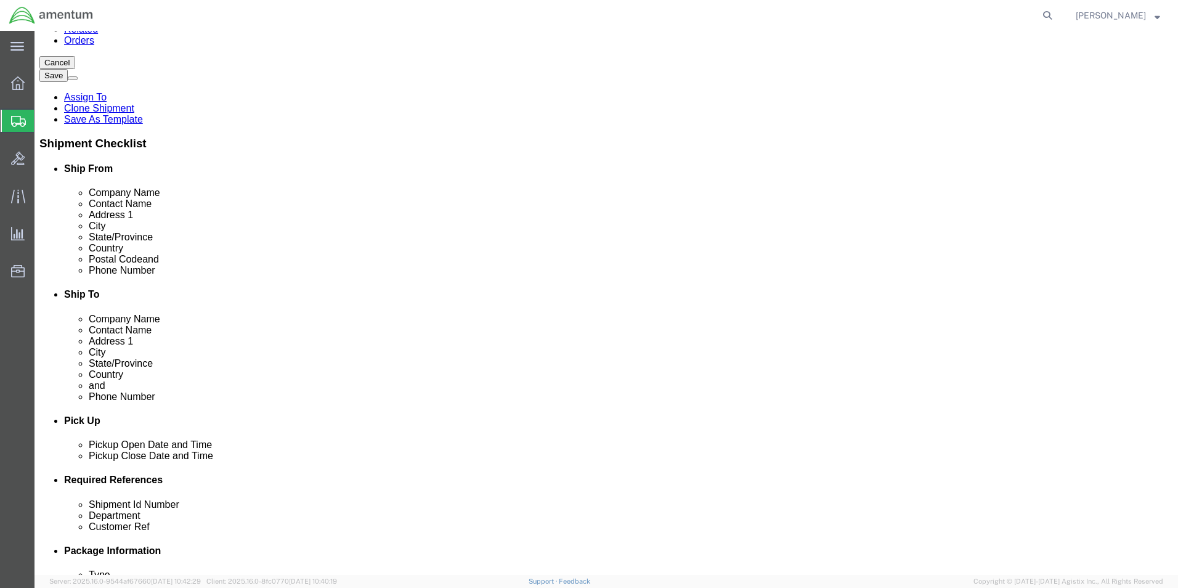
click select "Select Recipient Account Sender/Shipper Third Party Account"
click div "Cost Center Select Buyer Cost Center Department Operations Number Order Number …"
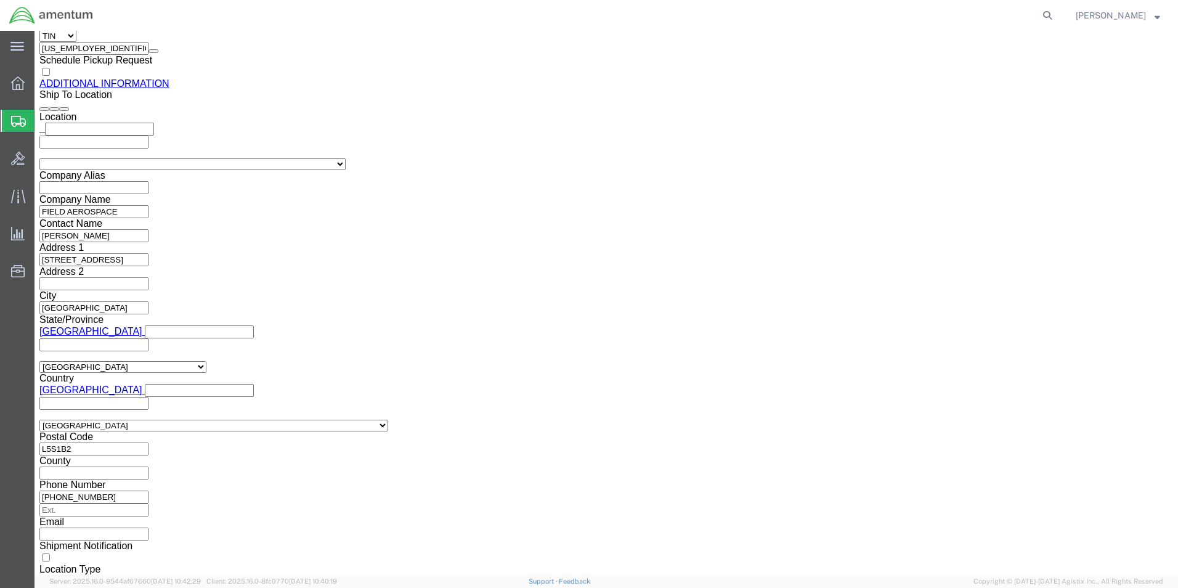
scroll to position [1515, 0]
click button "Rate Shipment"
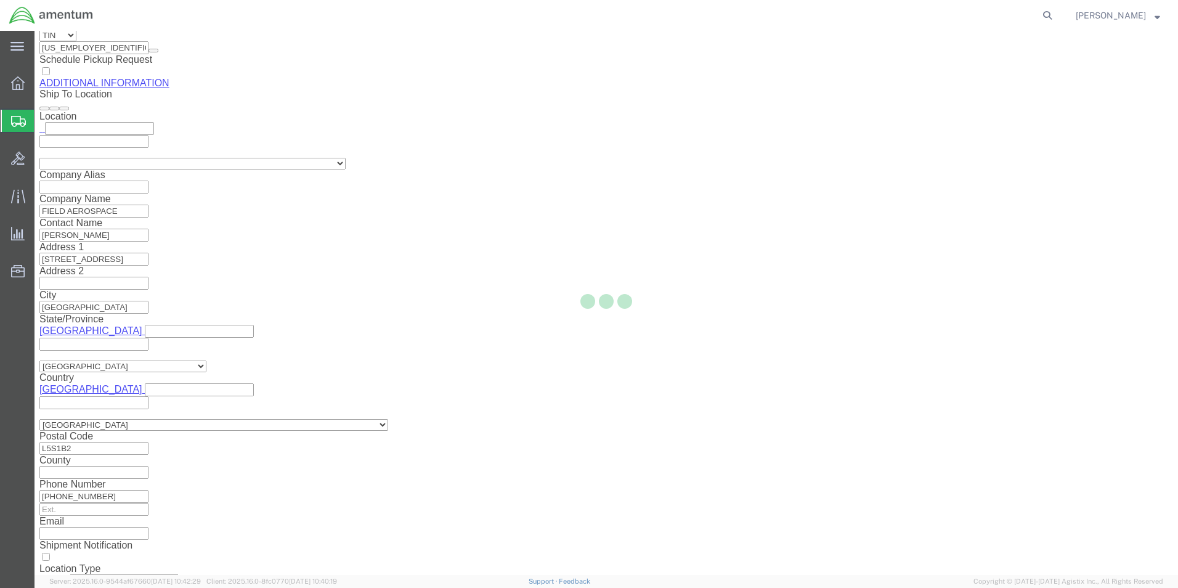
select select
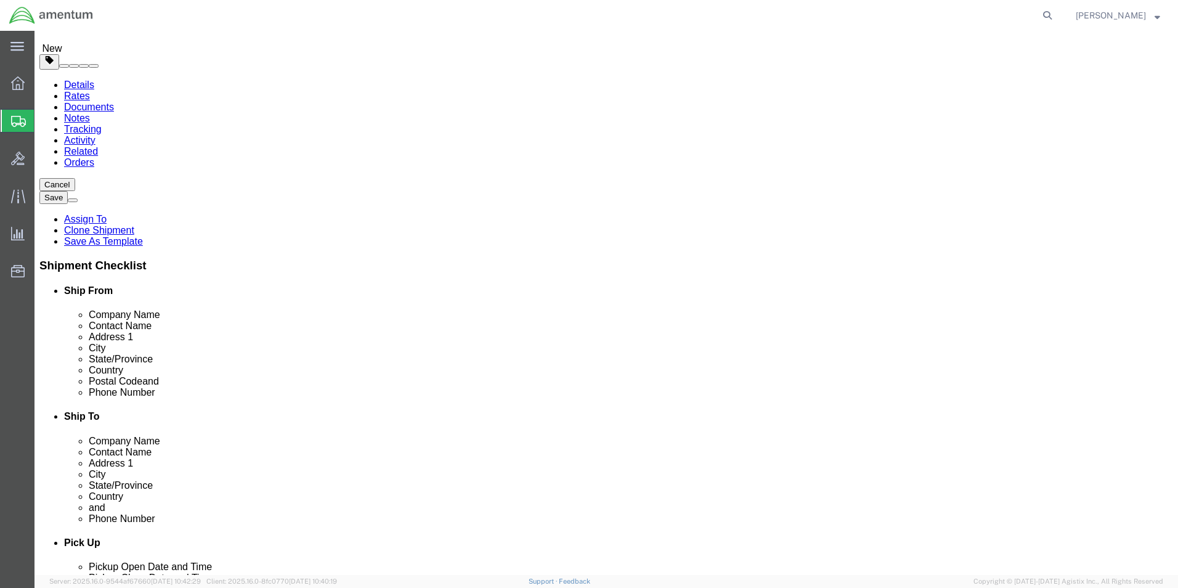
scroll to position [0, 0]
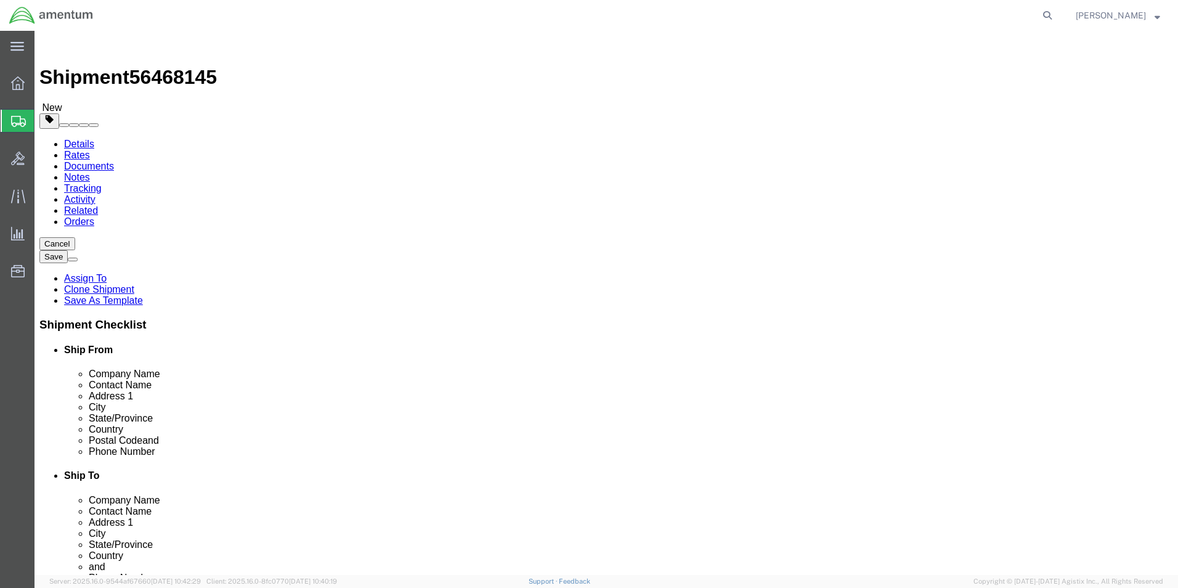
click link "Package Information"
click dd "1.00 Each"
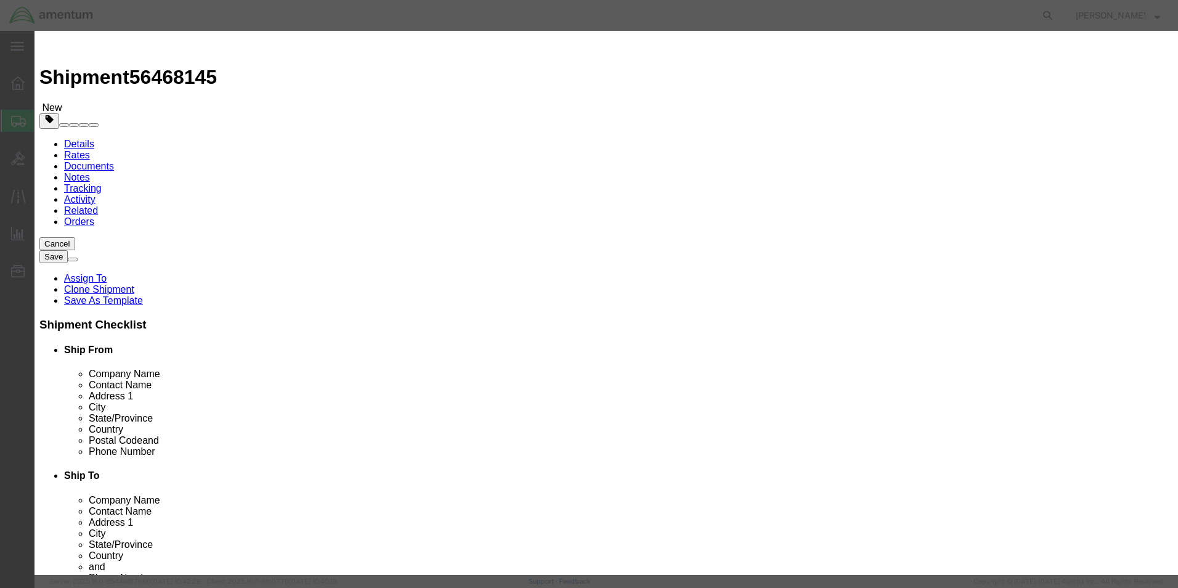
click input "1500.00"
type input "1000.00"
type input "8413919060"
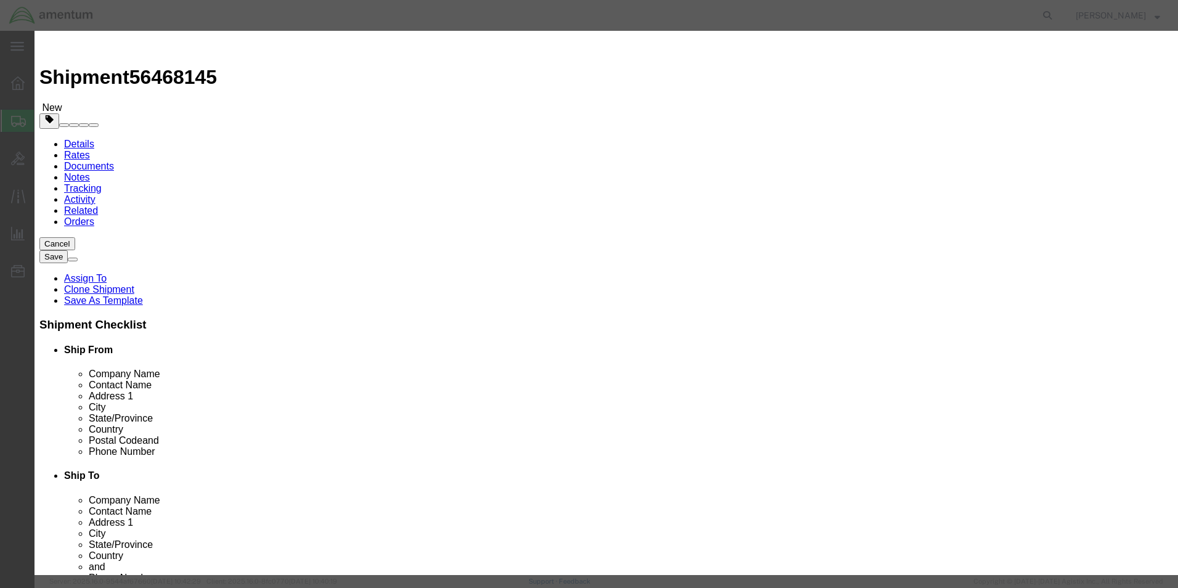
click button "Save & Close"
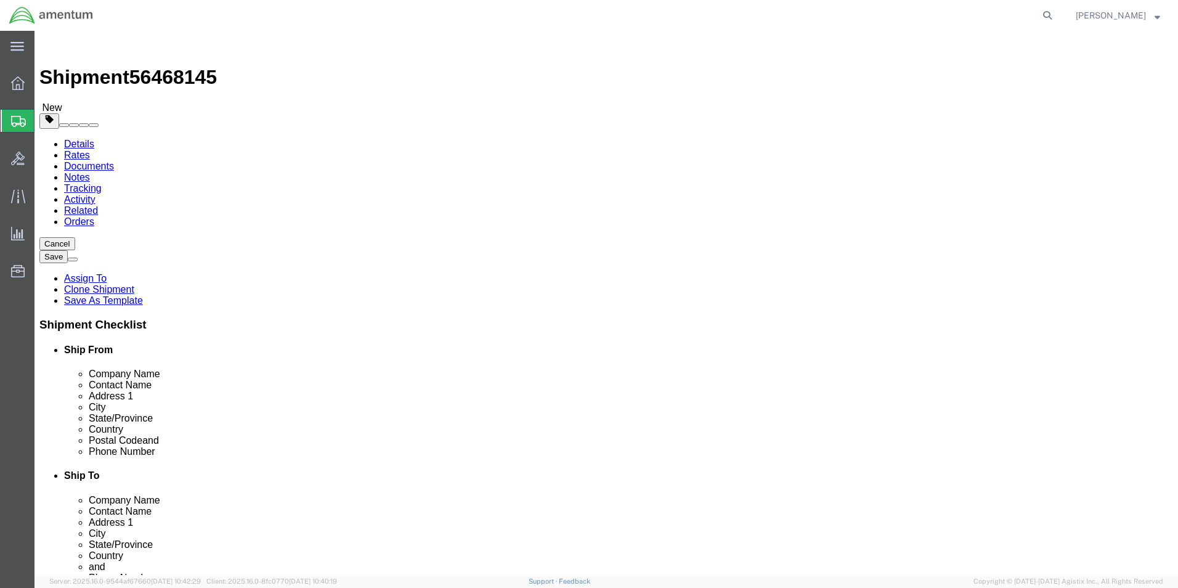
click dd "1500.00 USD"
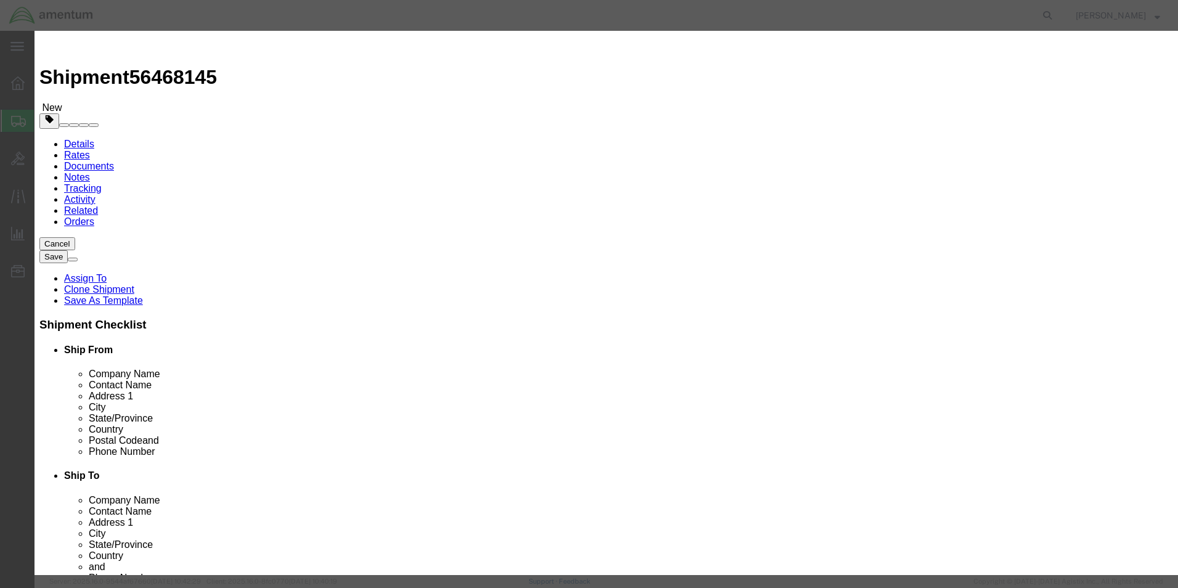
scroll to position [218, 0]
type input "8413919060"
click button "Save & Close"
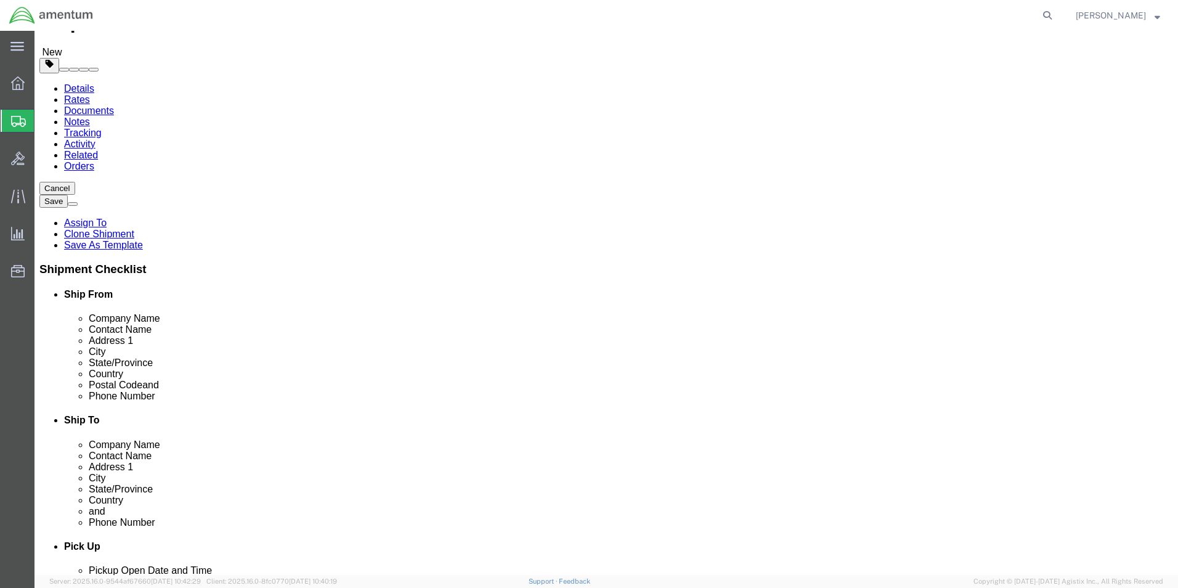
scroll to position [0, 0]
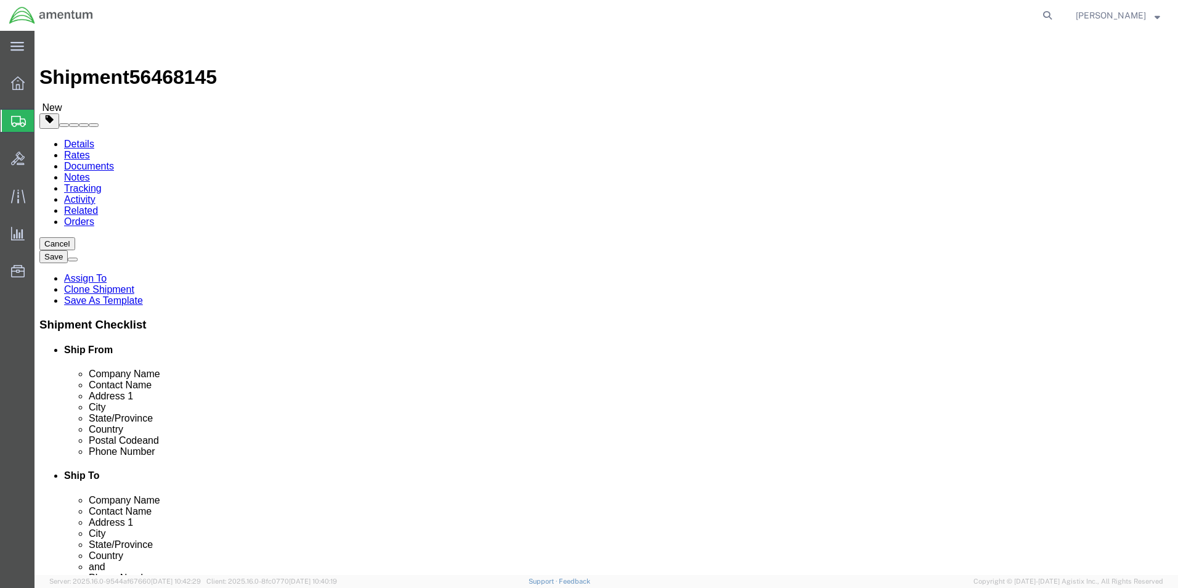
click dd "1000.00 USD"
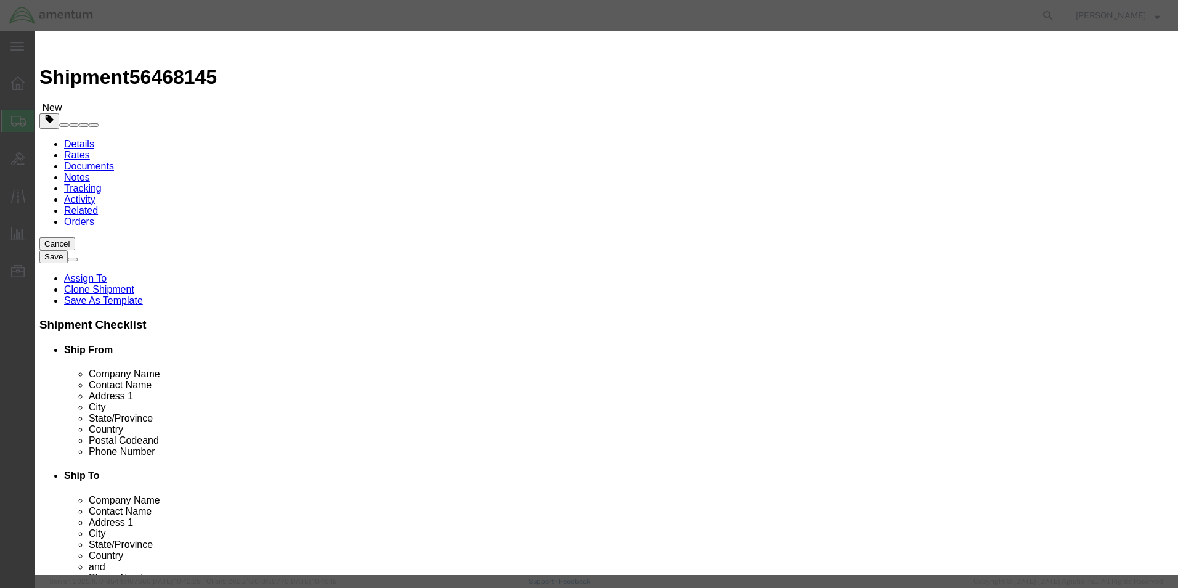
click button "Close"
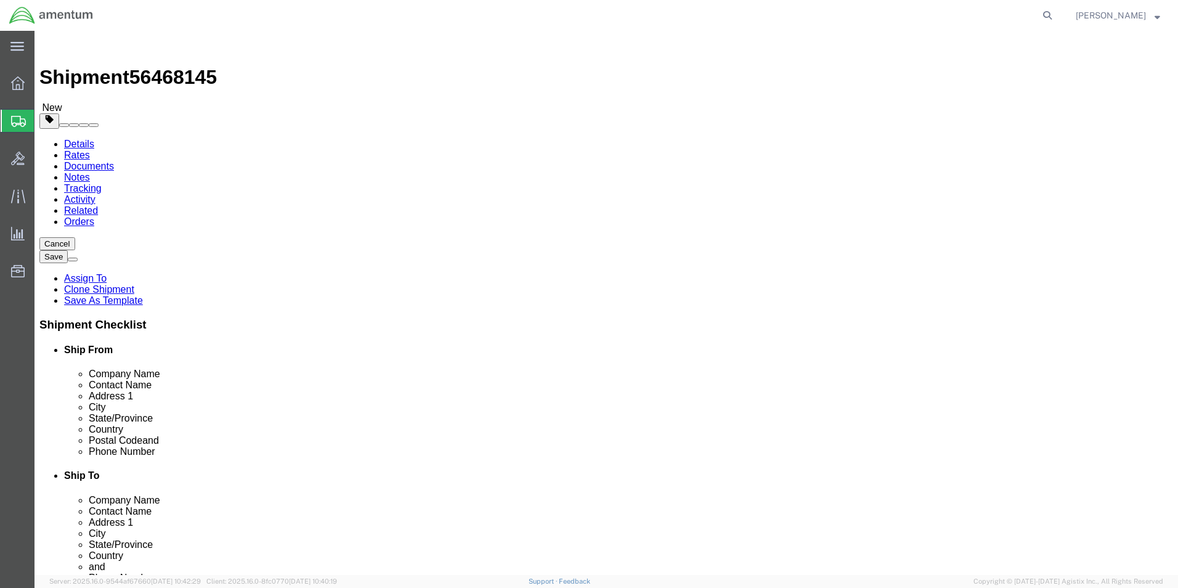
click link "Special Services"
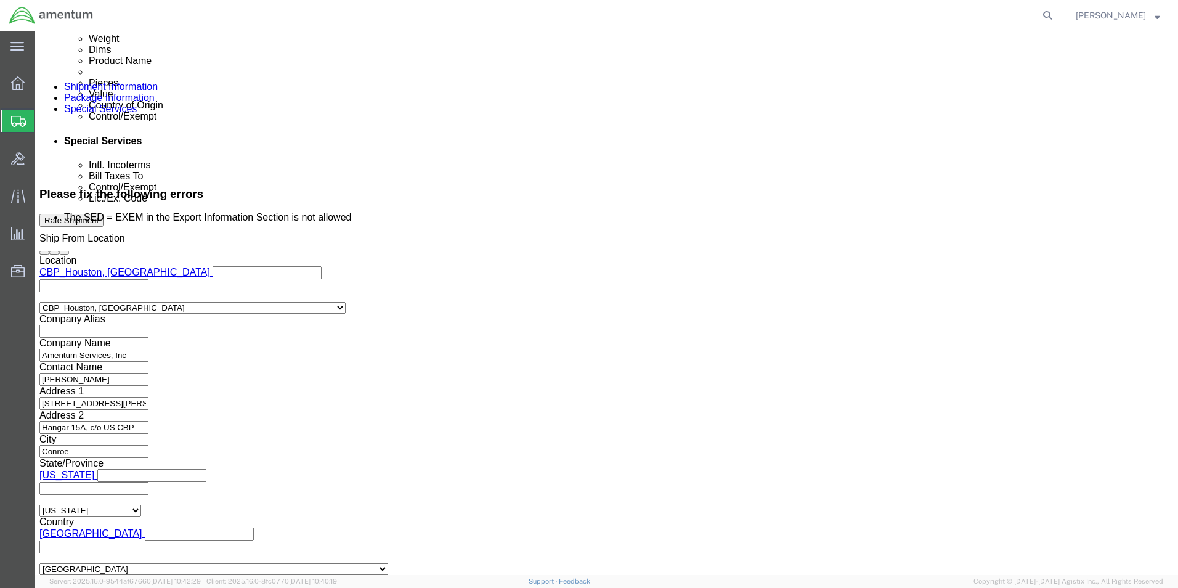
scroll to position [678, 0]
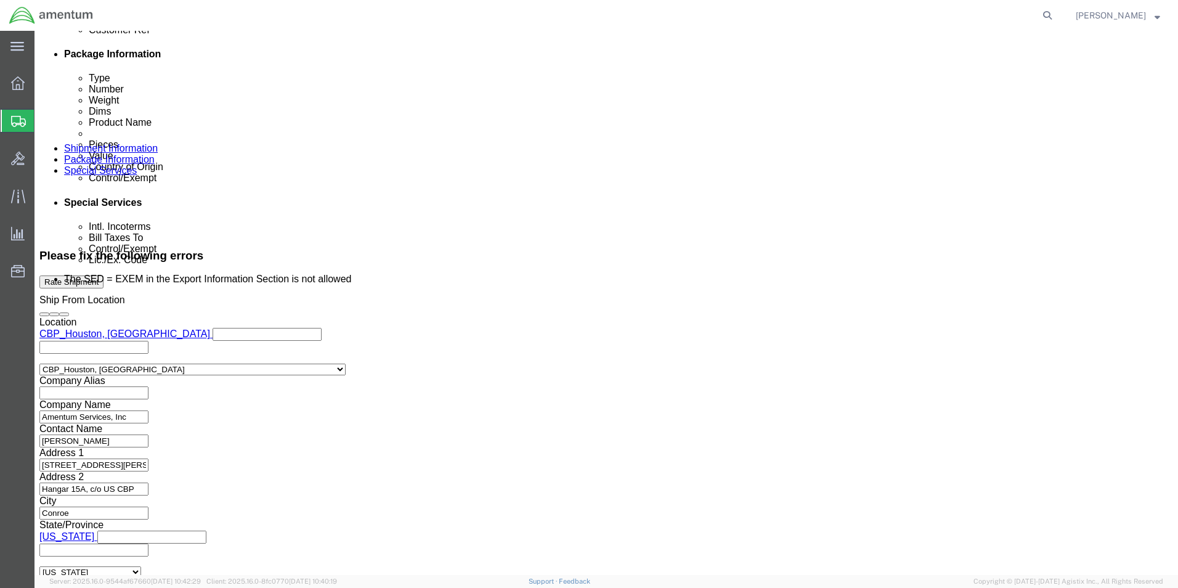
click select "Select AES-Direct EEI Carrier File EEI EEI Exempt"
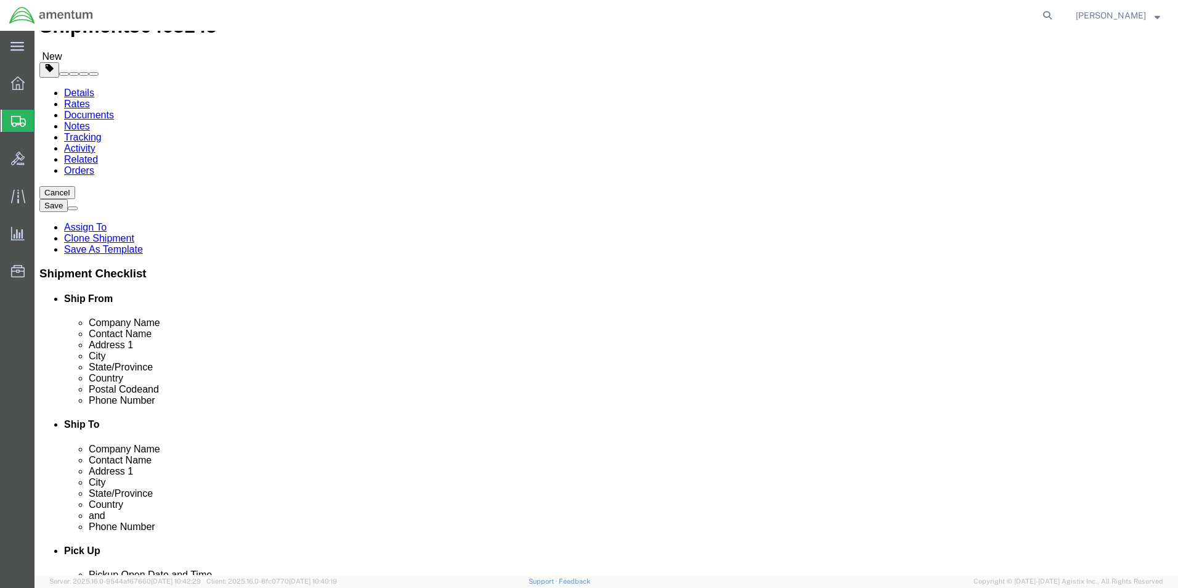
scroll to position [0, 0]
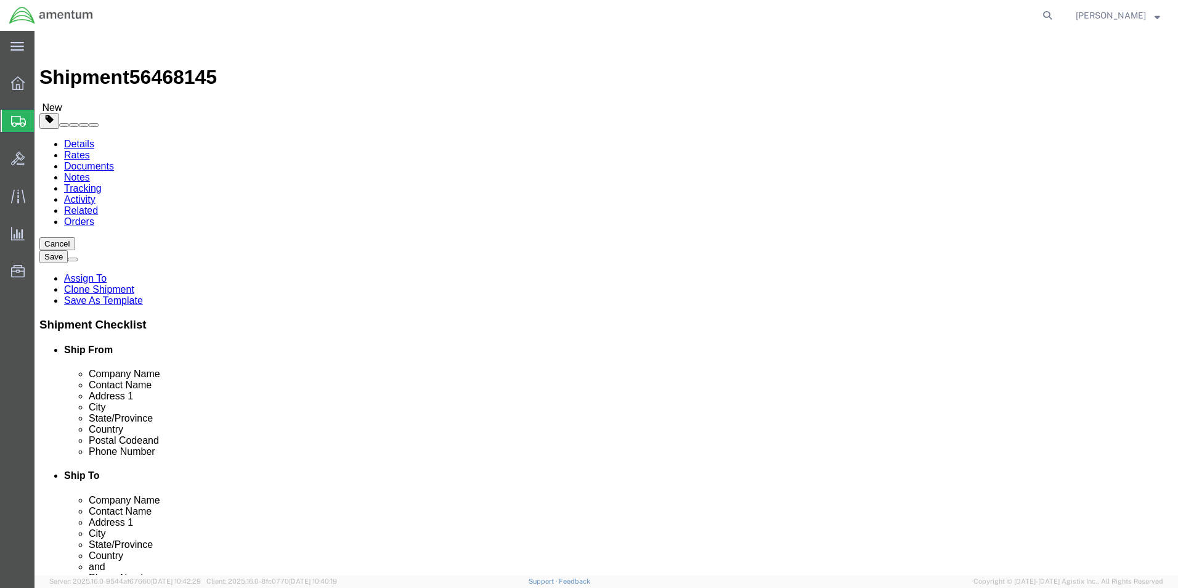
click li "The SED = EXEM in the Export Information Section is not allowed"
click icon
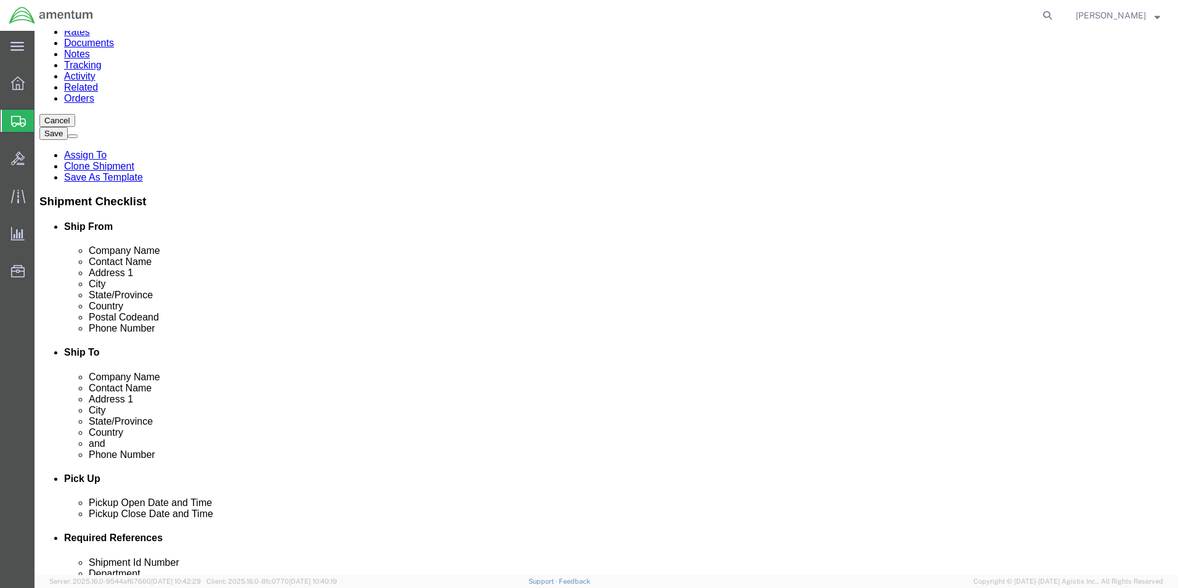
scroll to position [132, 0]
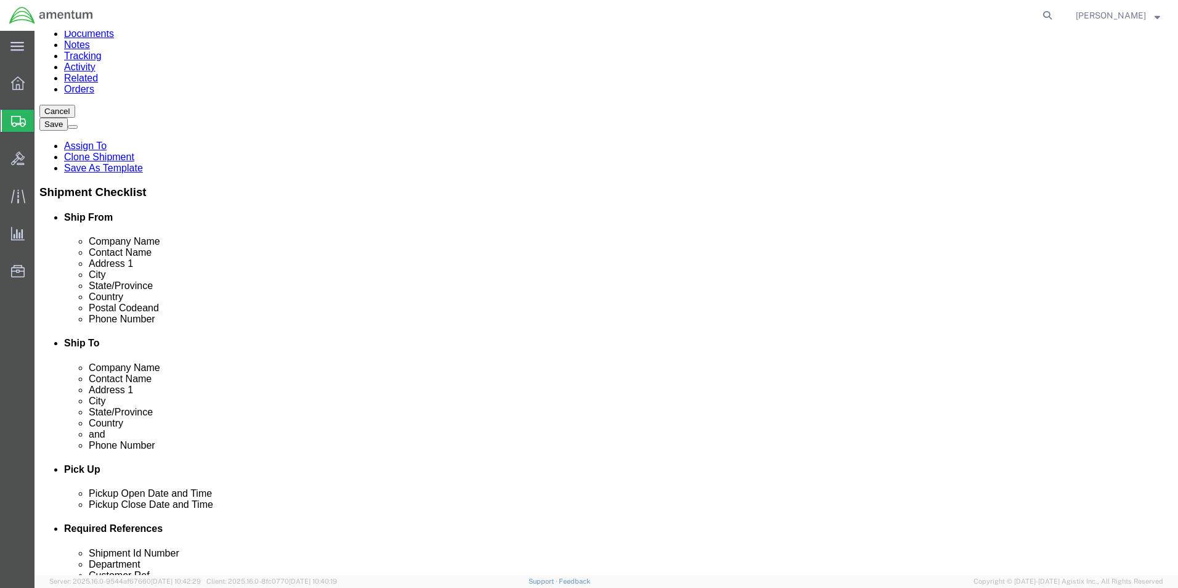
click dd "1.00 Each"
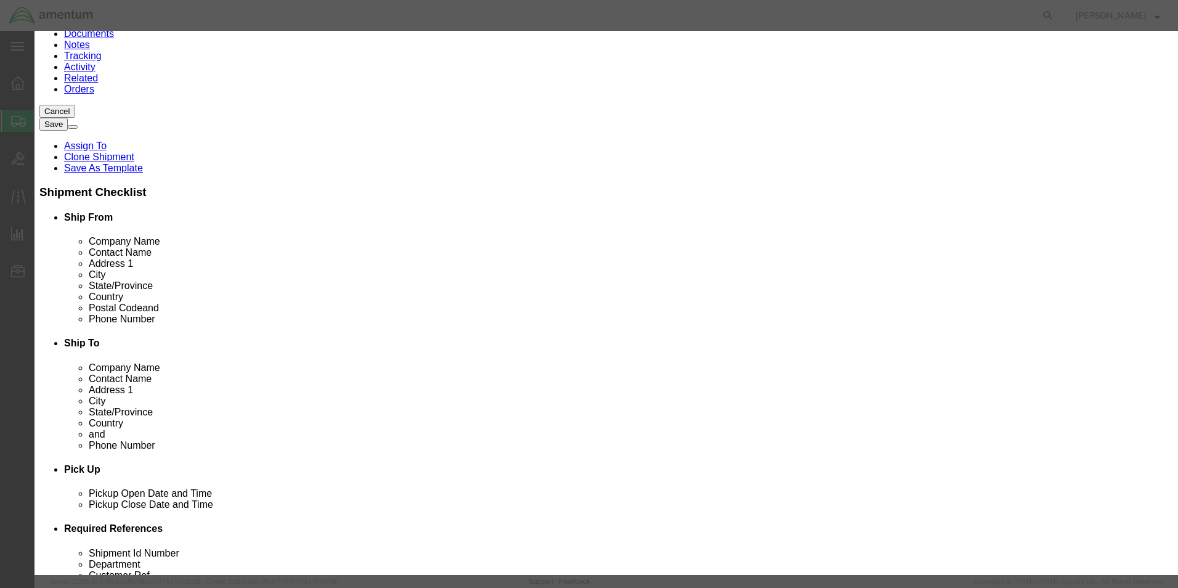
scroll to position [186, 0]
click button "Close"
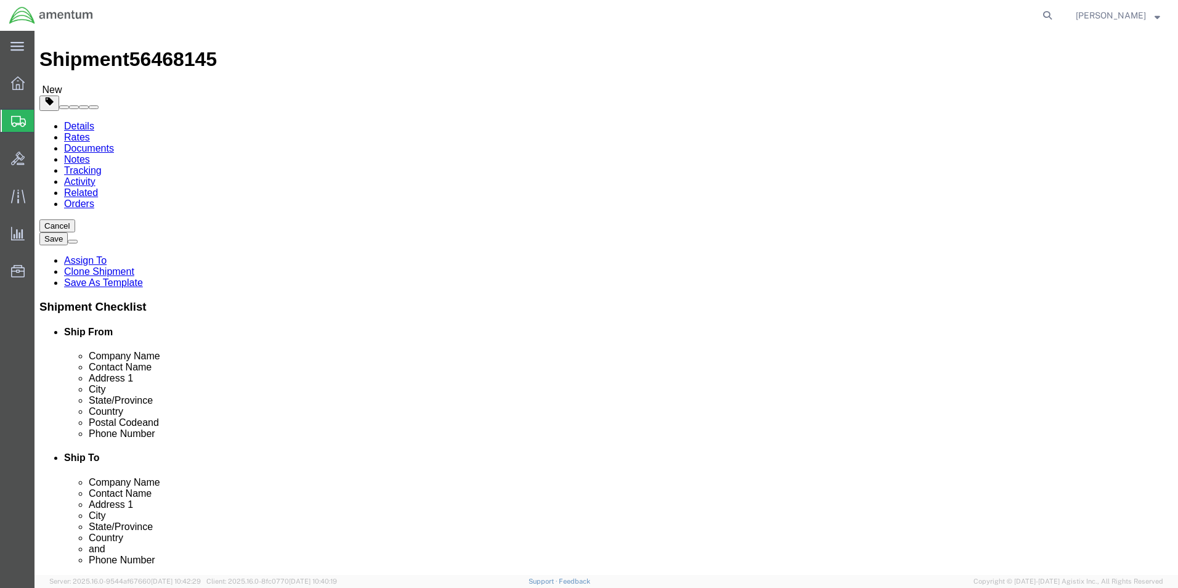
scroll to position [0, 0]
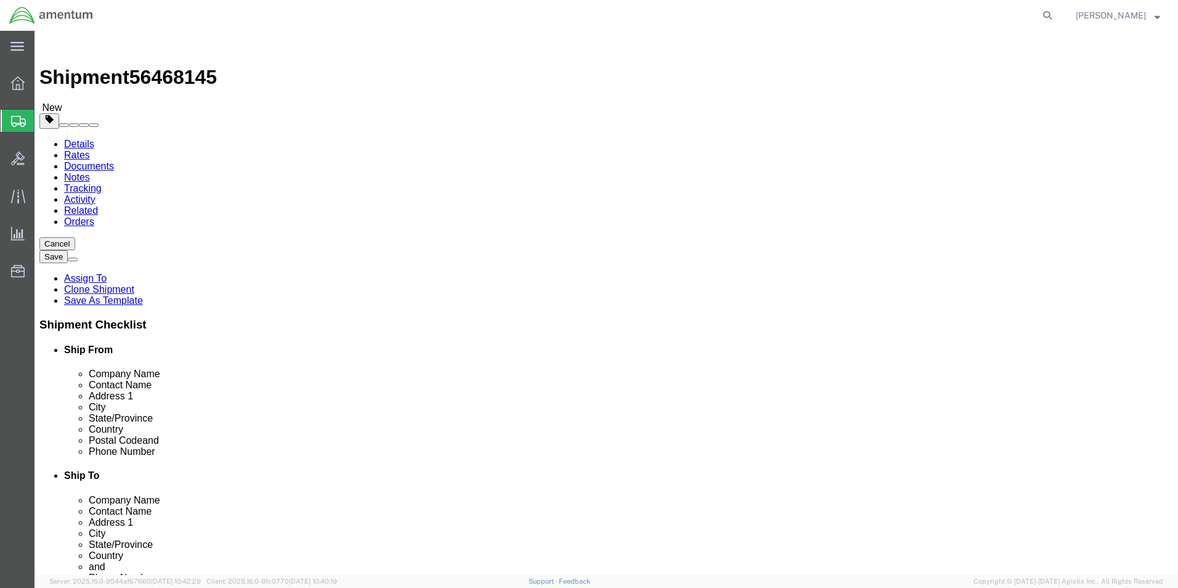
click h3 "Please fix the following errors"
drag, startPoint x: 94, startPoint y: 136, endPoint x: 147, endPoint y: 143, distance: 53.4
click div "Please fix the following errors The SED = EXEM in the Export Information Sectio…"
drag, startPoint x: 147, startPoint y: 143, endPoint x: 50, endPoint y: 152, distance: 97.8
click li "The SED = EXEM in the Export Information Section is not allowed"
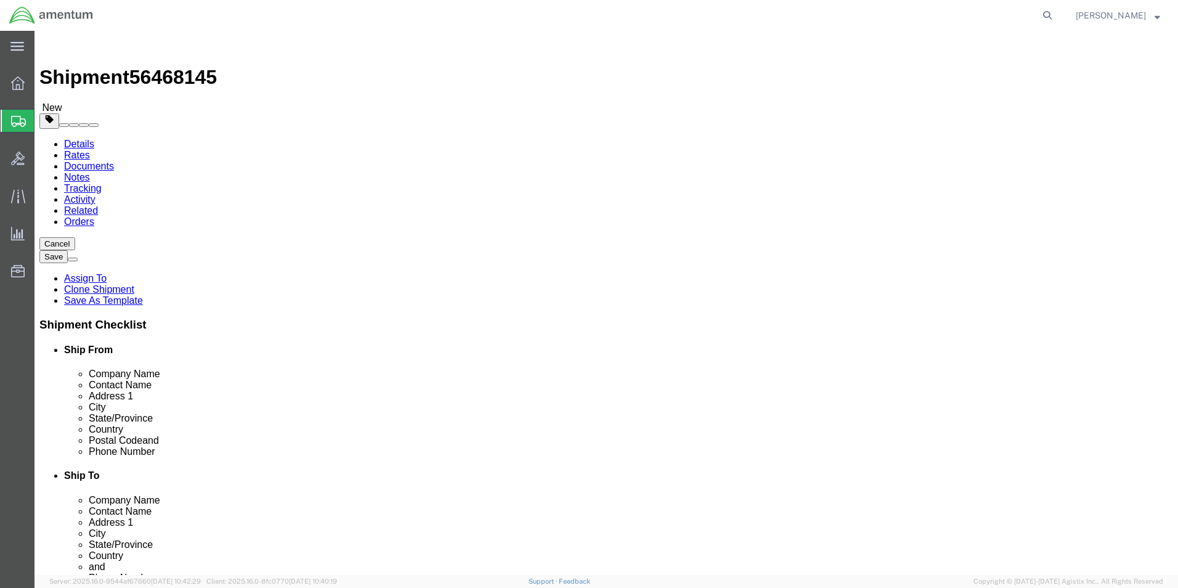
click icon
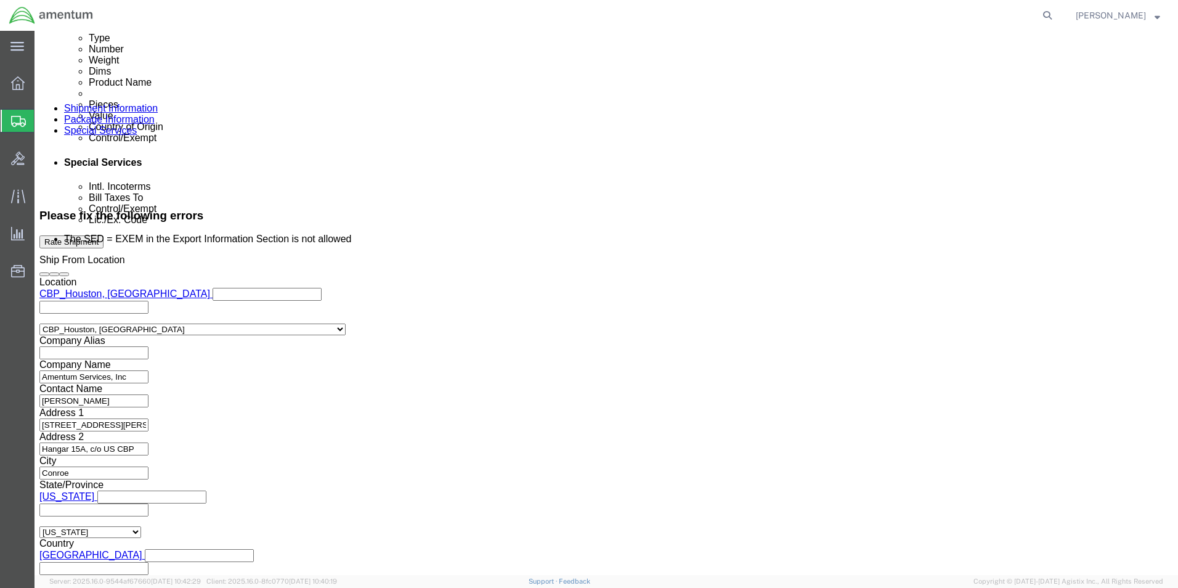
scroll to position [739, 0]
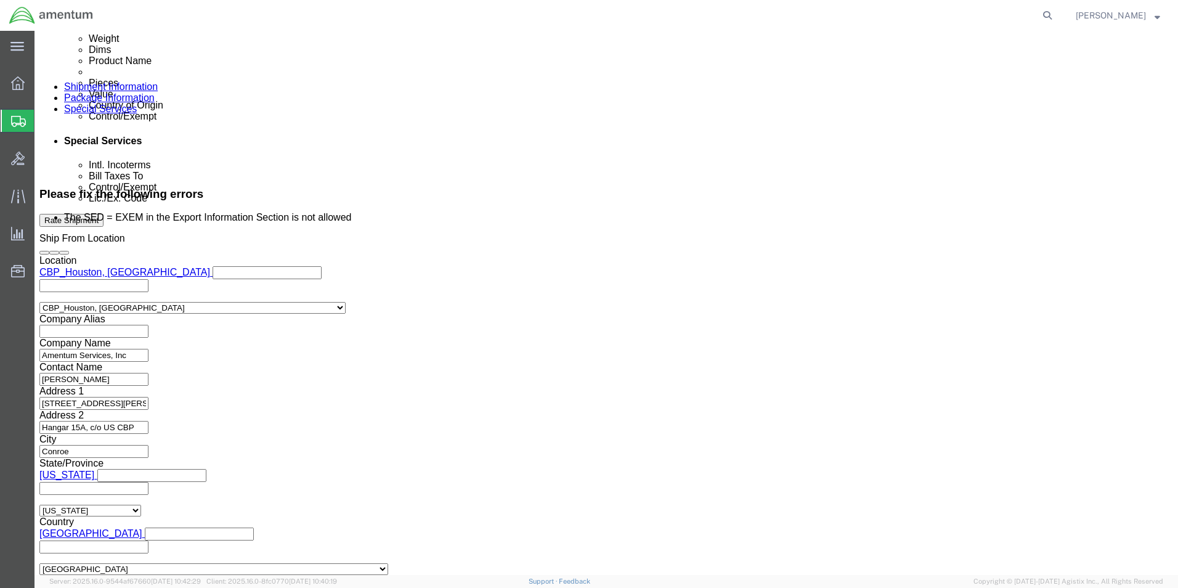
click select "Select AES-Direct EEI Carrier File EEI EEI Exempt"
click select "Select AGR-Agricultural APP-Computers APR-Additional Permissive Exports AVS-Air…"
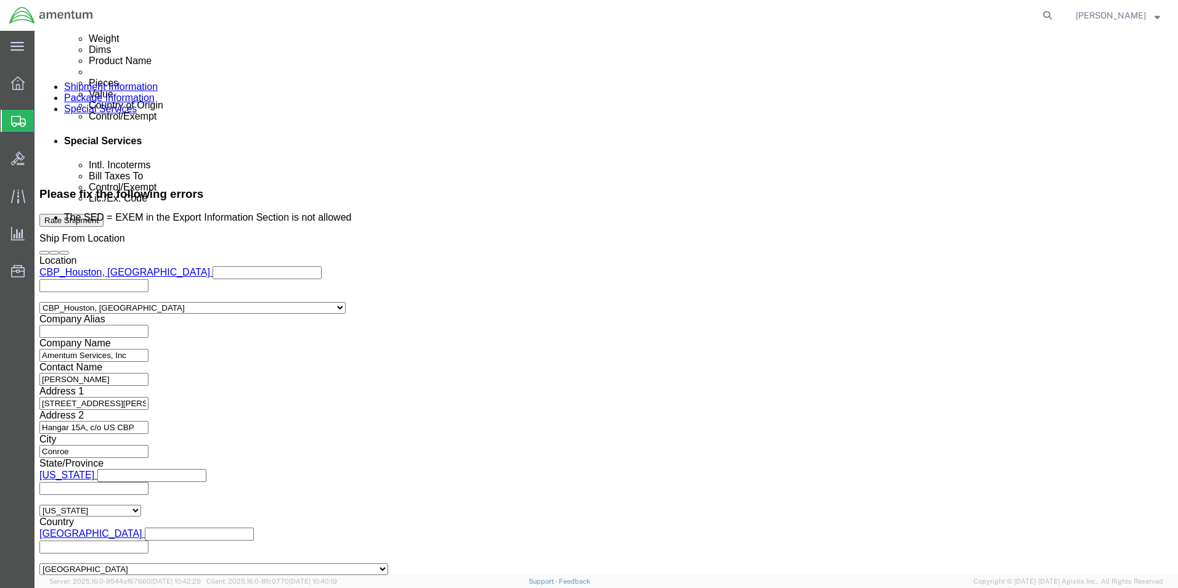
click select "Select AGR-Agricultural APP-Computers APR-Additional Permissive Exports AVS-Air…"
drag, startPoint x: 152, startPoint y: 373, endPoint x: 147, endPoint y: 362, distance: 12.1
click div "Control/Exempt Select ATF BIS DEA EPA FDA FTR ITAR OFAC Other (OPA) Lic./Ex. Co…"
click select "Select ATF BIS DEA EPA FDA FTR ITAR OFAC Other (OPA)"
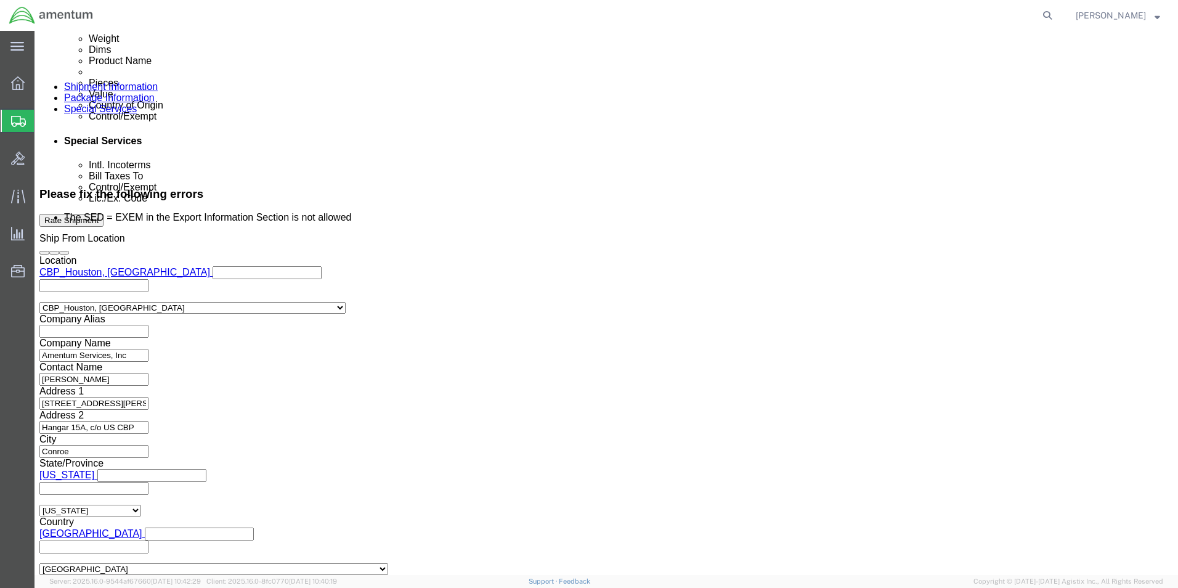
select select "FTR"
click select "Select ATF BIS DEA EPA FDA FTR ITAR OFAC Other (OPA)"
click select "Select 30.2(d)(2) 30.36 30.37(a) 30.37(f) 30.37(g) 30.37(h) 30.37(i) 30.37(j) 3…"
select select "30.37(a)"
click select "Select 30.2(d)(2) 30.36 30.37(a) 30.37(f) 30.37(g) 30.37(h) 30.37(i) 30.37(j) 3…"
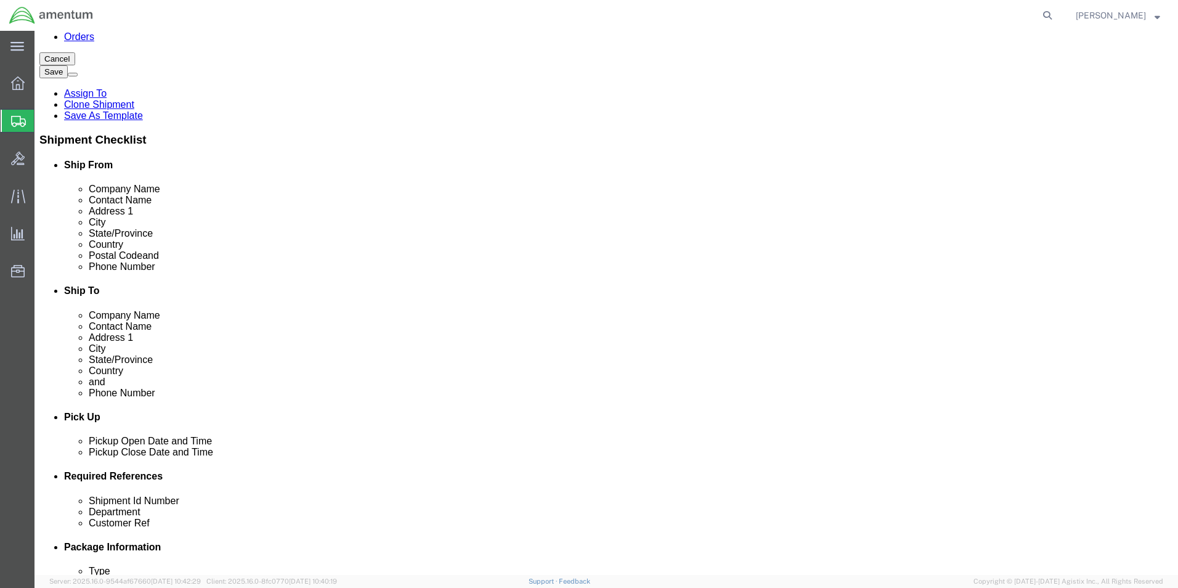
scroll to position [0, 0]
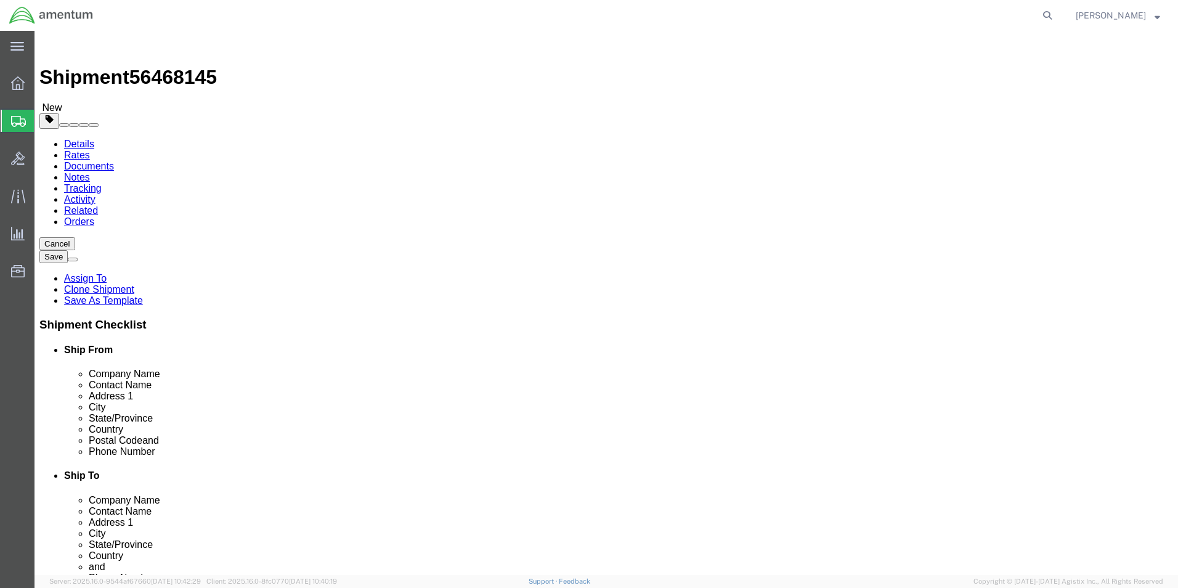
click button "Rate Shipment"
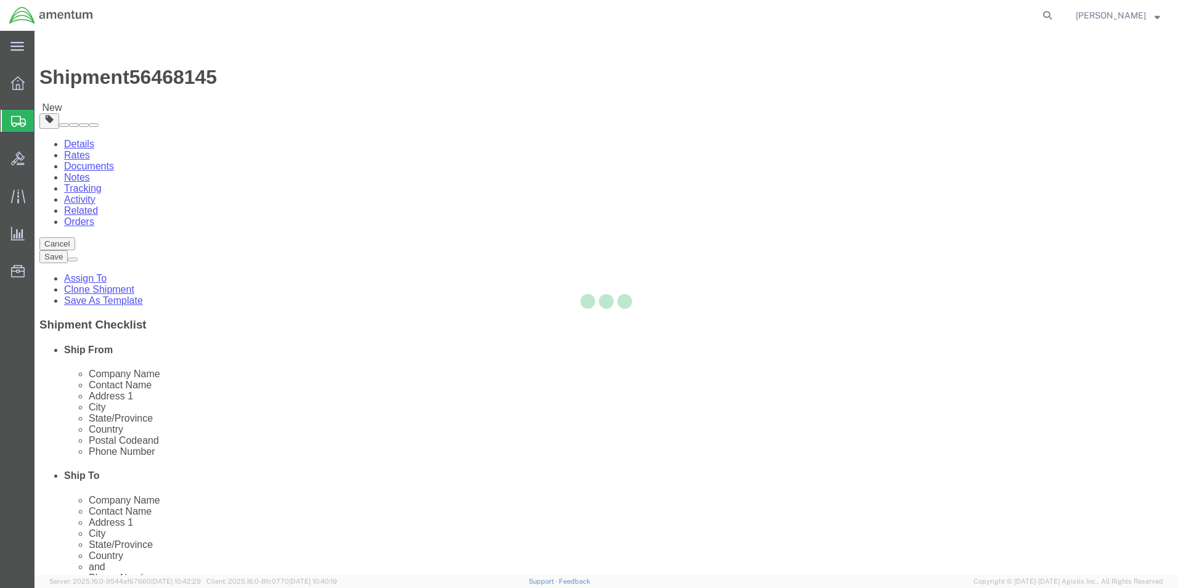
select select
